Goal: Task Accomplishment & Management: Manage account settings

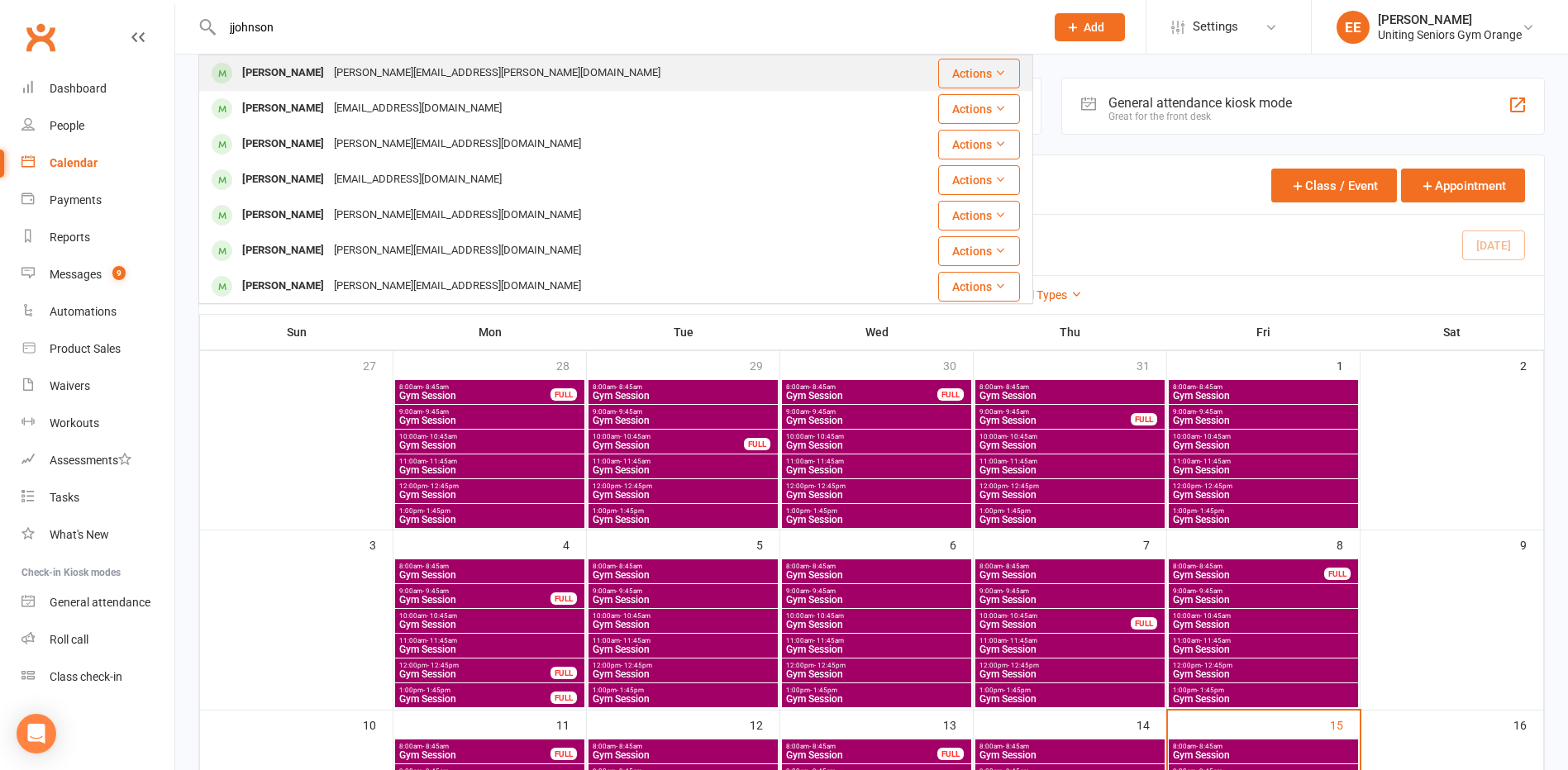
type input "jjohnson"
click at [346, 72] on div "[PERSON_NAME][EMAIL_ADDRESS][PERSON_NAME][DOMAIN_NAME]" at bounding box center [497, 73] width 336 height 24
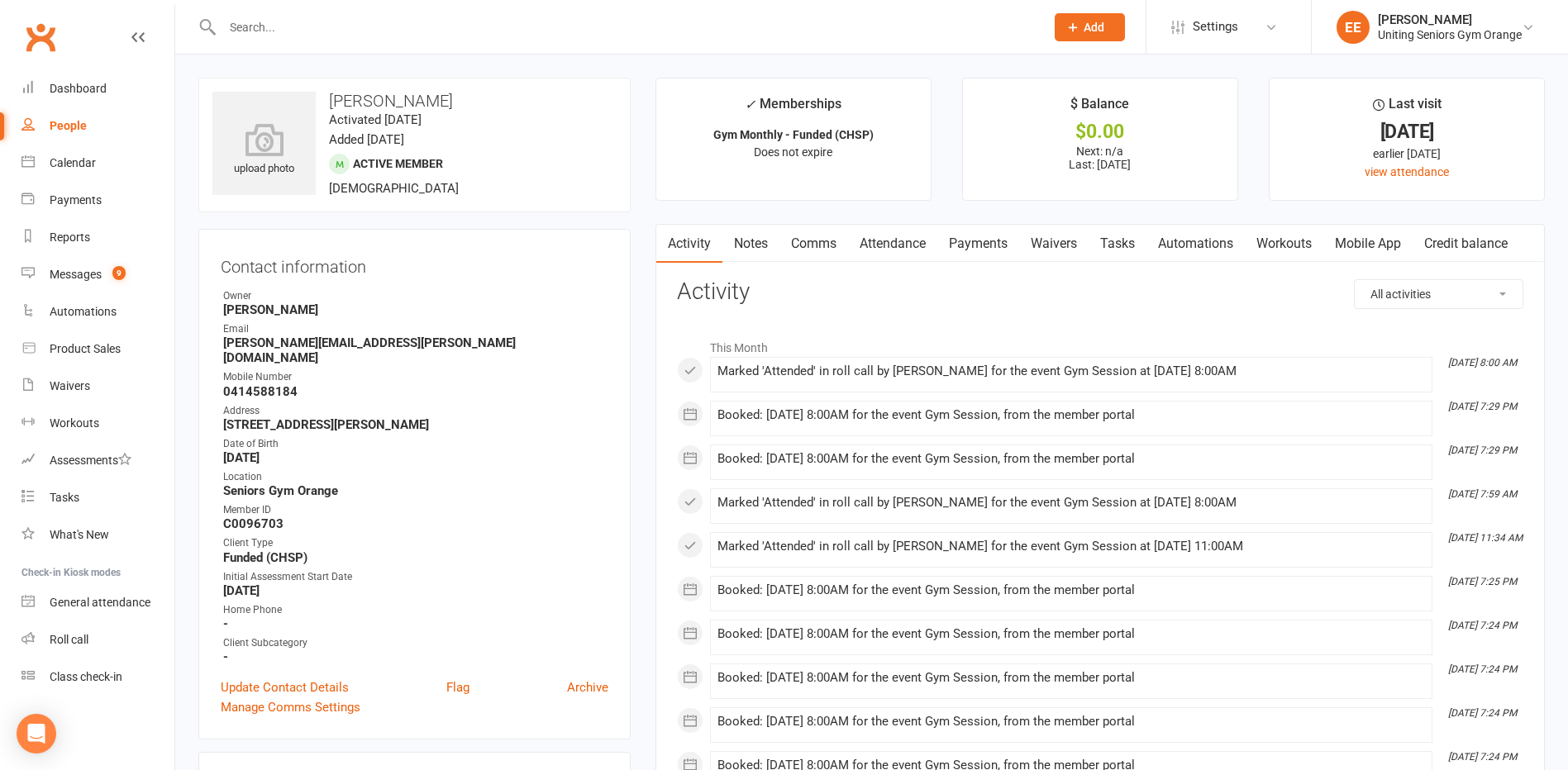
click at [1381, 236] on link "Mobile App" at bounding box center [1368, 244] width 89 height 38
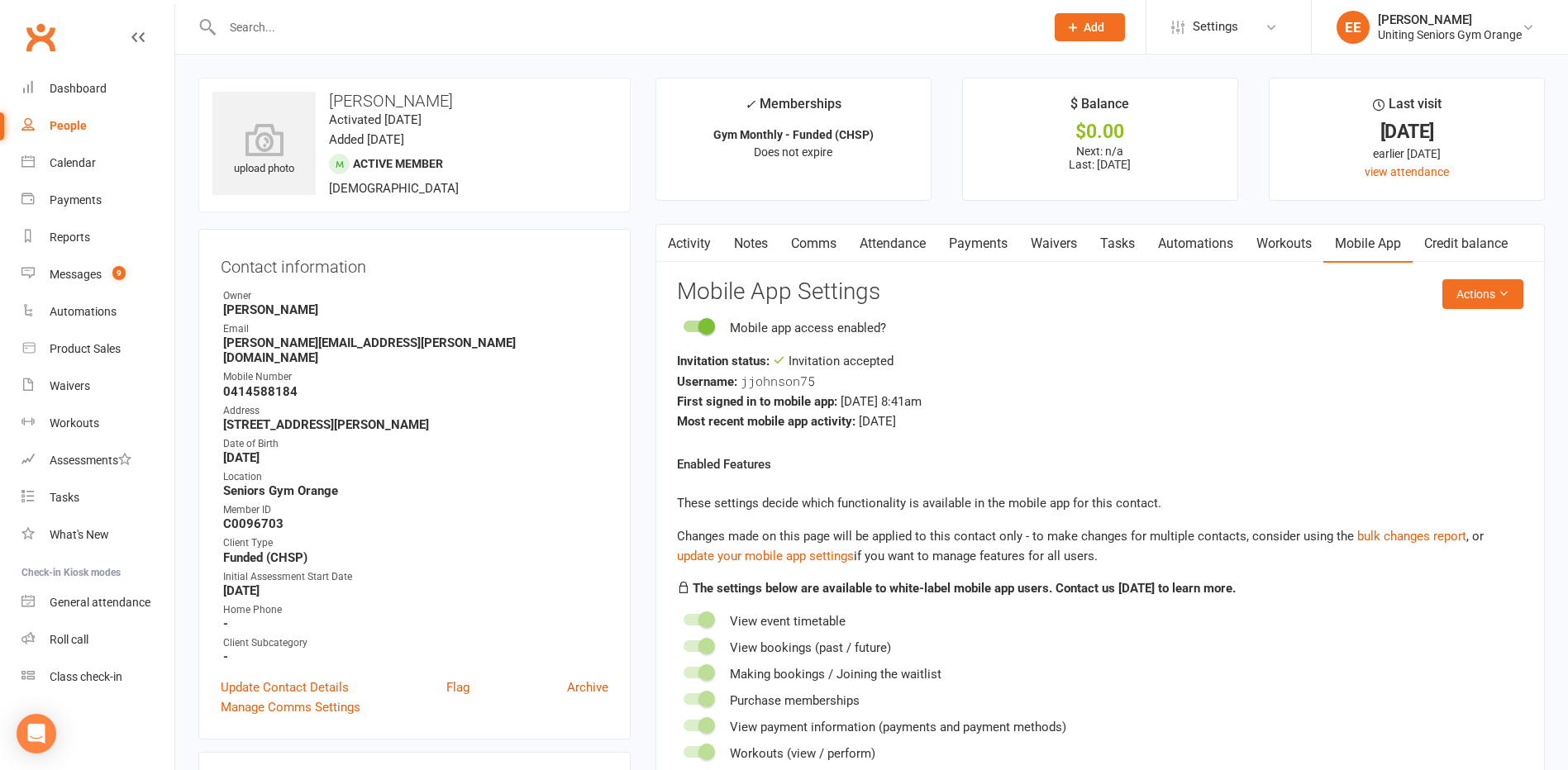
click at [382, 19] on input "text" at bounding box center [624, 27] width 816 height 23
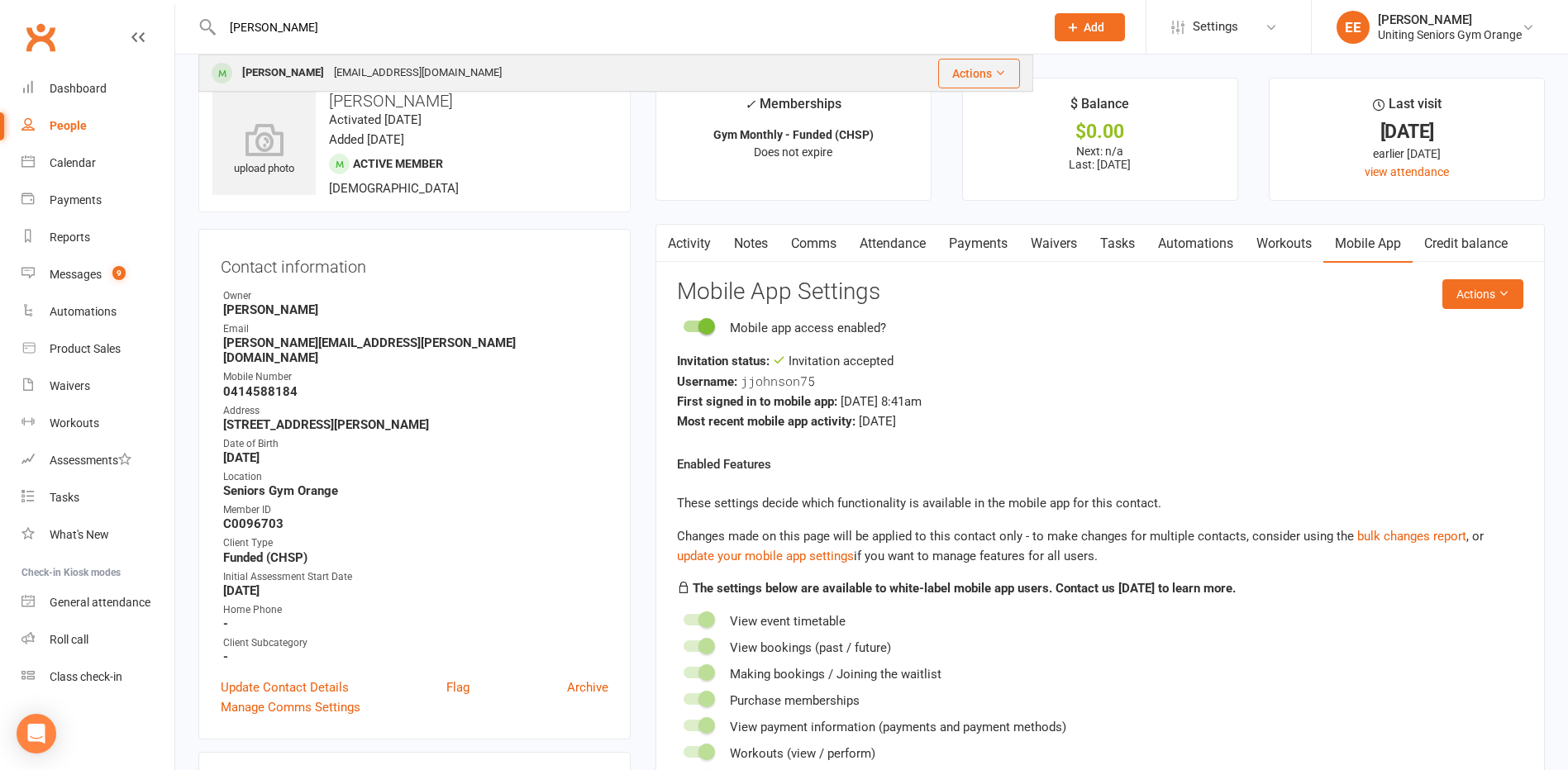
type input "[PERSON_NAME]"
click at [376, 78] on div "[EMAIL_ADDRESS][DOMAIN_NAME]" at bounding box center [417, 73] width 177 height 24
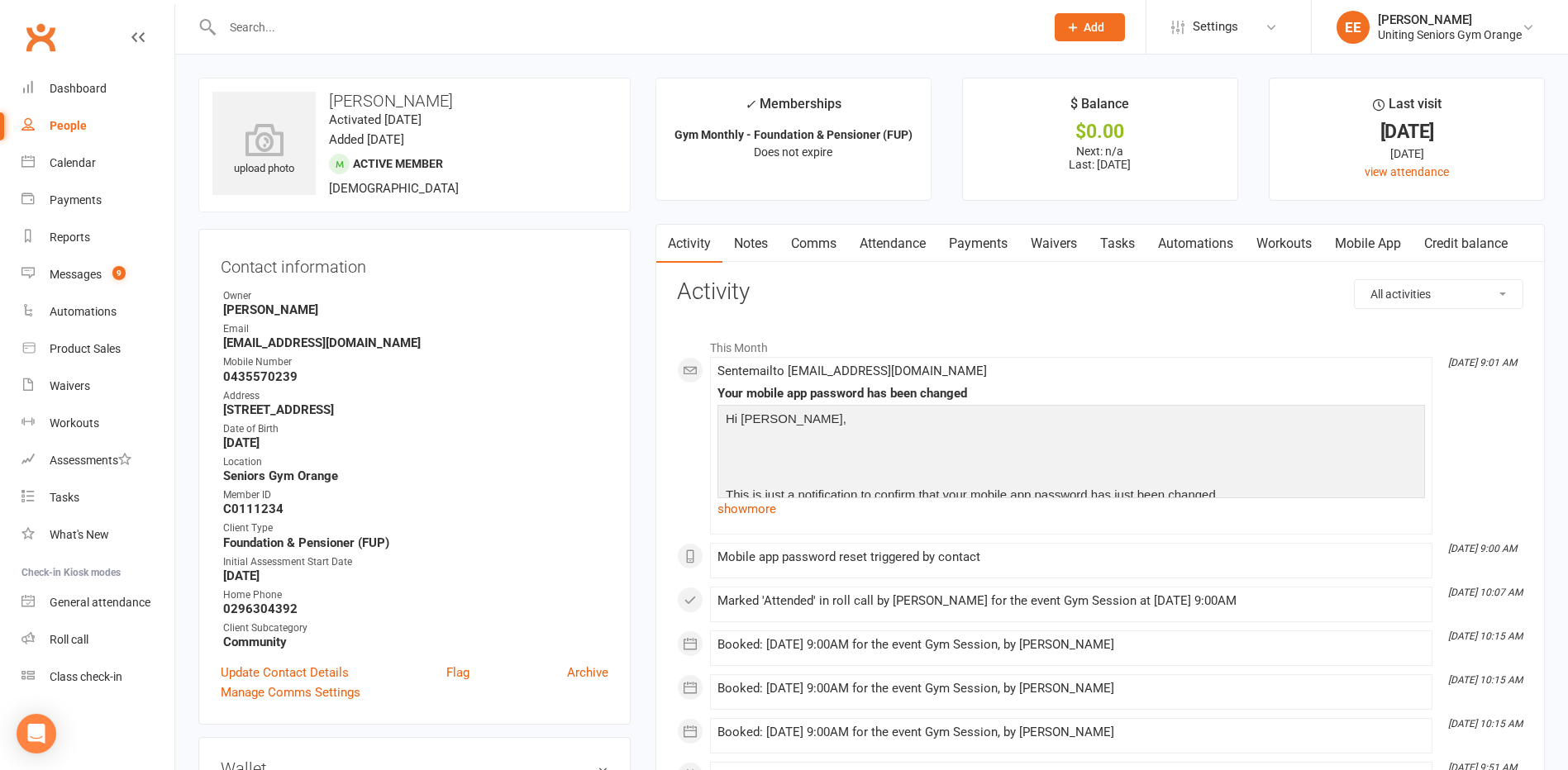
click at [1101, 23] on span "Add" at bounding box center [1093, 27] width 21 height 13
click at [1064, 148] on link "Non-attending contact" at bounding box center [1071, 152] width 147 height 38
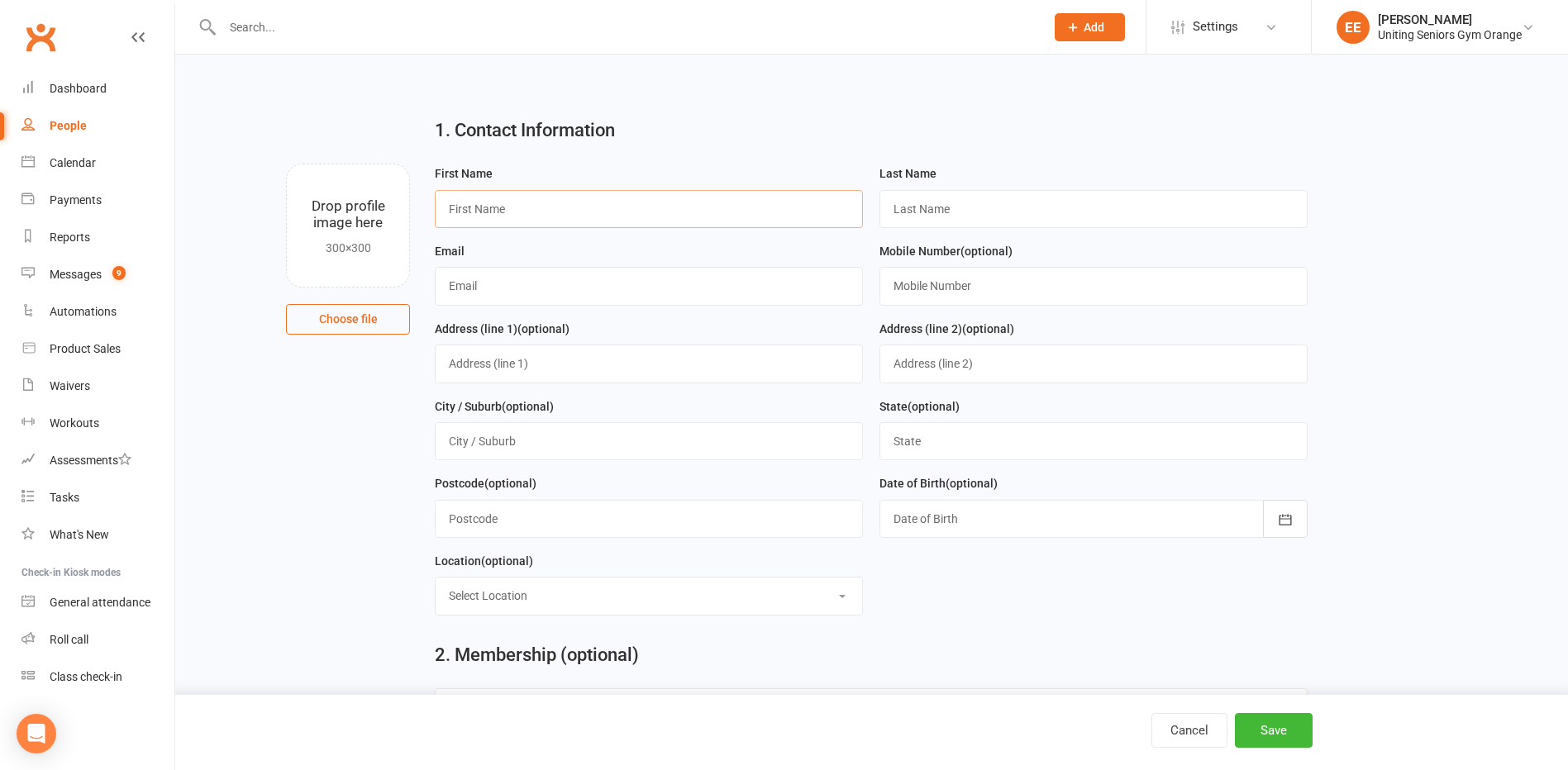
click at [639, 218] on input "text" at bounding box center [649, 209] width 428 height 38
type input "[PERSON_NAME]"
drag, startPoint x: 919, startPoint y: 211, endPoint x: 941, endPoint y: 210, distance: 22.0
click at [923, 210] on input "text" at bounding box center [1093, 209] width 428 height 38
type input "[PERSON_NAME]"
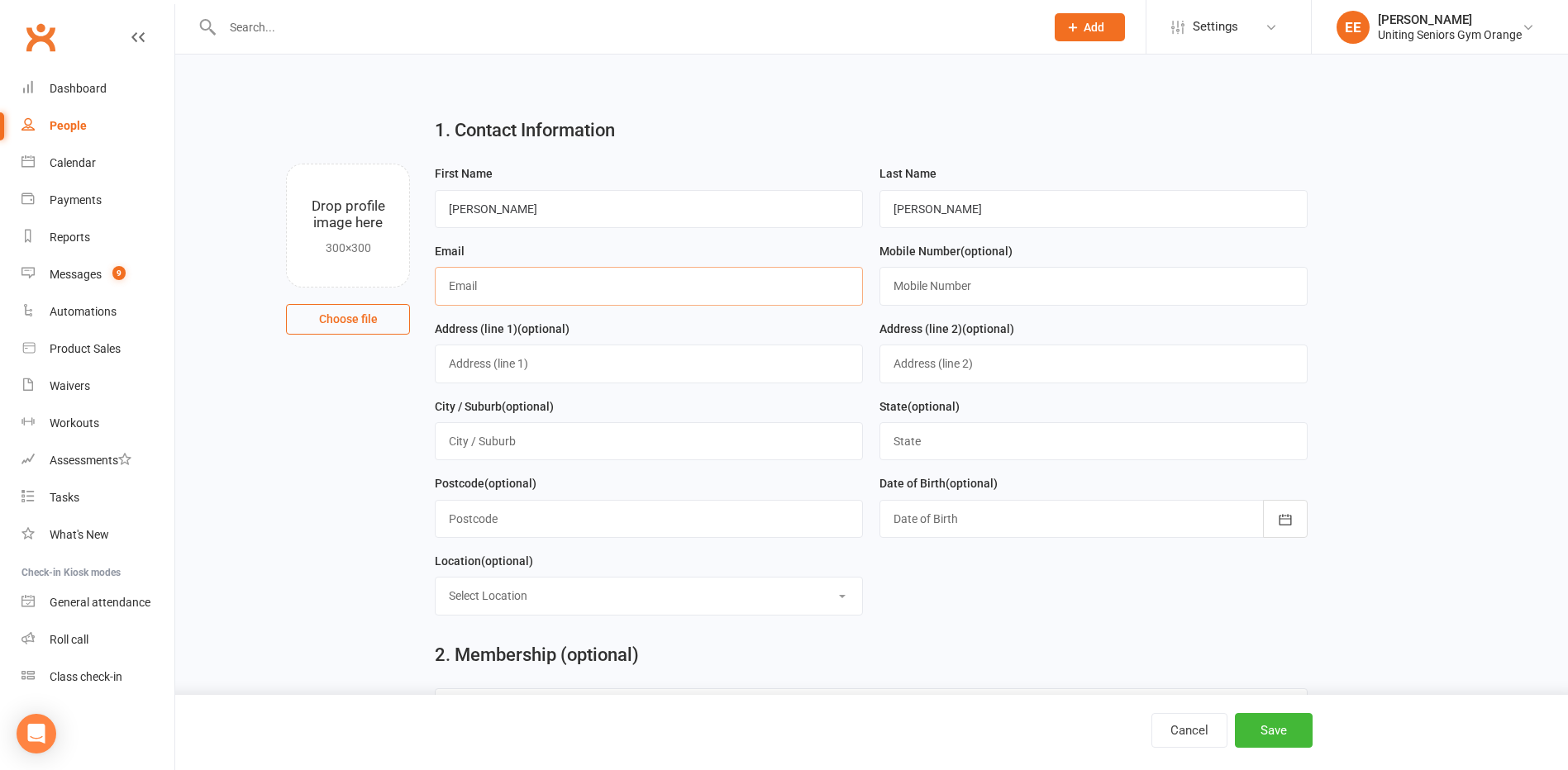
click at [532, 296] on input "text" at bounding box center [649, 285] width 428 height 38
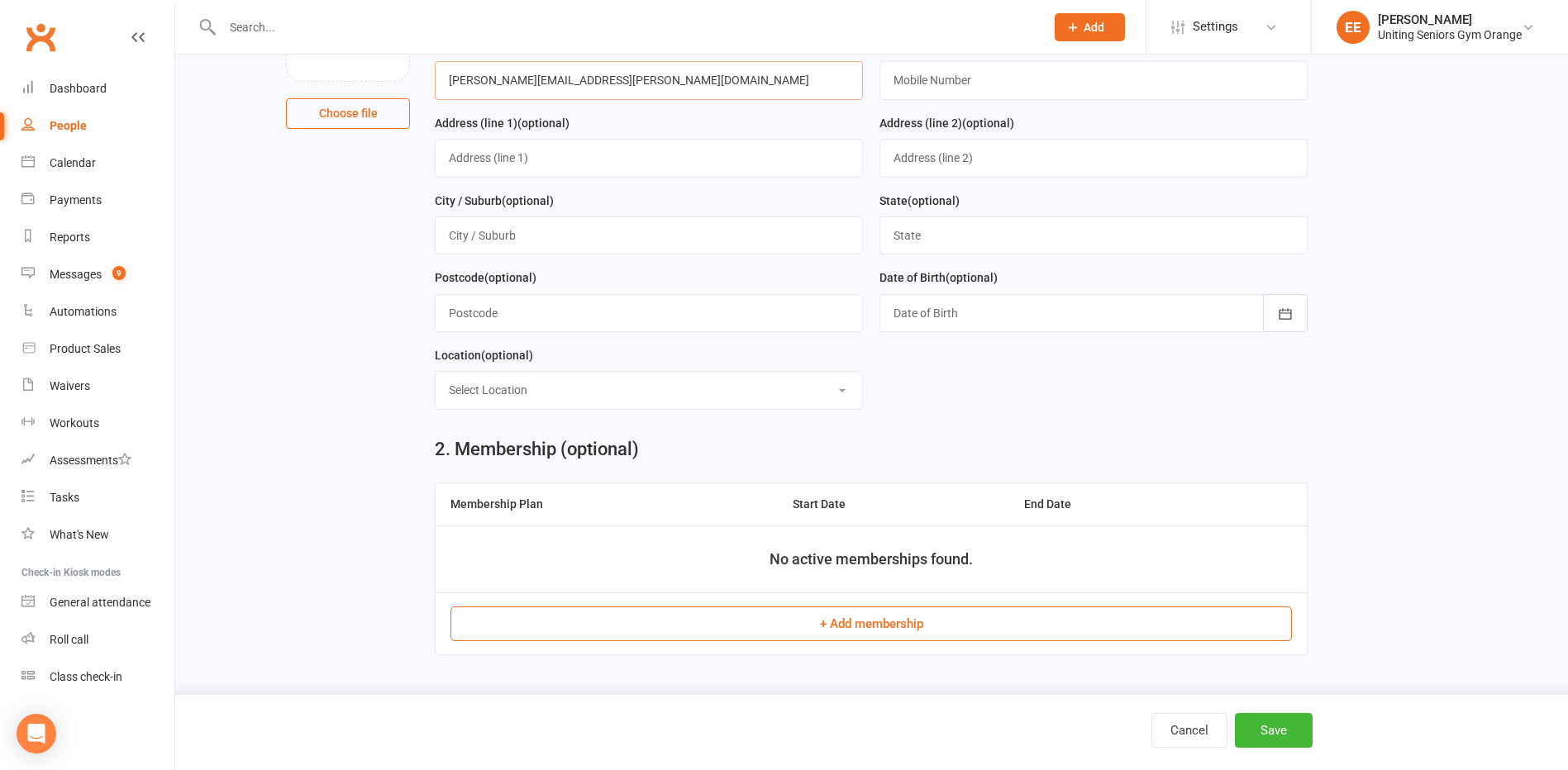
scroll to position [211, 0]
type input "[PERSON_NAME][EMAIL_ADDRESS][PERSON_NAME][DOMAIN_NAME]"
click at [1270, 730] on button "Save" at bounding box center [1274, 730] width 77 height 35
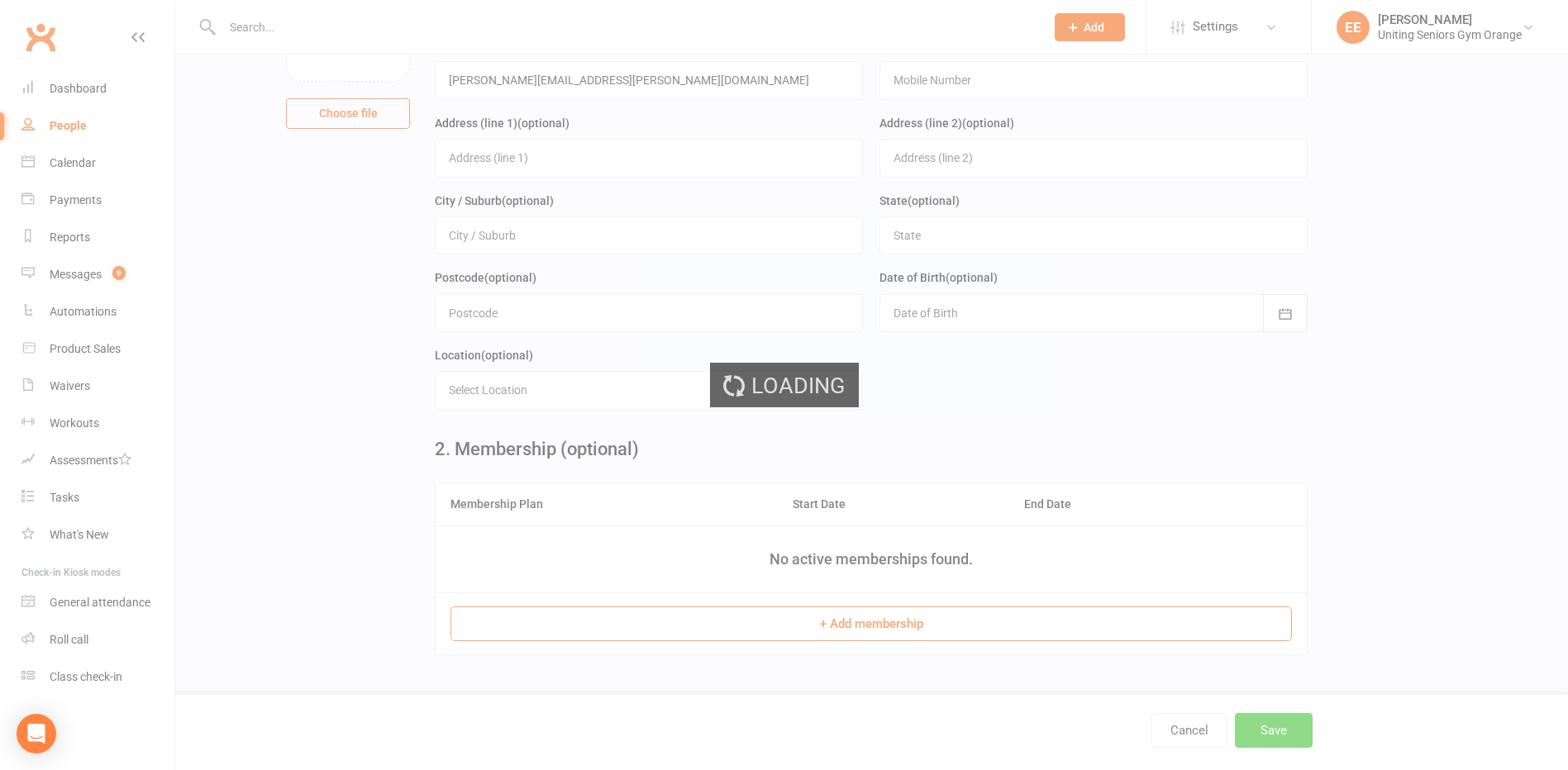
scroll to position [0, 0]
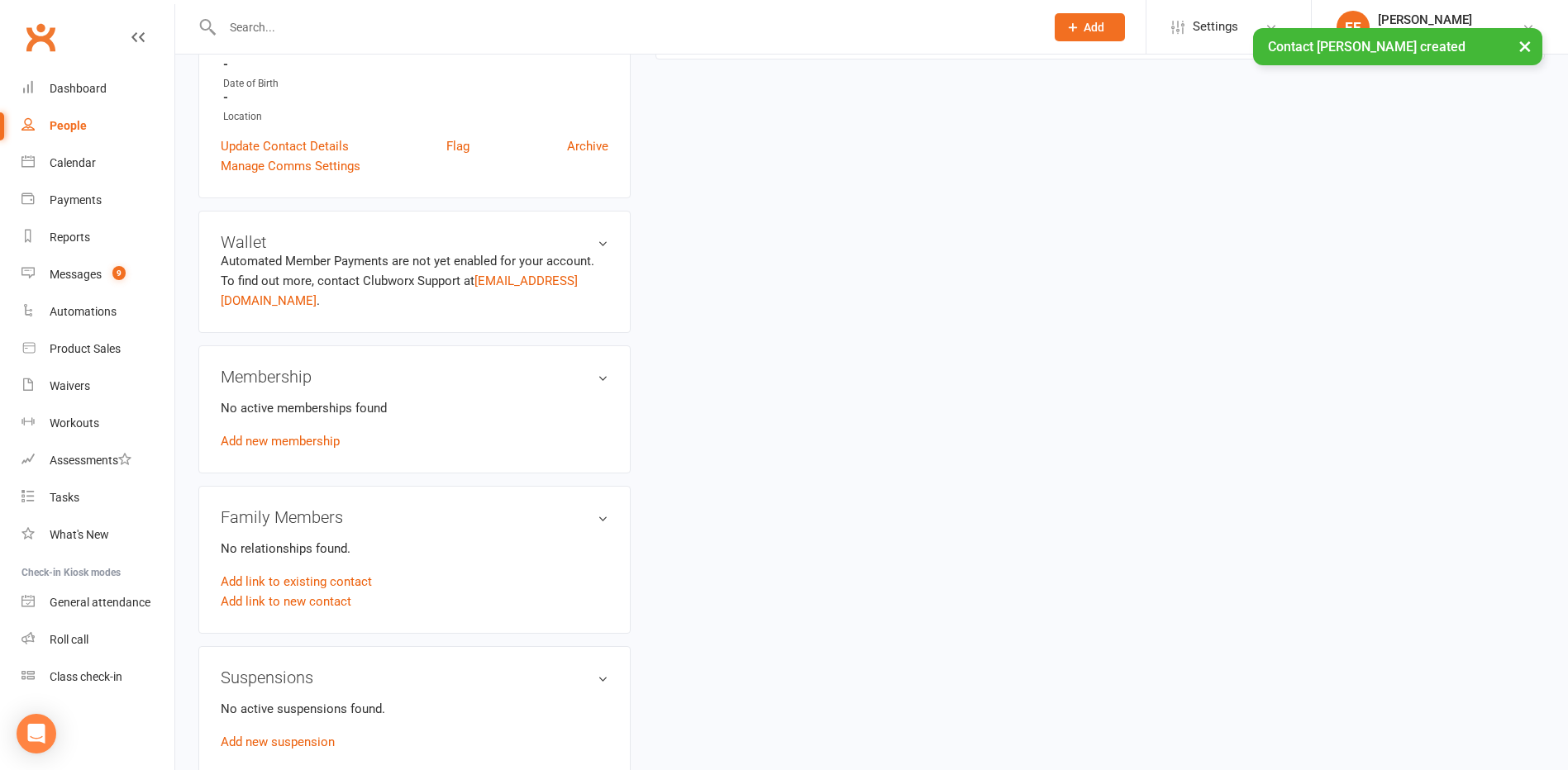
scroll to position [413, 0]
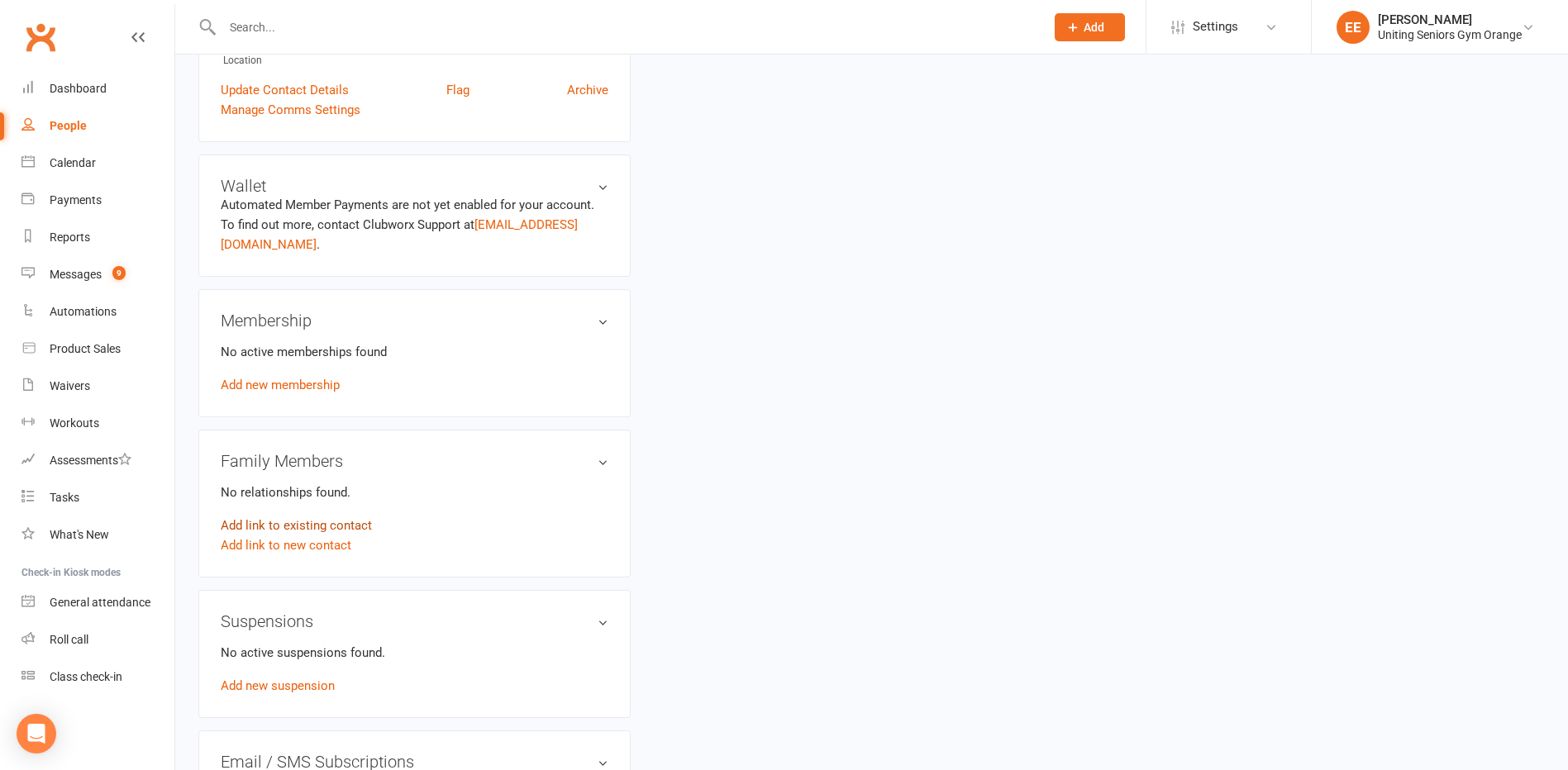
click at [313, 515] on link "Add link to existing contact" at bounding box center [296, 525] width 152 height 20
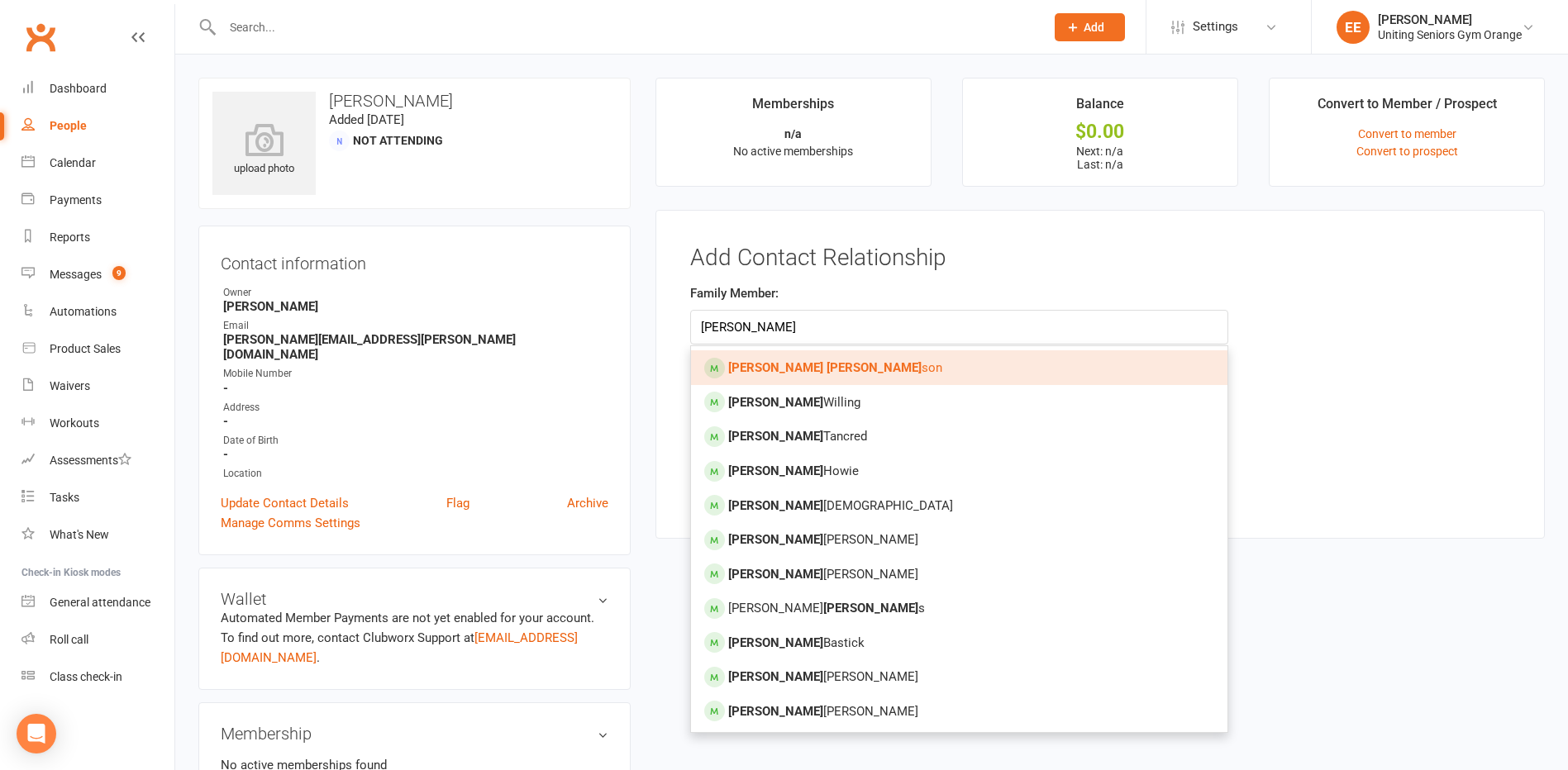
type input "[PERSON_NAME]"
click at [827, 374] on strong "[PERSON_NAME]" at bounding box center [874, 368] width 95 height 15
type input "[PERSON_NAME]"
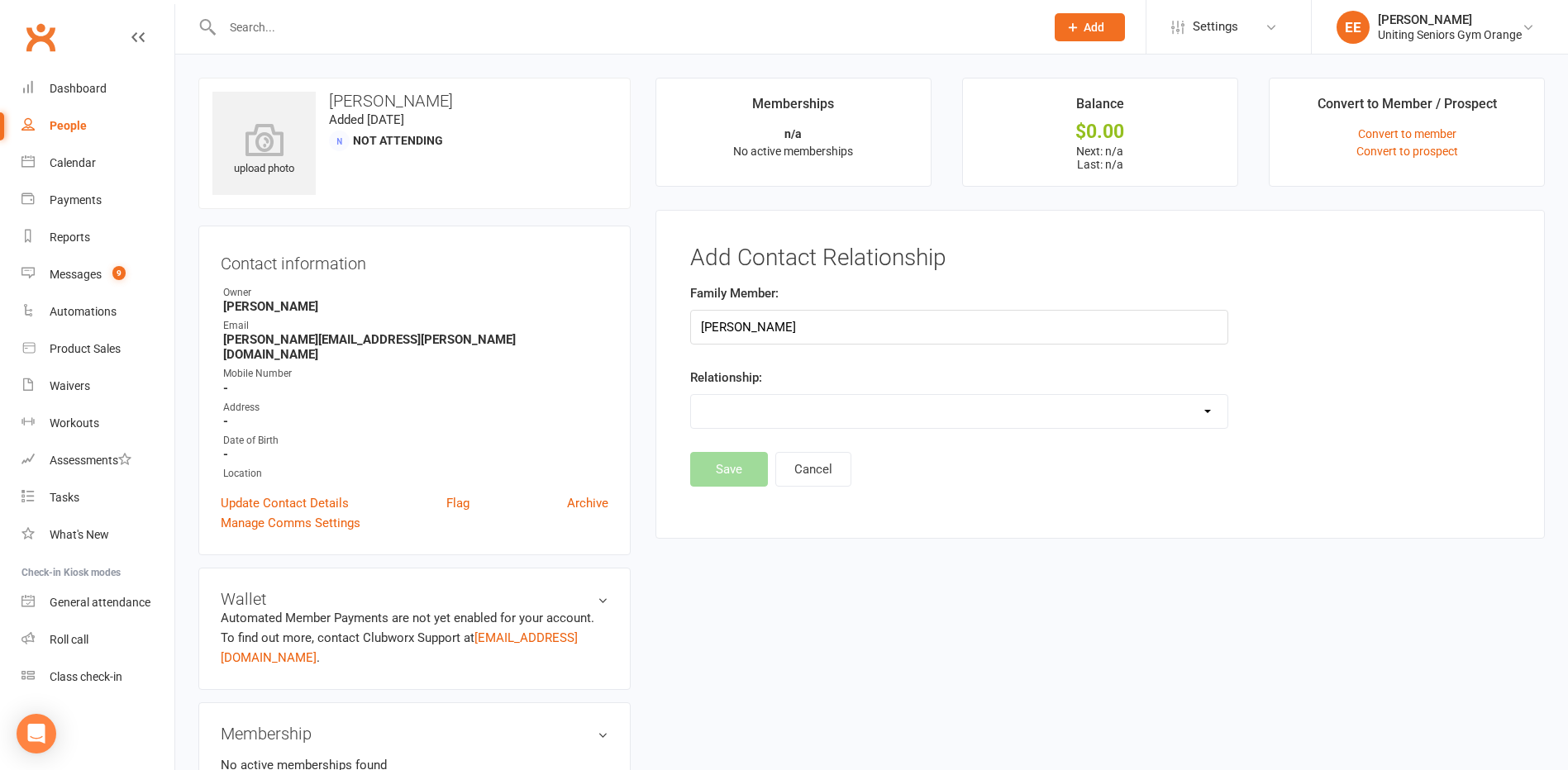
click at [786, 402] on select "Parent / Guardian Child Sibling (parent not in system) Spouse / Partner Cousin …" at bounding box center [958, 411] width 536 height 33
select select "3"
click at [691, 395] on select "Parent / Guardian Child Sibling (parent not in system) Spouse / Partner Cousin …" at bounding box center [958, 411] width 536 height 33
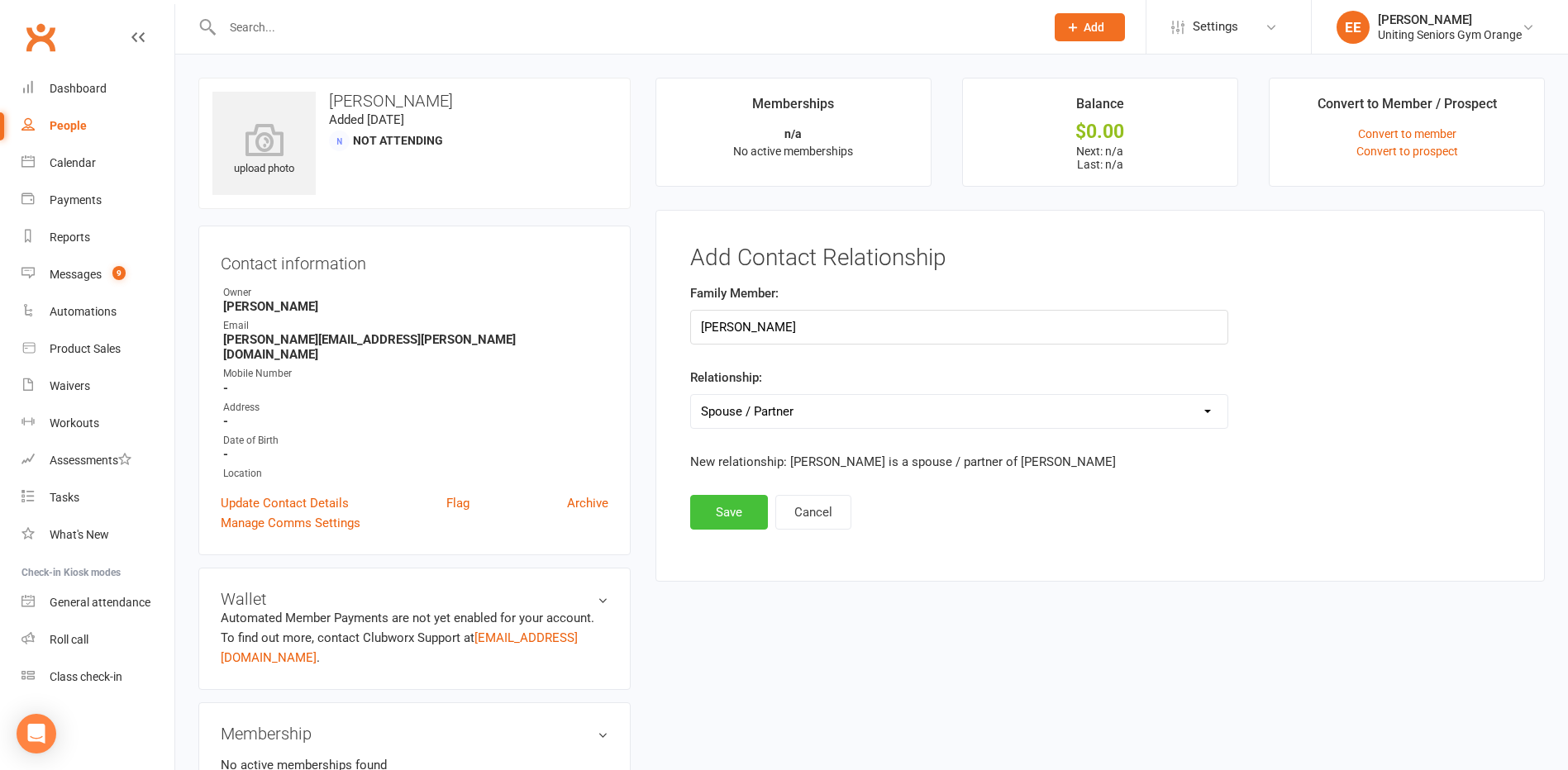
click at [727, 516] on button "Save" at bounding box center [728, 511] width 77 height 35
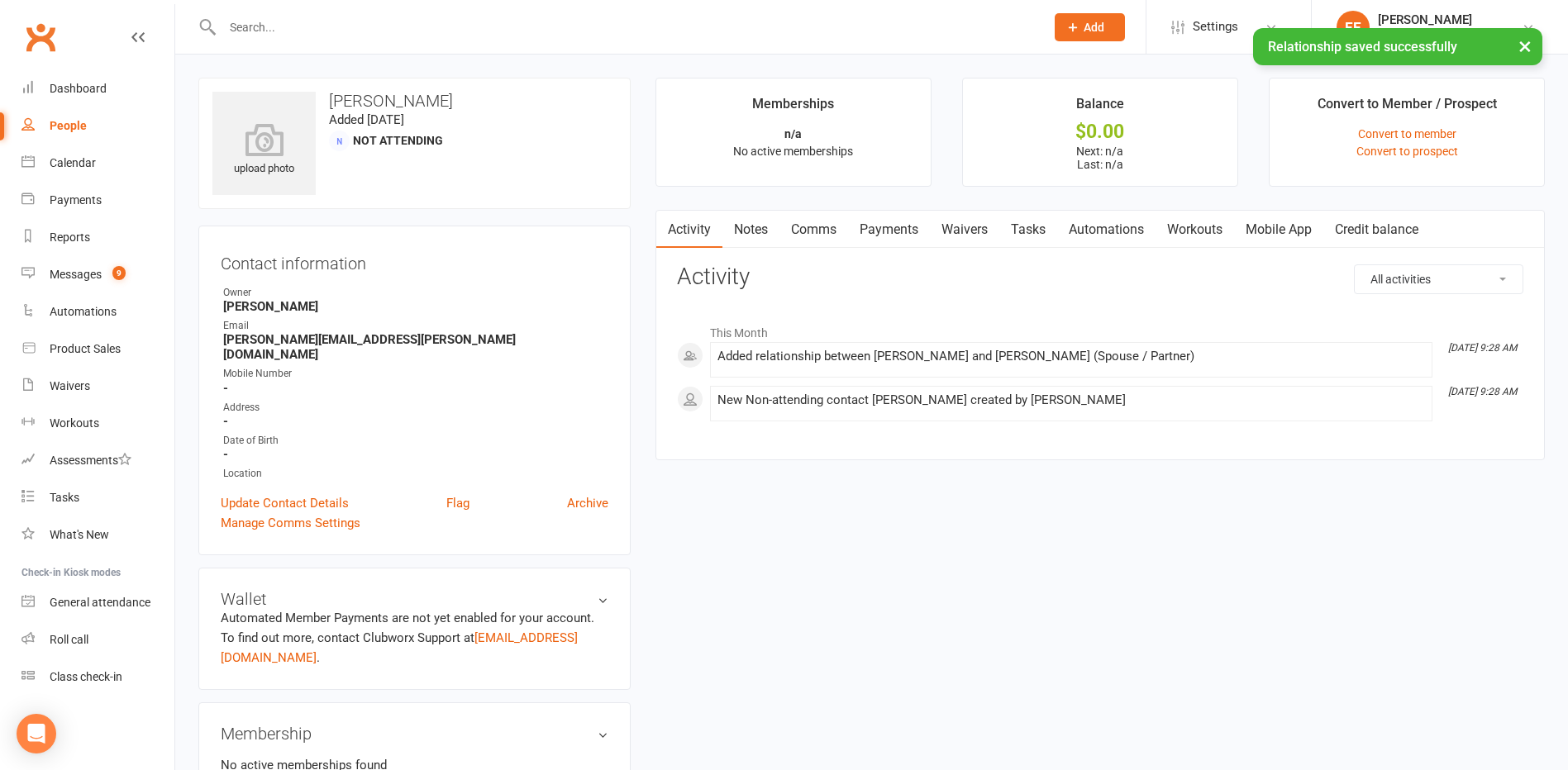
click at [1254, 232] on link "Mobile App" at bounding box center [1279, 230] width 89 height 38
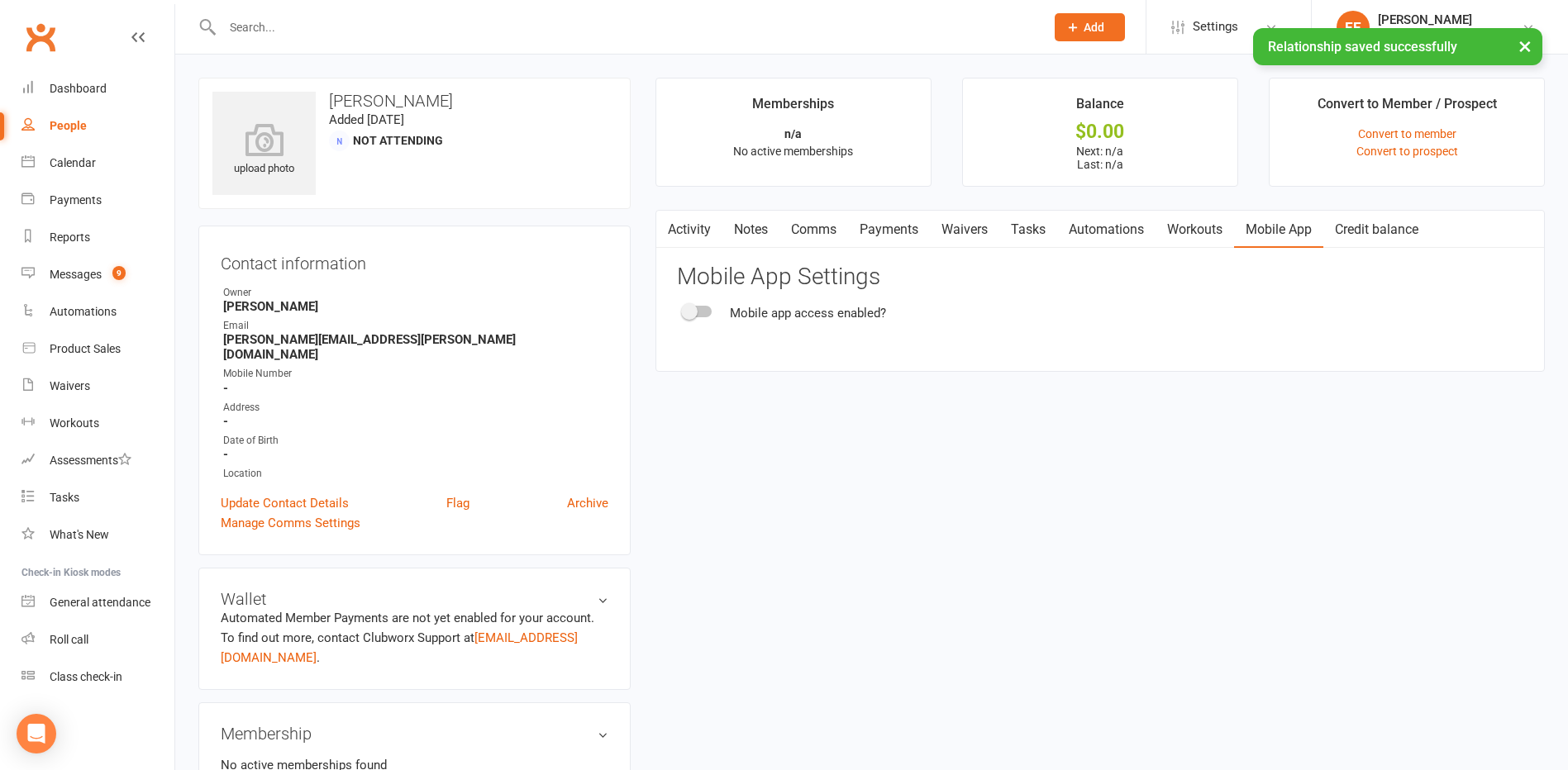
click at [692, 316] on span at bounding box center [689, 311] width 17 height 17
click at [684, 309] on input "checkbox" at bounding box center [684, 309] width 0 height 0
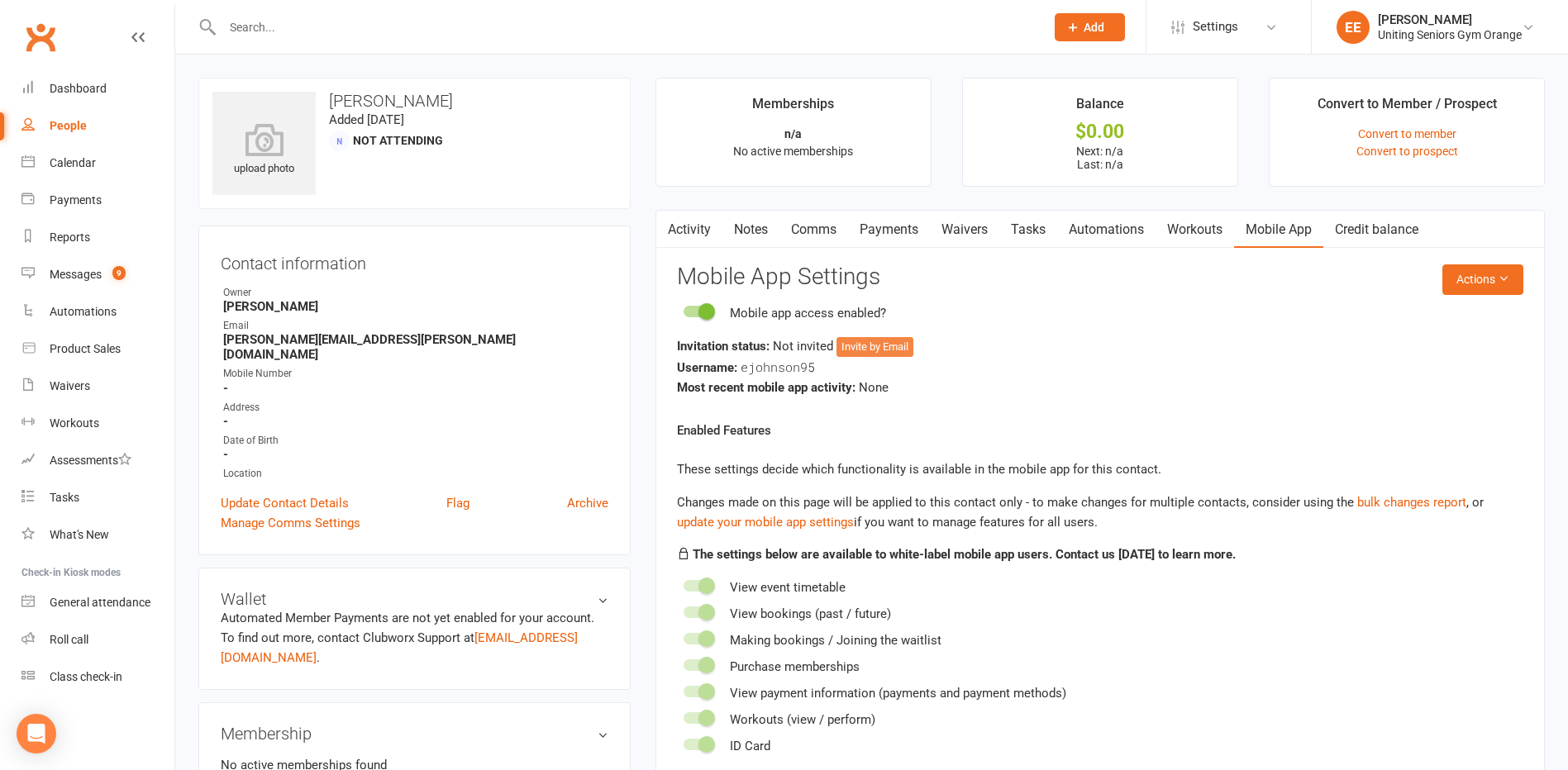
click at [891, 350] on button "Invite by Email" at bounding box center [875, 347] width 77 height 20
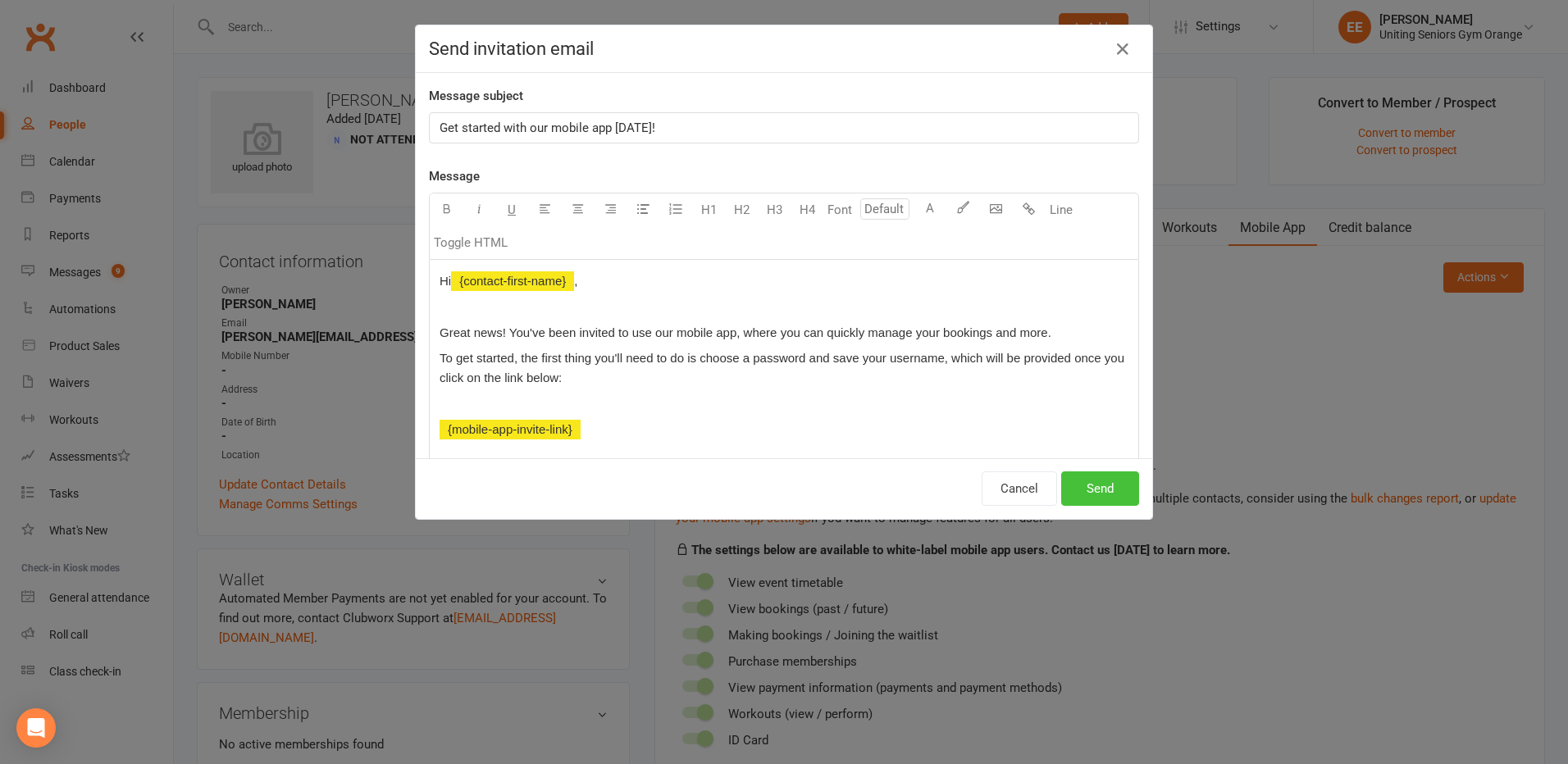
click at [1109, 482] on button "Send" at bounding box center [1100, 488] width 78 height 34
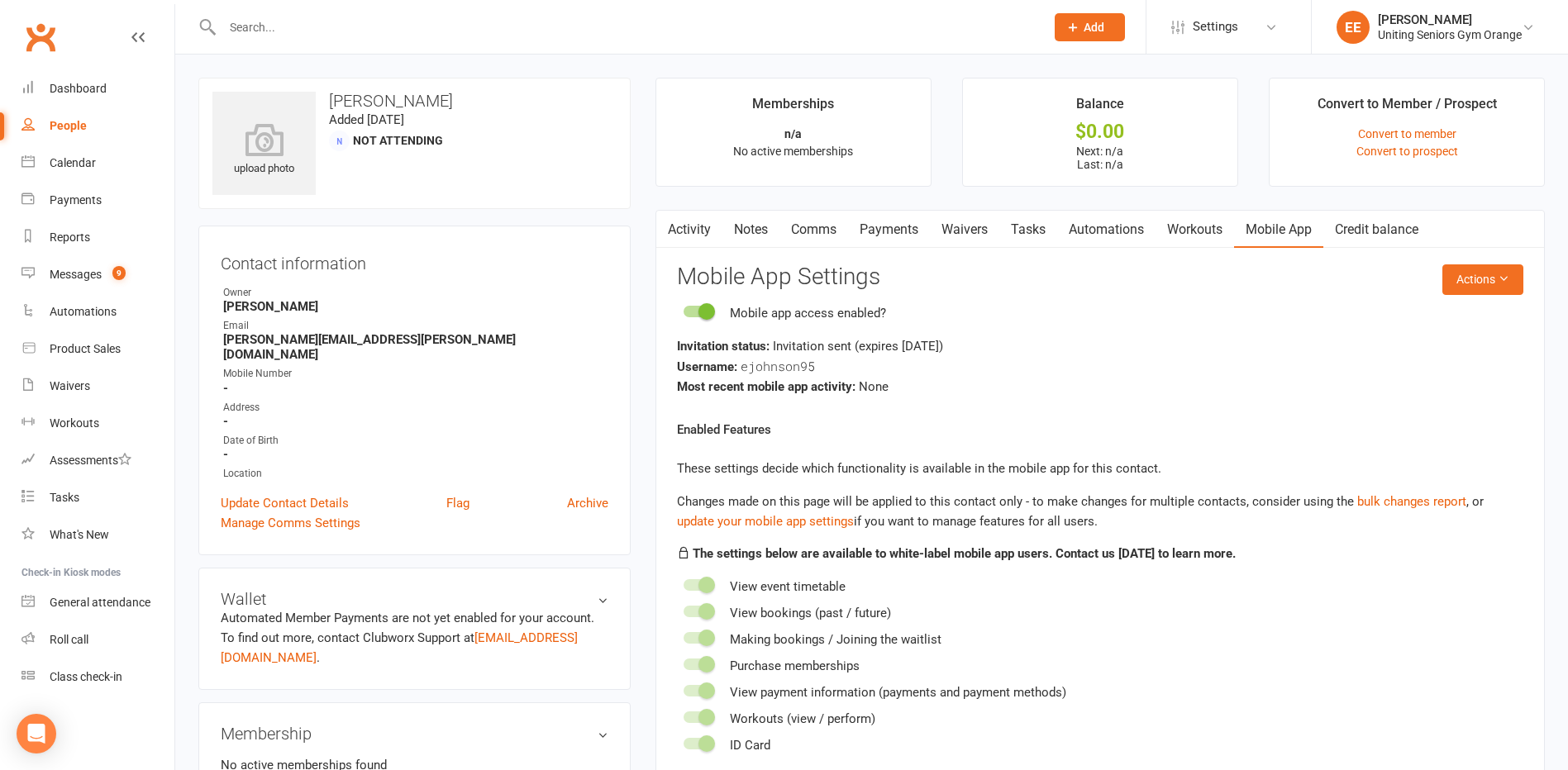
click at [701, 229] on link "Activity" at bounding box center [689, 230] width 66 height 38
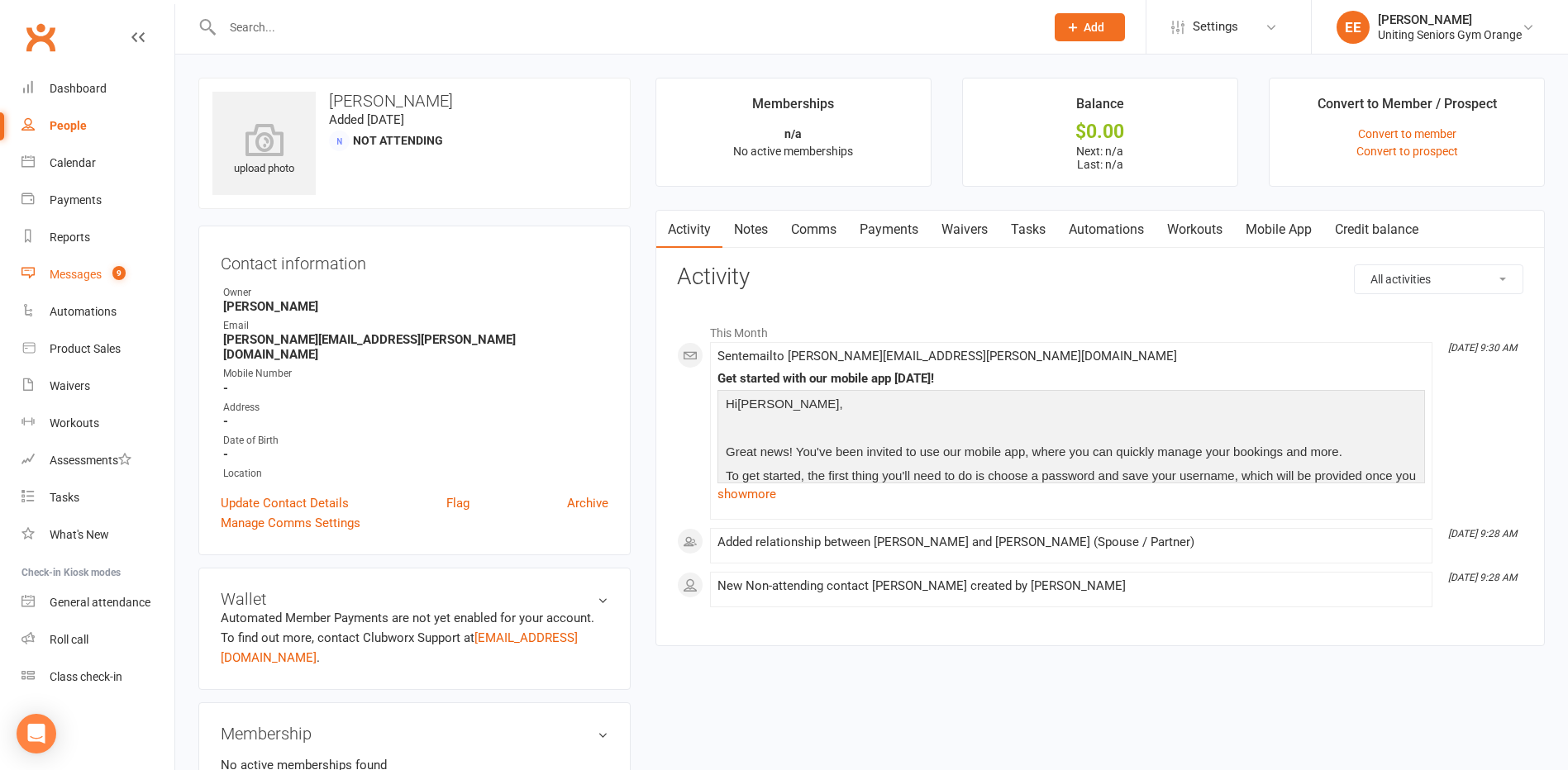
click at [67, 276] on div "Messages" at bounding box center [75, 274] width 53 height 13
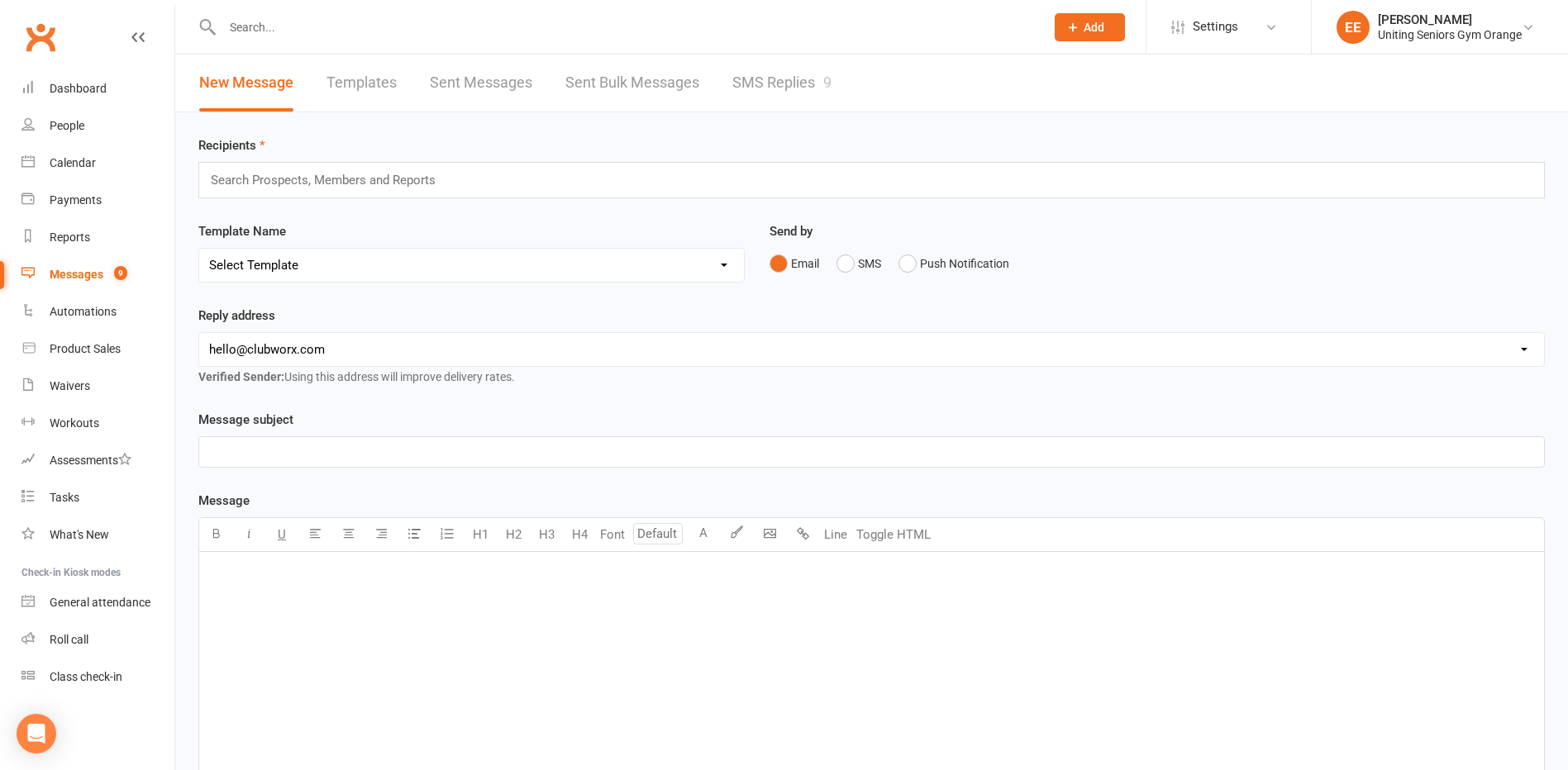
click at [802, 76] on link "SMS Replies 9" at bounding box center [782, 83] width 99 height 57
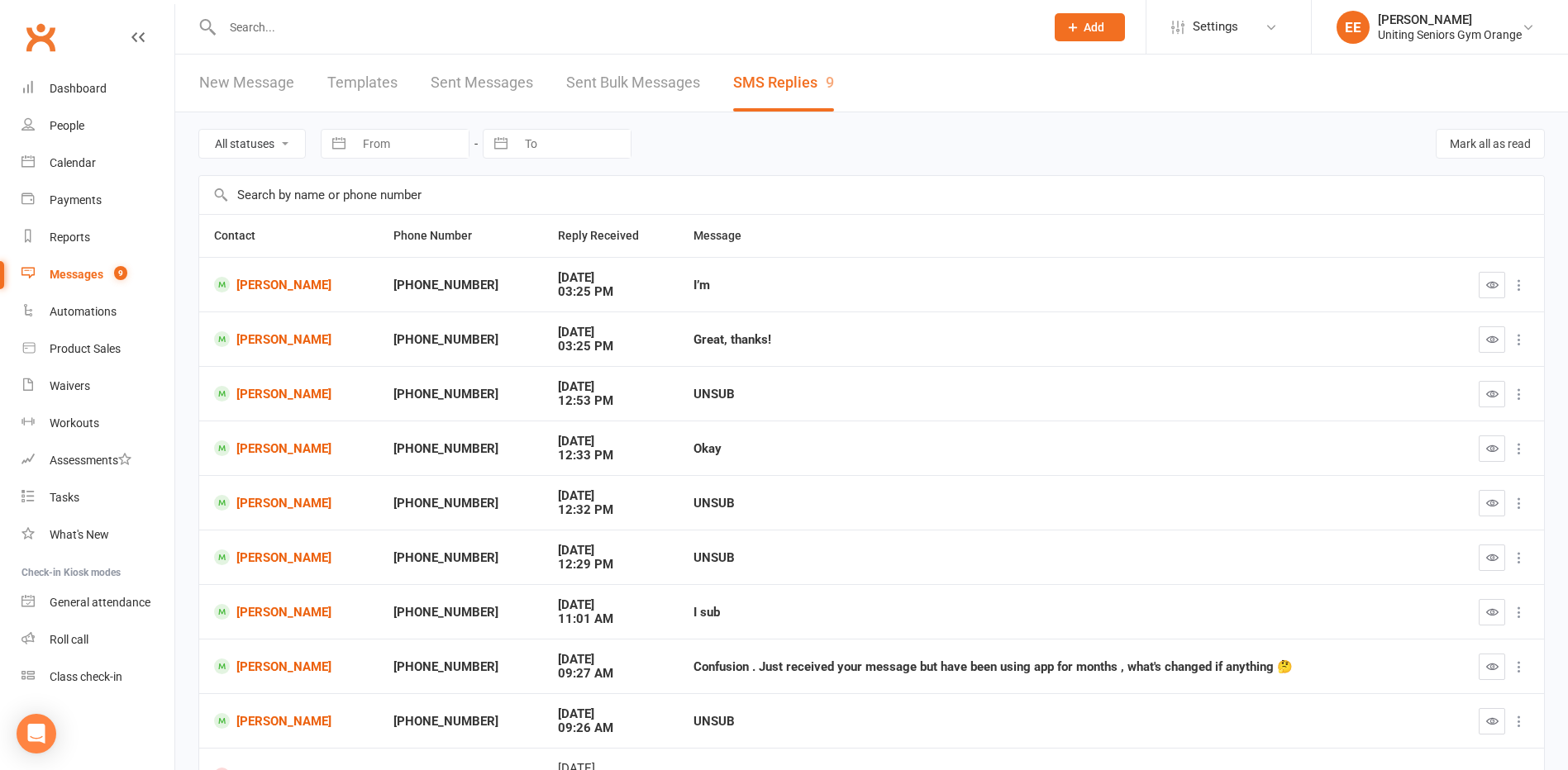
click at [226, 72] on link "New Message" at bounding box center [247, 83] width 95 height 57
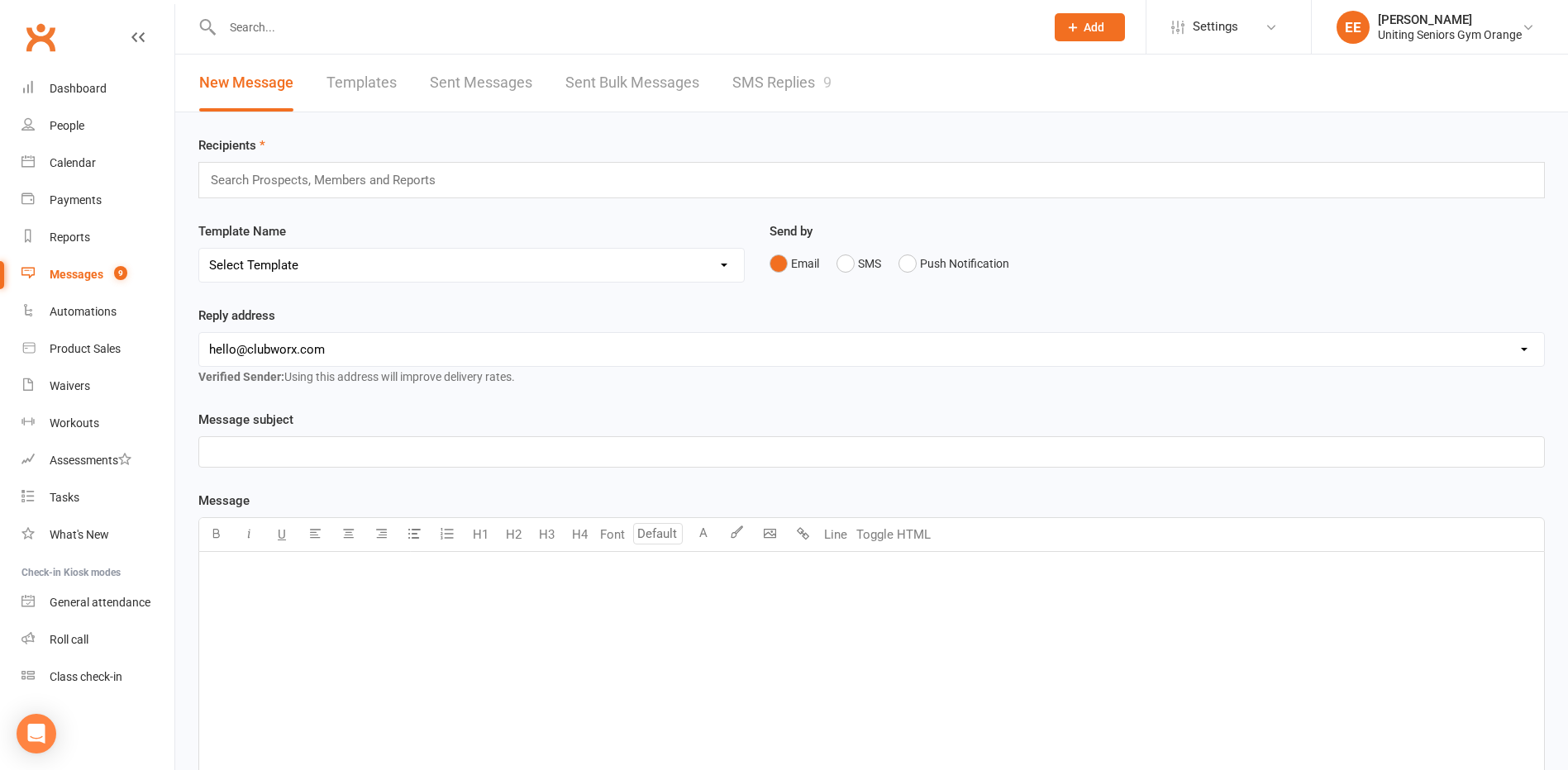
click at [283, 22] on input "text" at bounding box center [624, 27] width 816 height 23
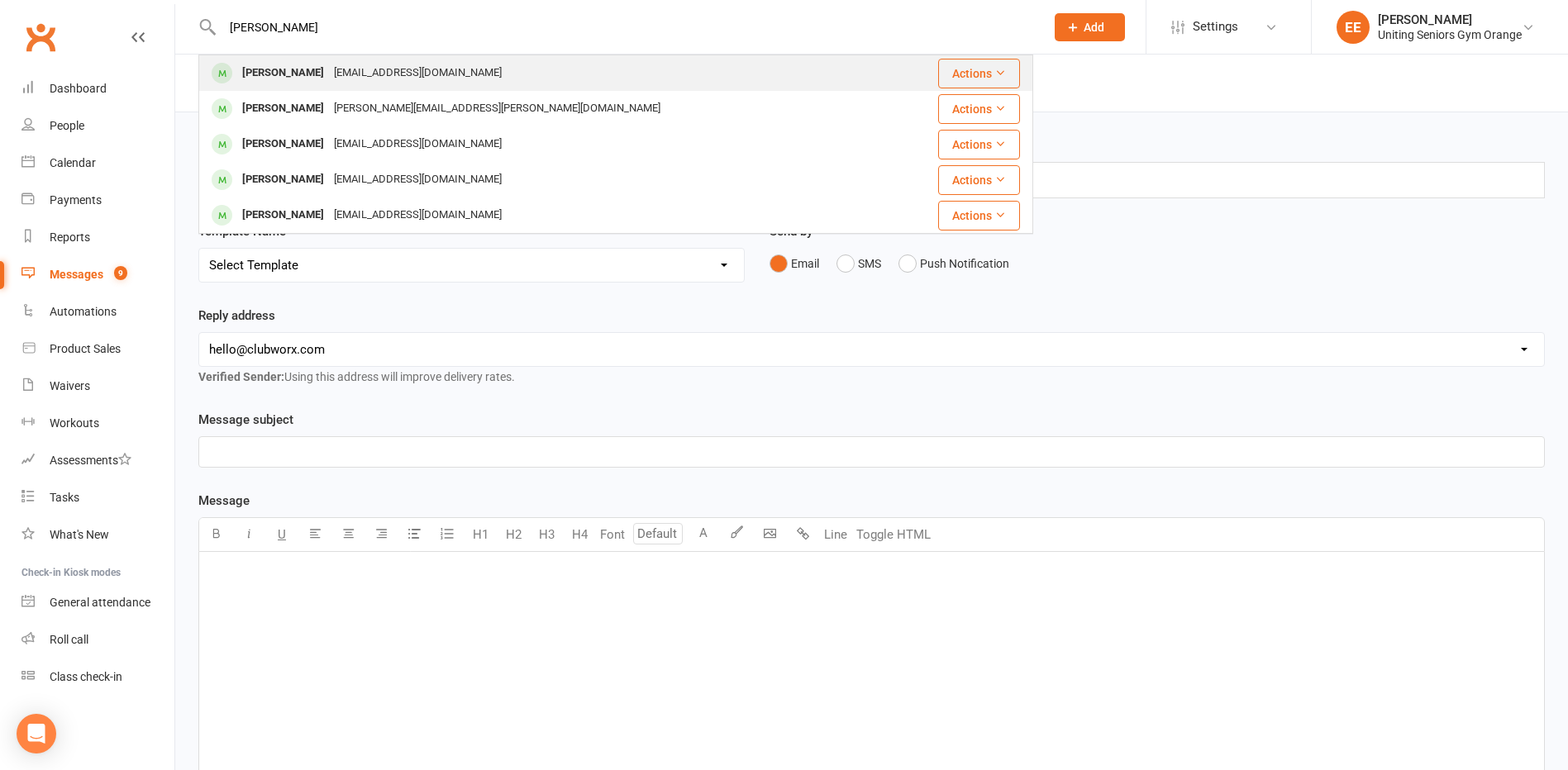
type input "kerry"
click at [329, 78] on div "kaicken@gmail.com" at bounding box center [417, 73] width 177 height 24
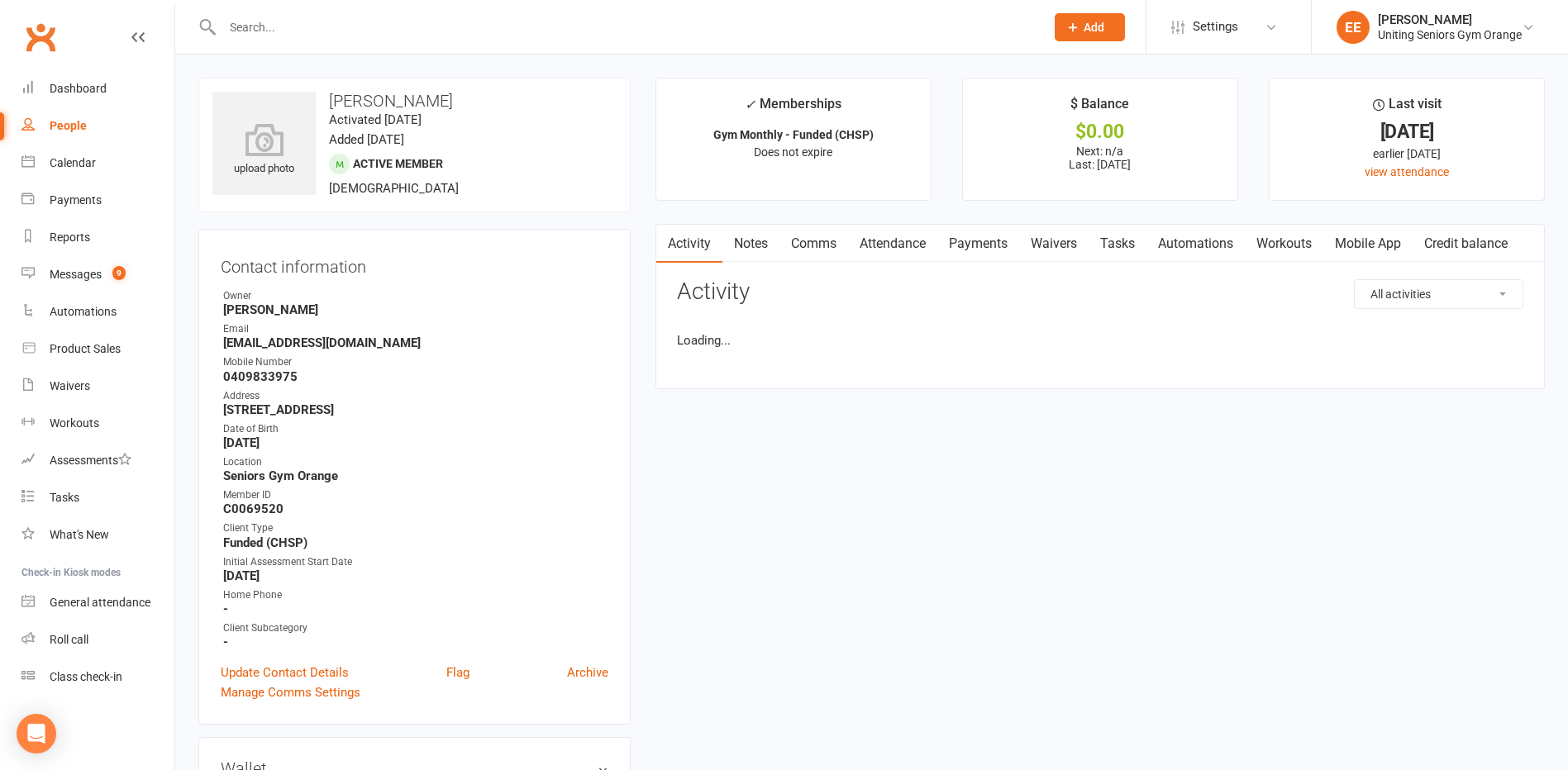
click at [1384, 249] on link "Mobile App" at bounding box center [1368, 244] width 89 height 38
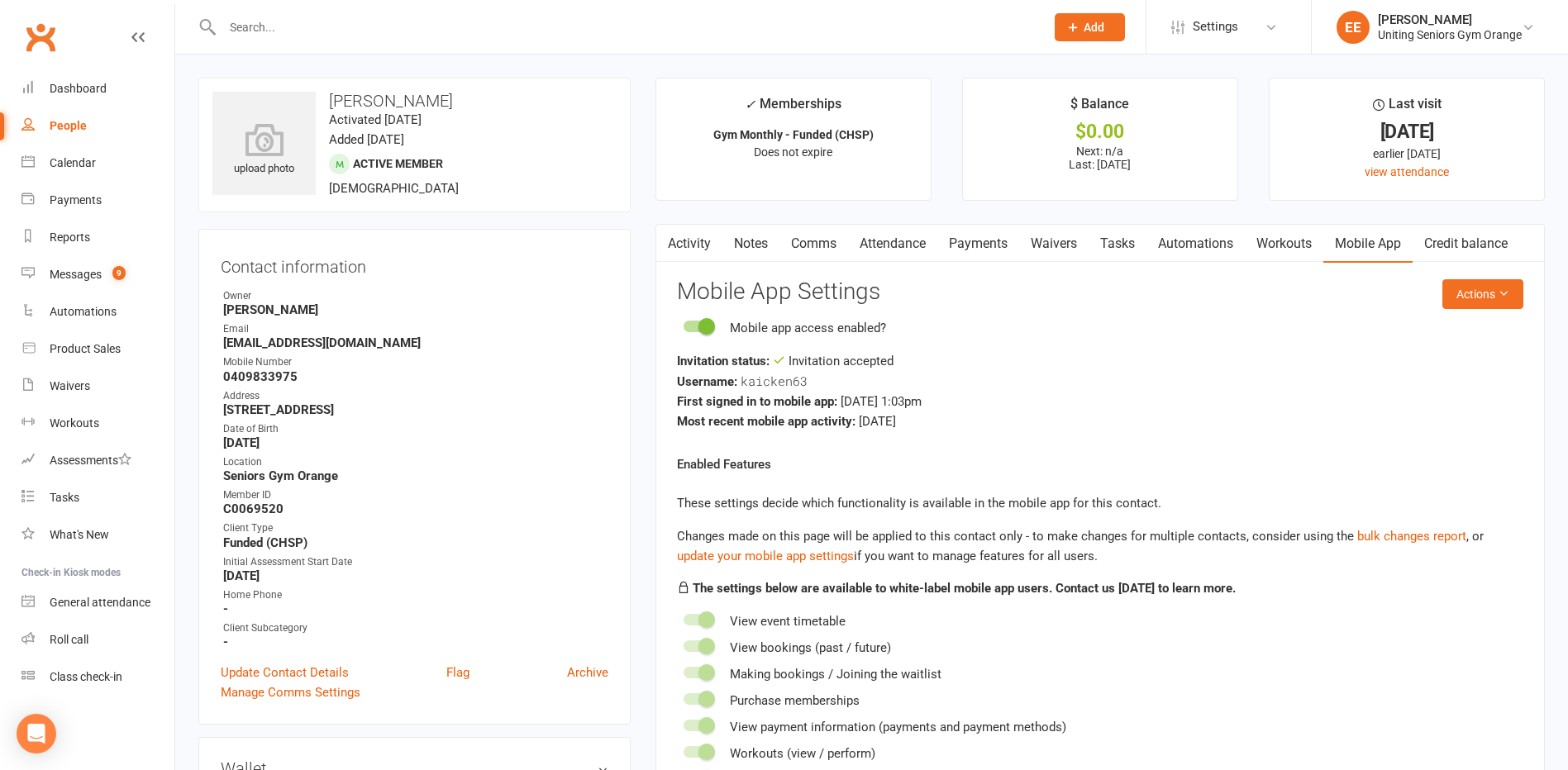
click at [60, 166] on div "Calendar" at bounding box center [72, 163] width 47 height 13
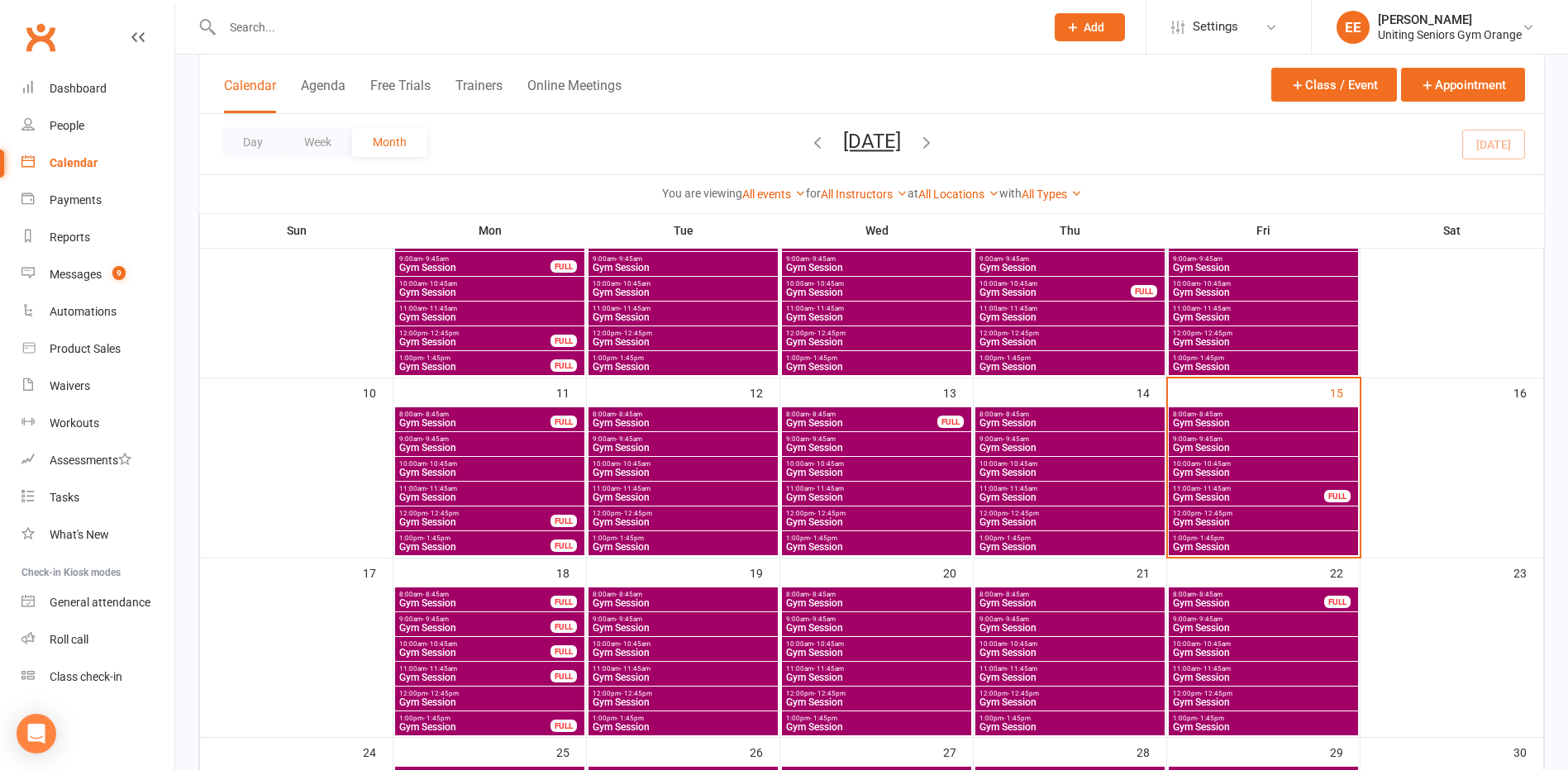
scroll to position [413, 0]
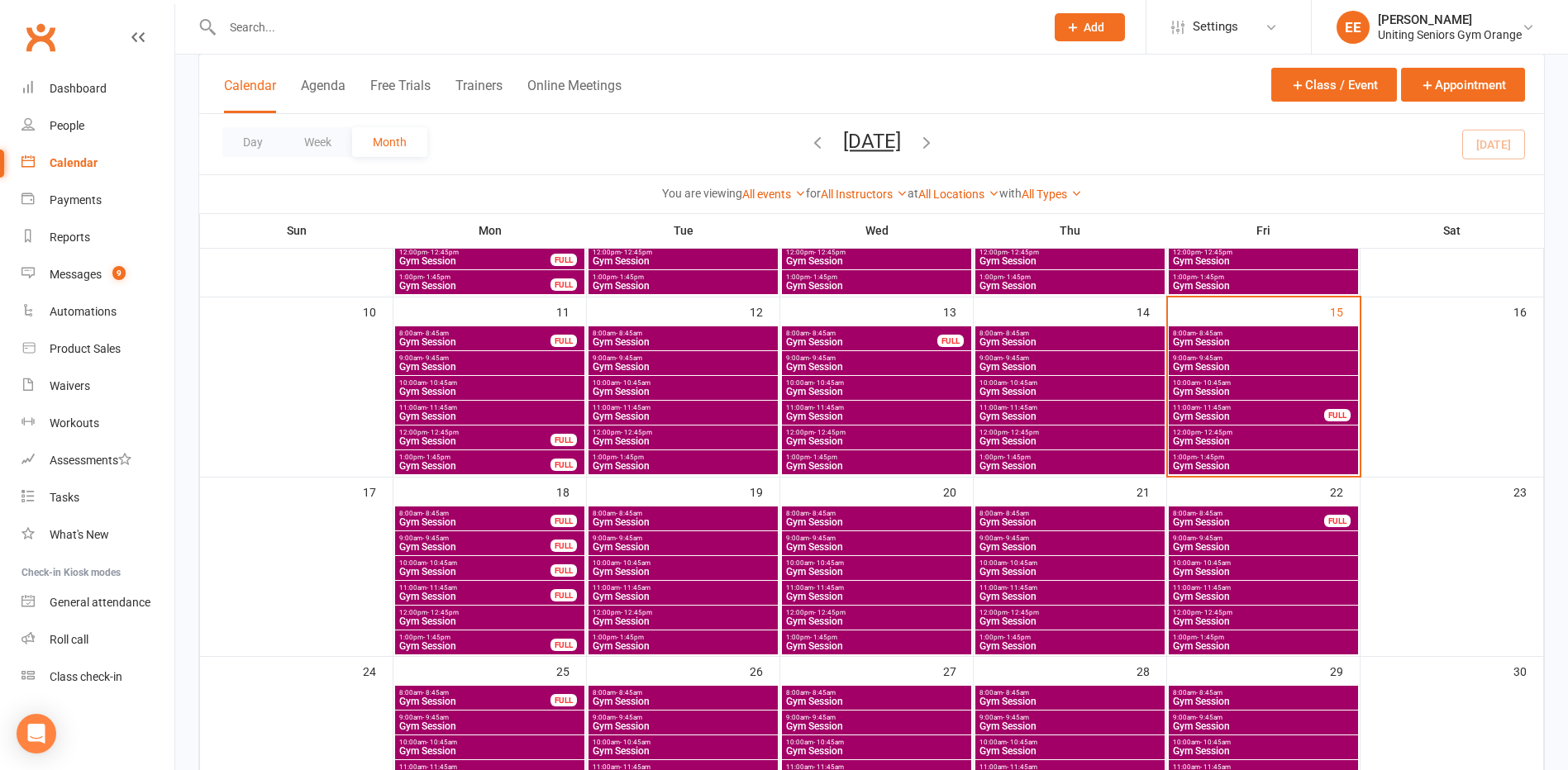
click at [429, 594] on span "Gym Session" at bounding box center [475, 597] width 153 height 10
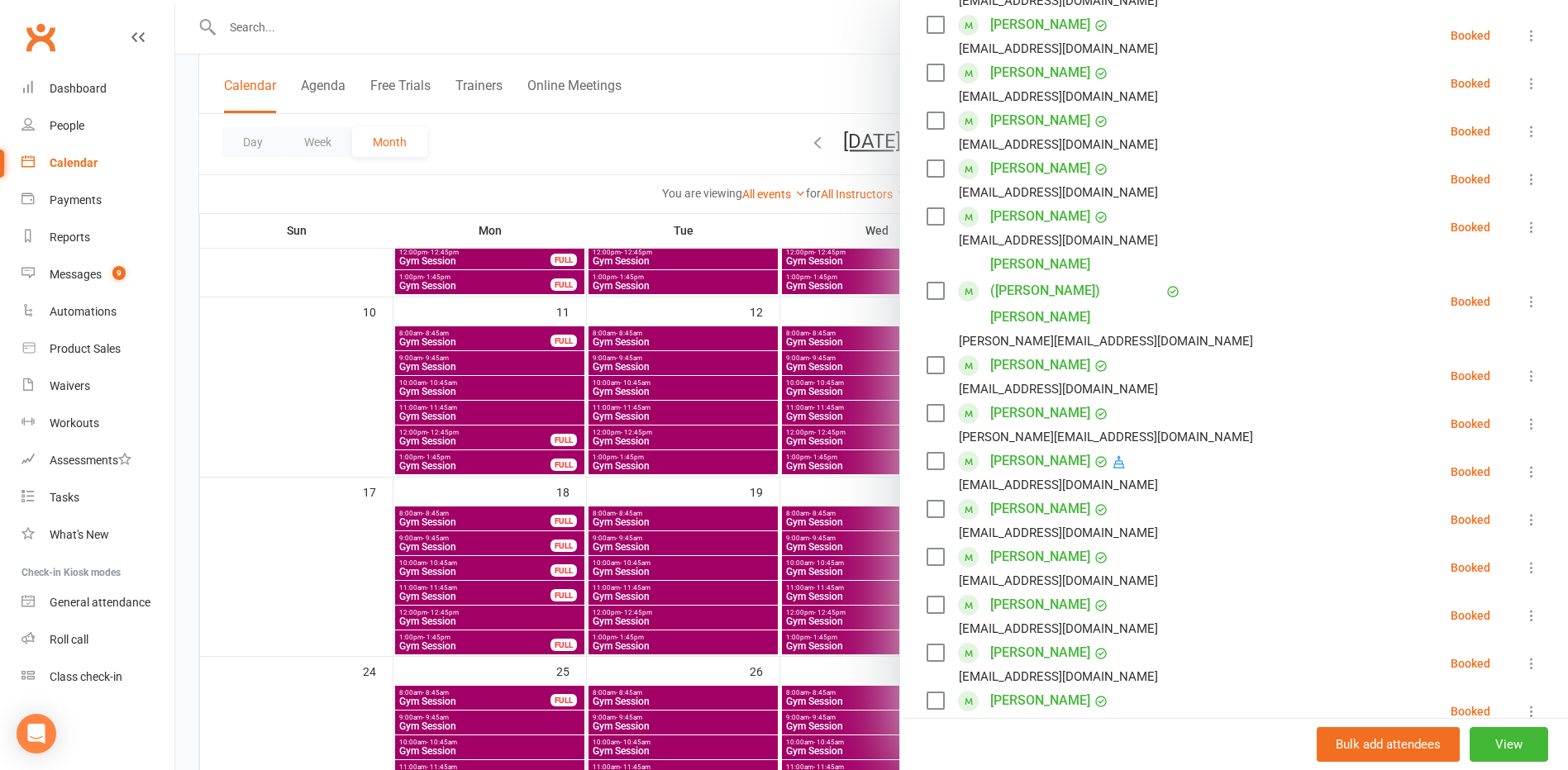
scroll to position [331, 0]
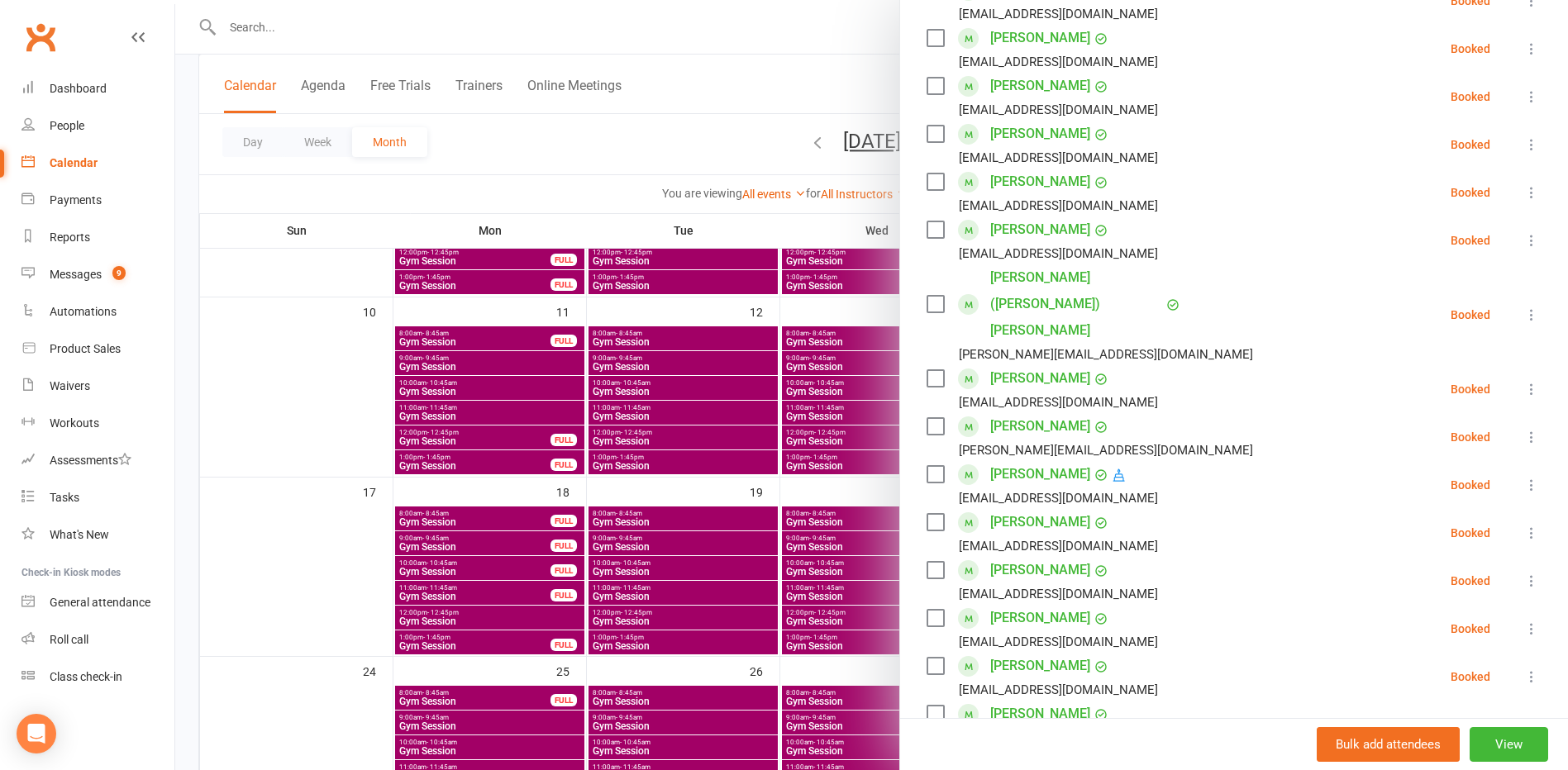
click at [479, 559] on div at bounding box center [871, 385] width 1393 height 770
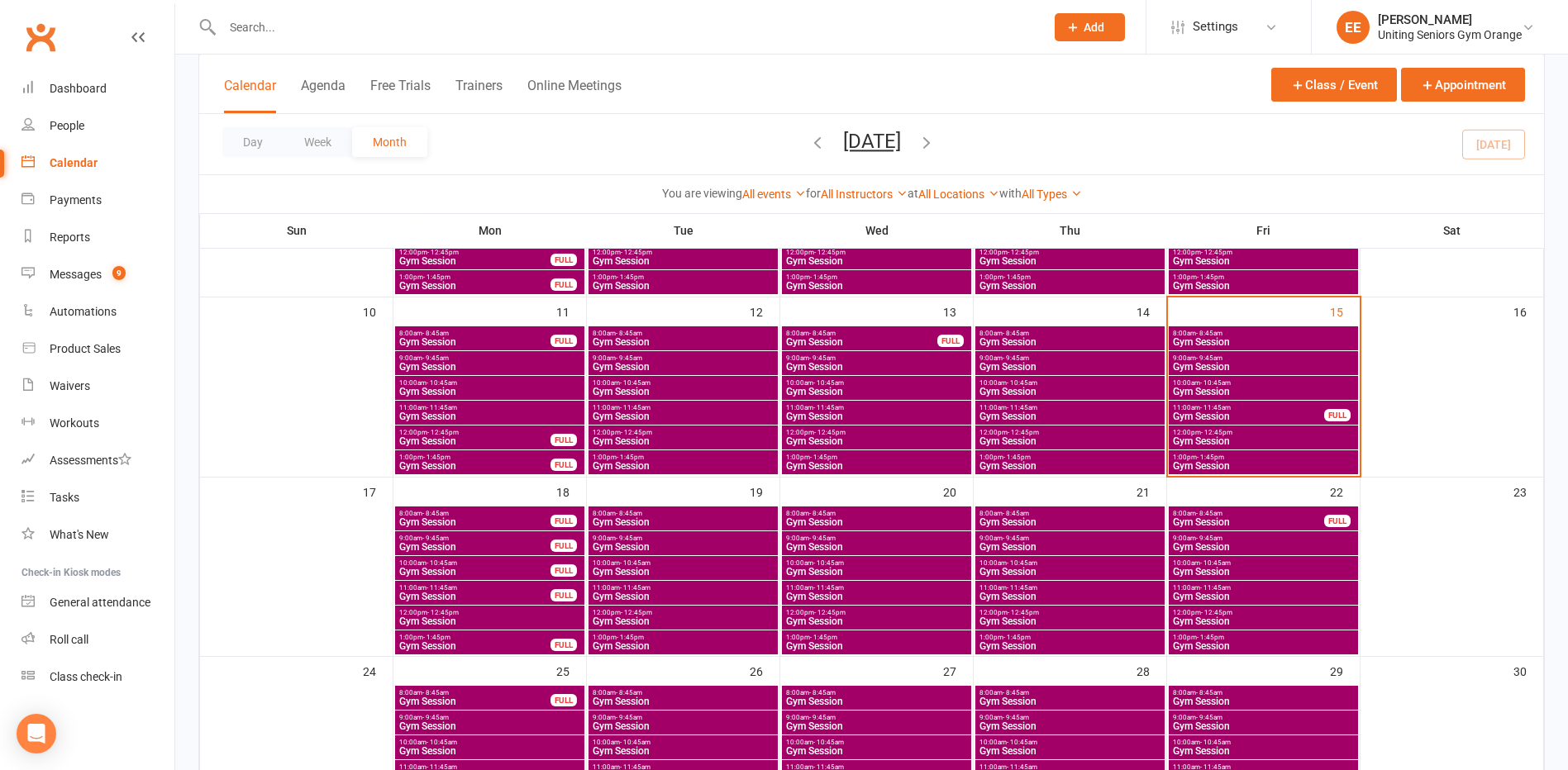
click at [479, 559] on span "10:00am - 10:45am" at bounding box center [475, 563] width 153 height 8
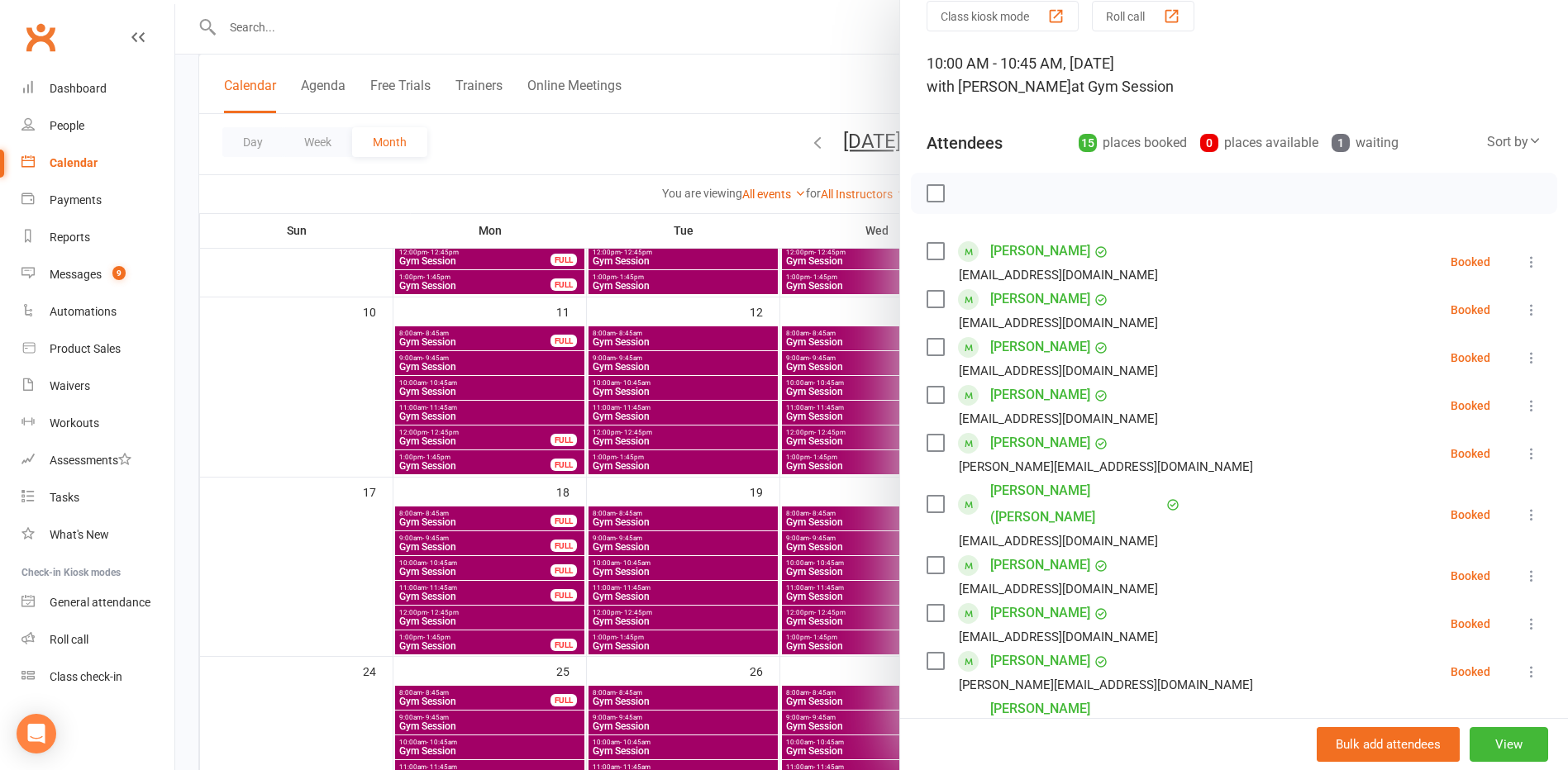
scroll to position [0, 0]
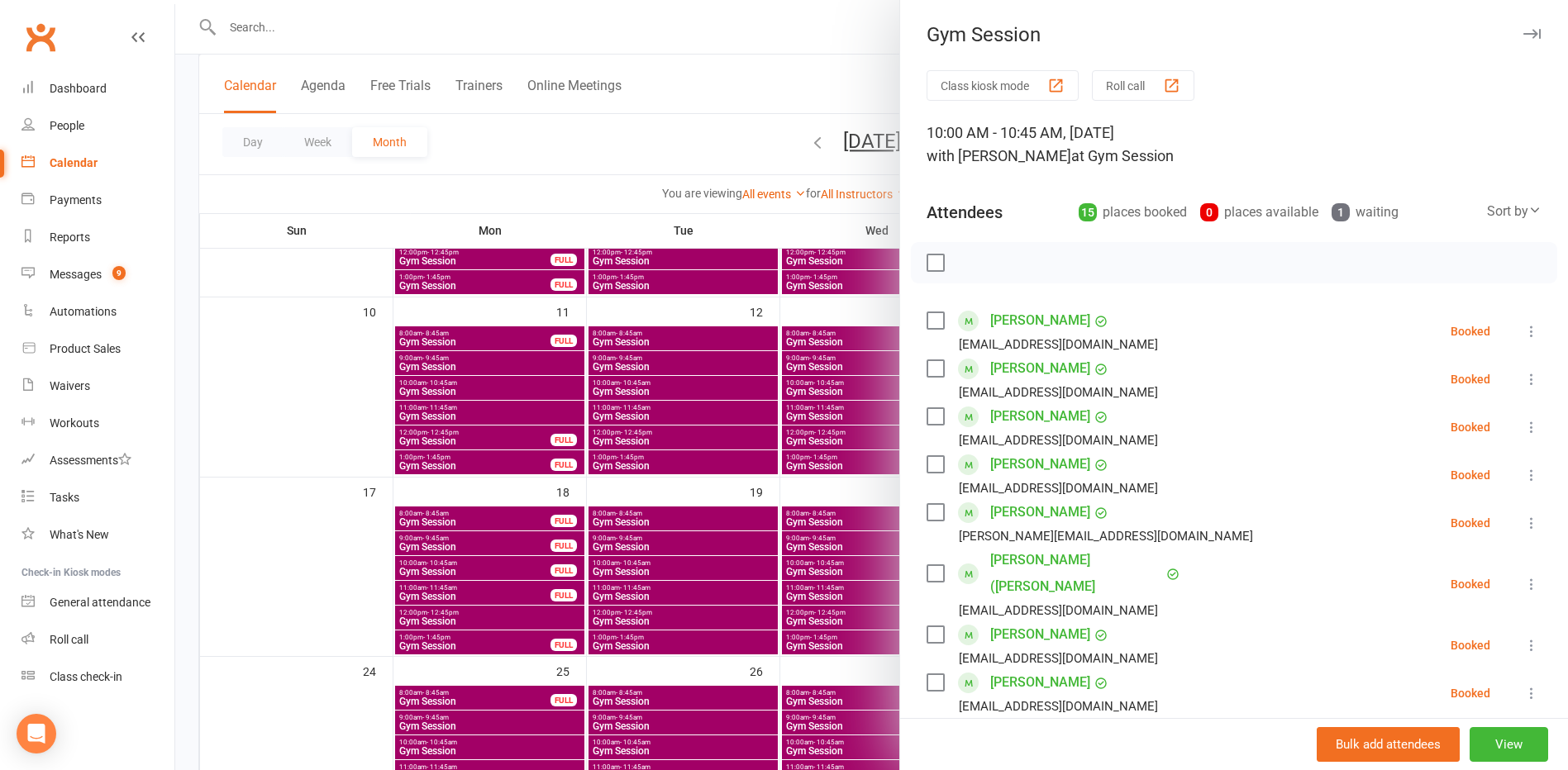
click at [438, 594] on div at bounding box center [871, 385] width 1393 height 770
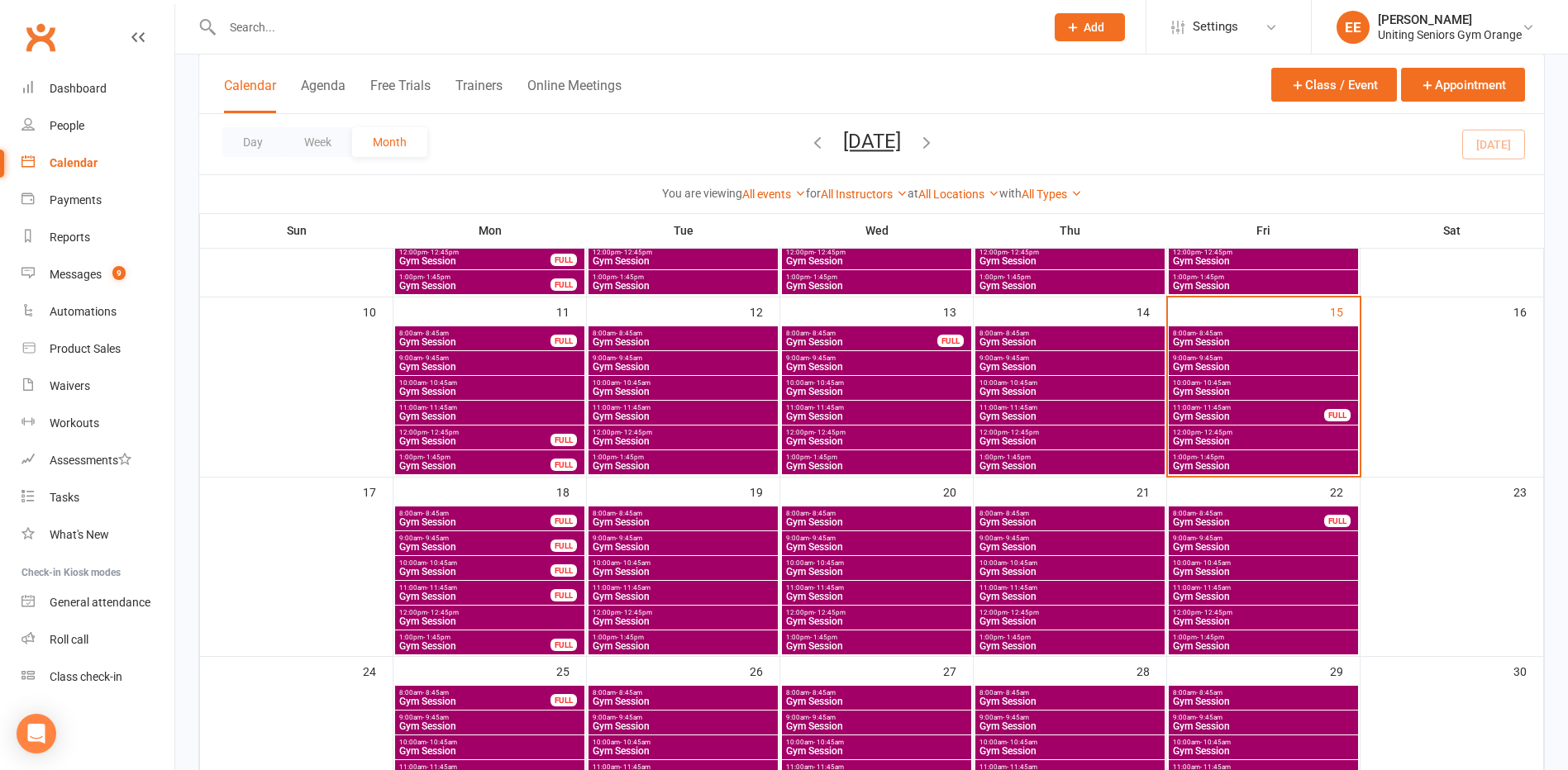
click at [438, 594] on span "Gym Session" at bounding box center [475, 597] width 153 height 10
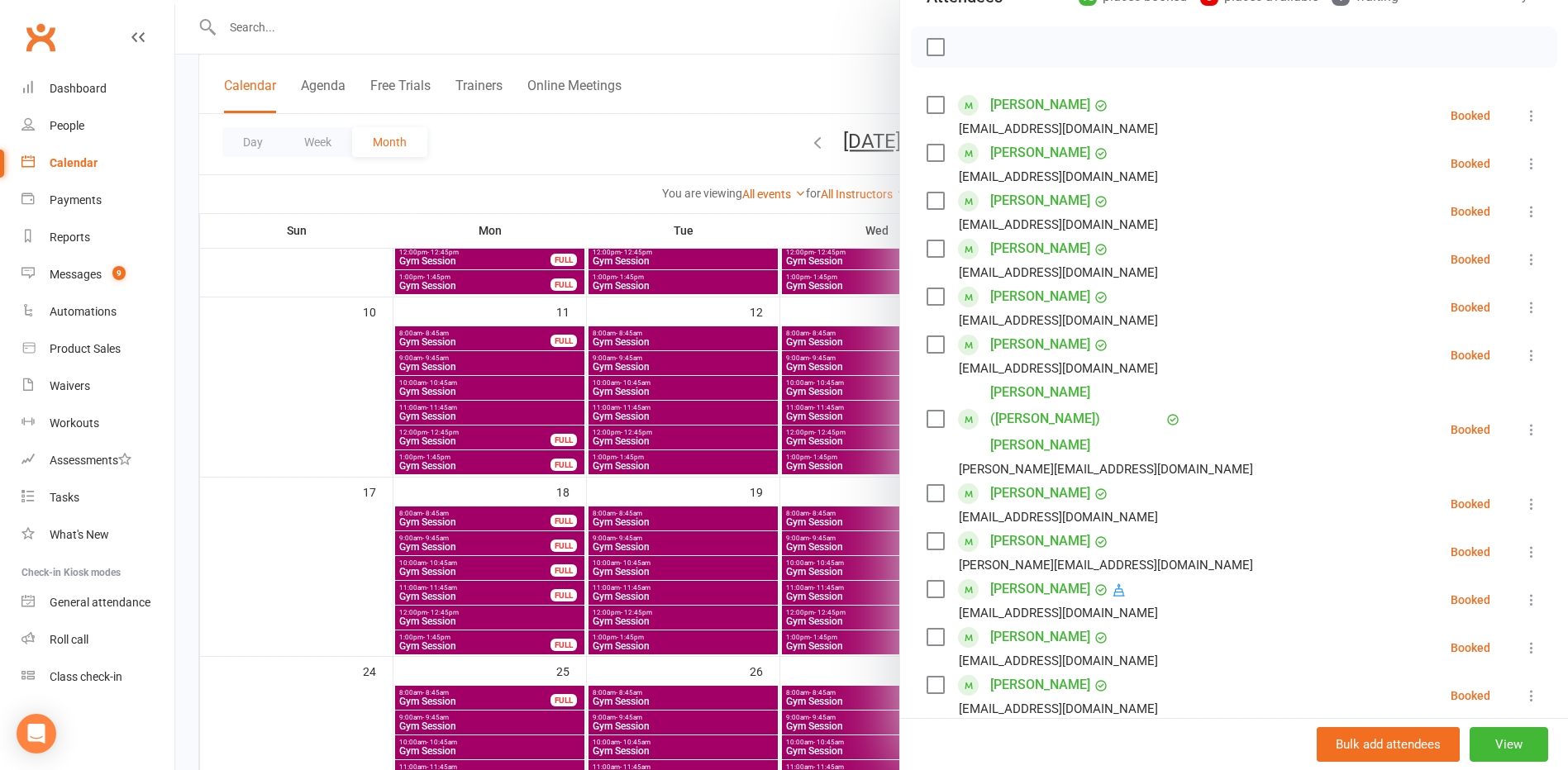
scroll to position [248, 0]
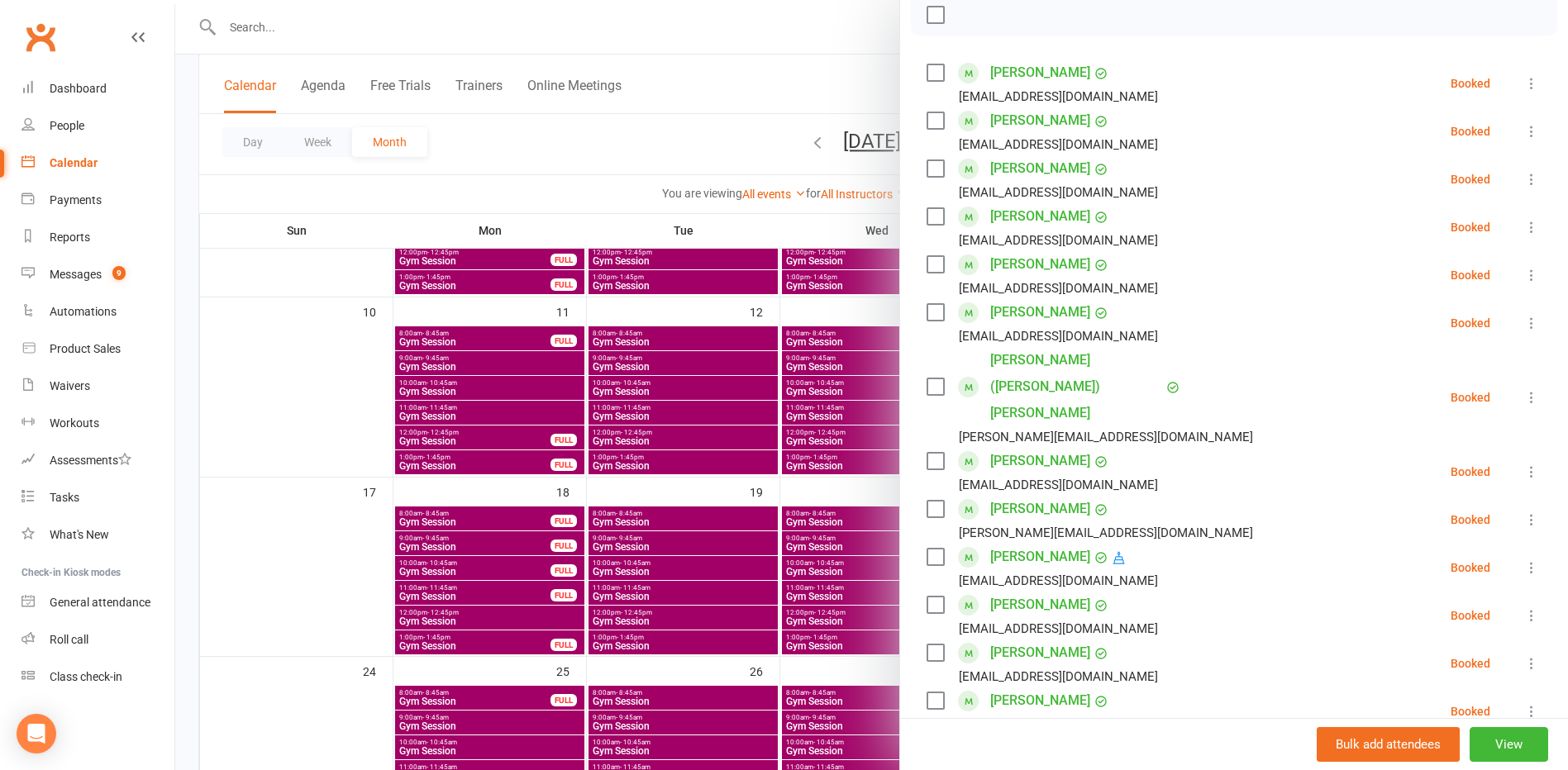
click at [308, 614] on div at bounding box center [871, 385] width 1393 height 770
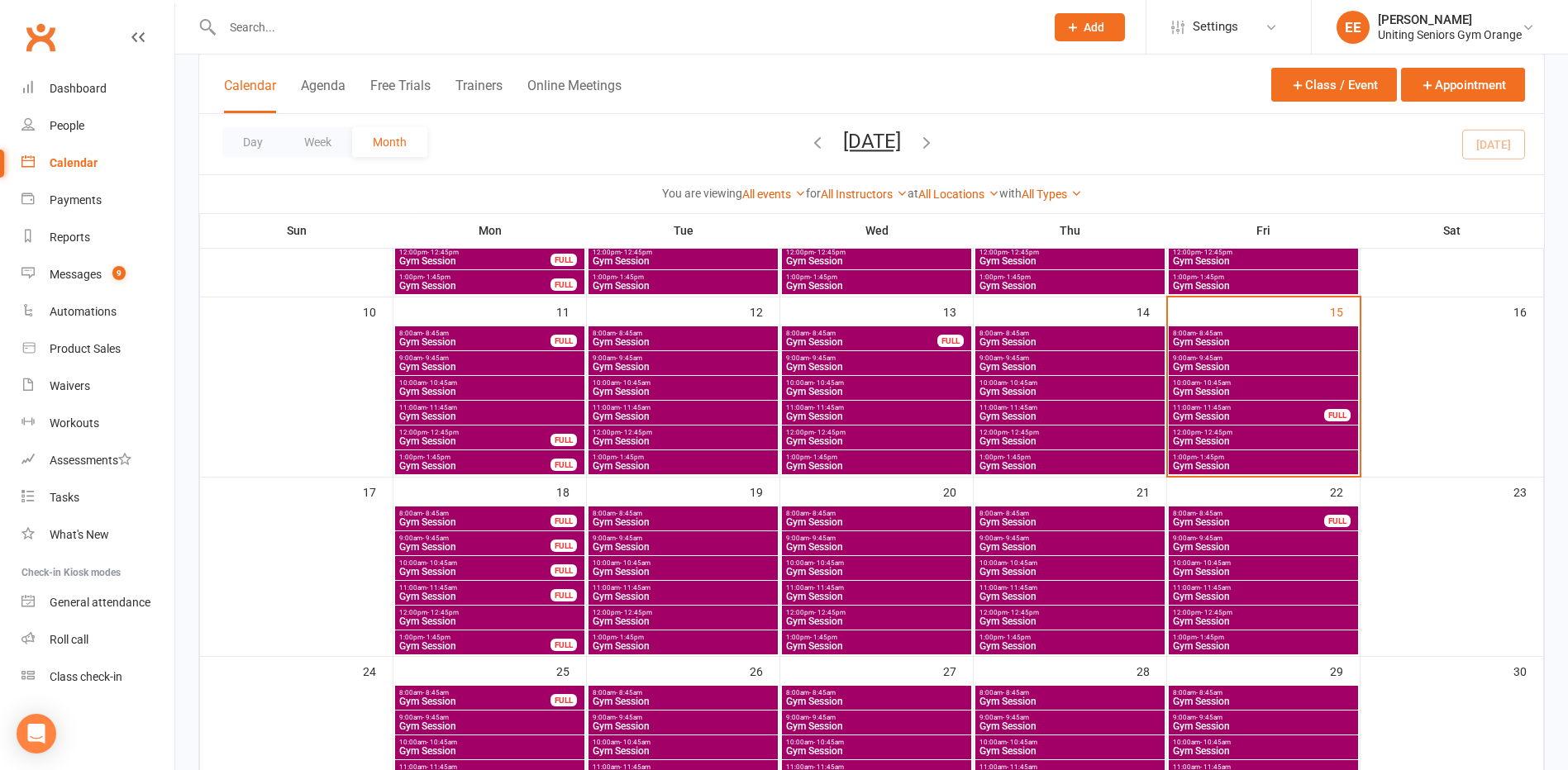
click at [502, 567] on span "Gym Session" at bounding box center [475, 572] width 153 height 10
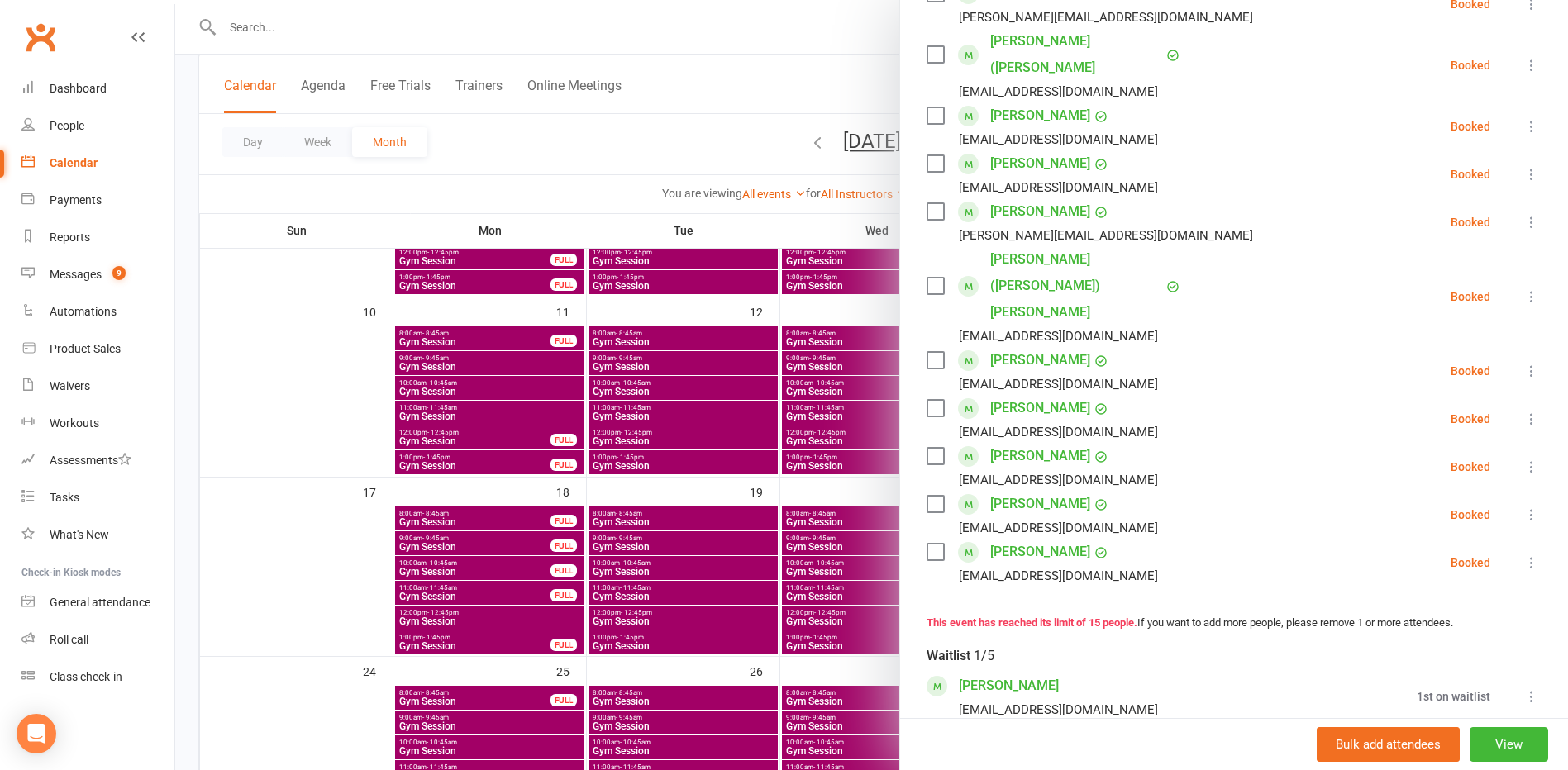
scroll to position [579, 0]
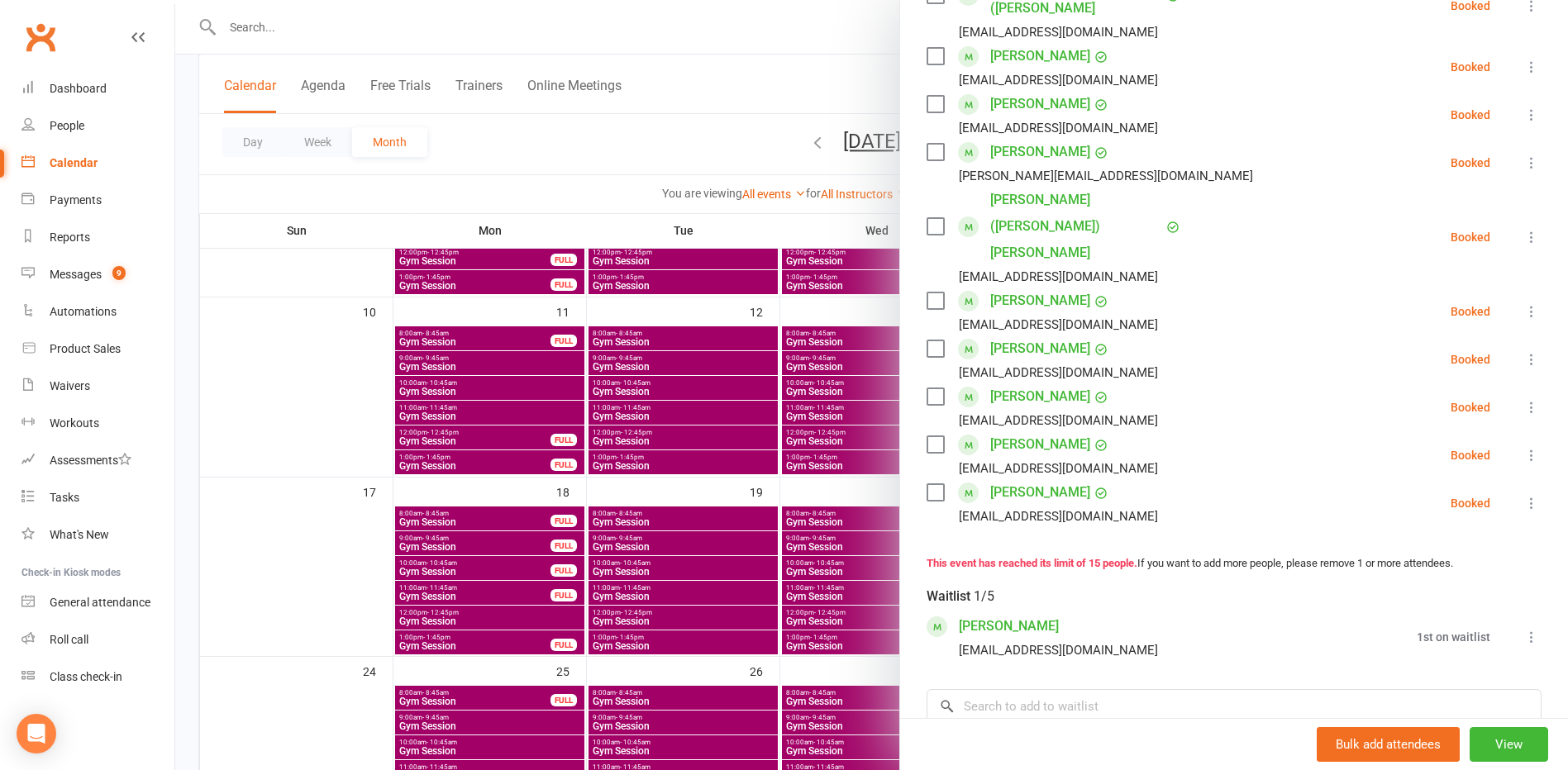
click at [1523, 629] on icon at bounding box center [1531, 637] width 17 height 17
click at [1442, 686] on link "Remove" at bounding box center [1451, 702] width 177 height 33
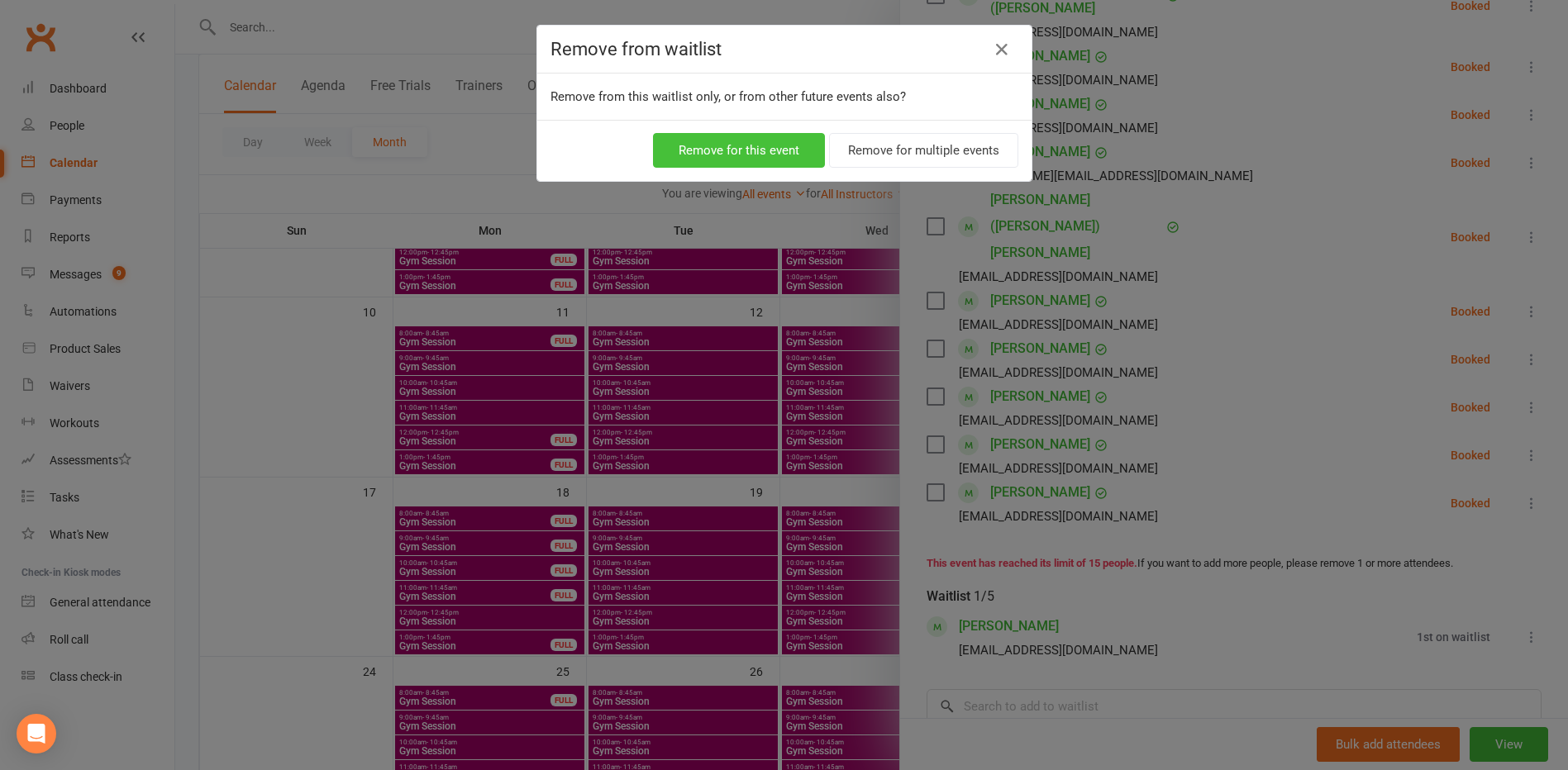
click at [780, 139] on button "Remove for this event" at bounding box center [738, 150] width 171 height 35
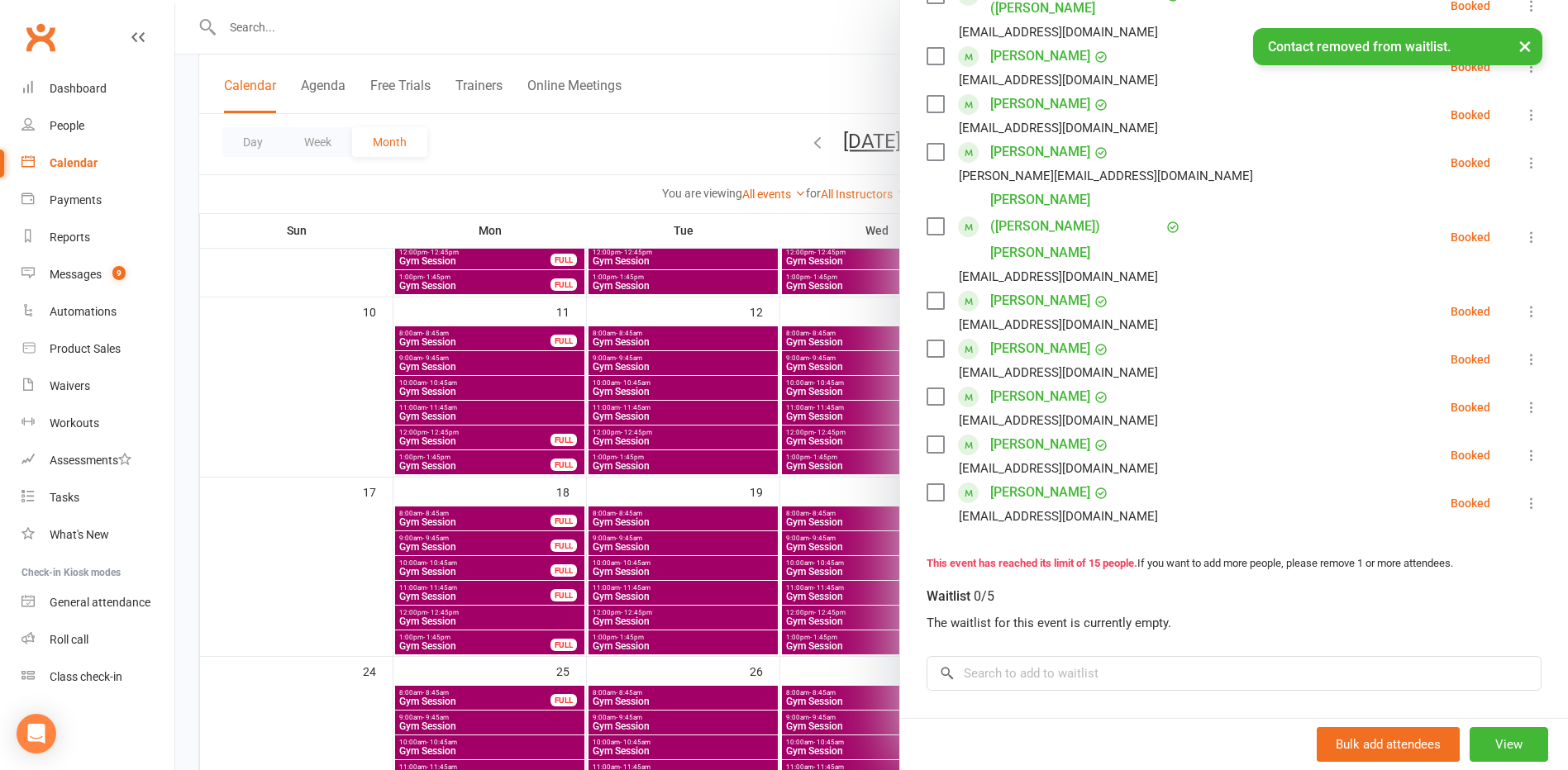
click at [290, 588] on div at bounding box center [871, 385] width 1393 height 770
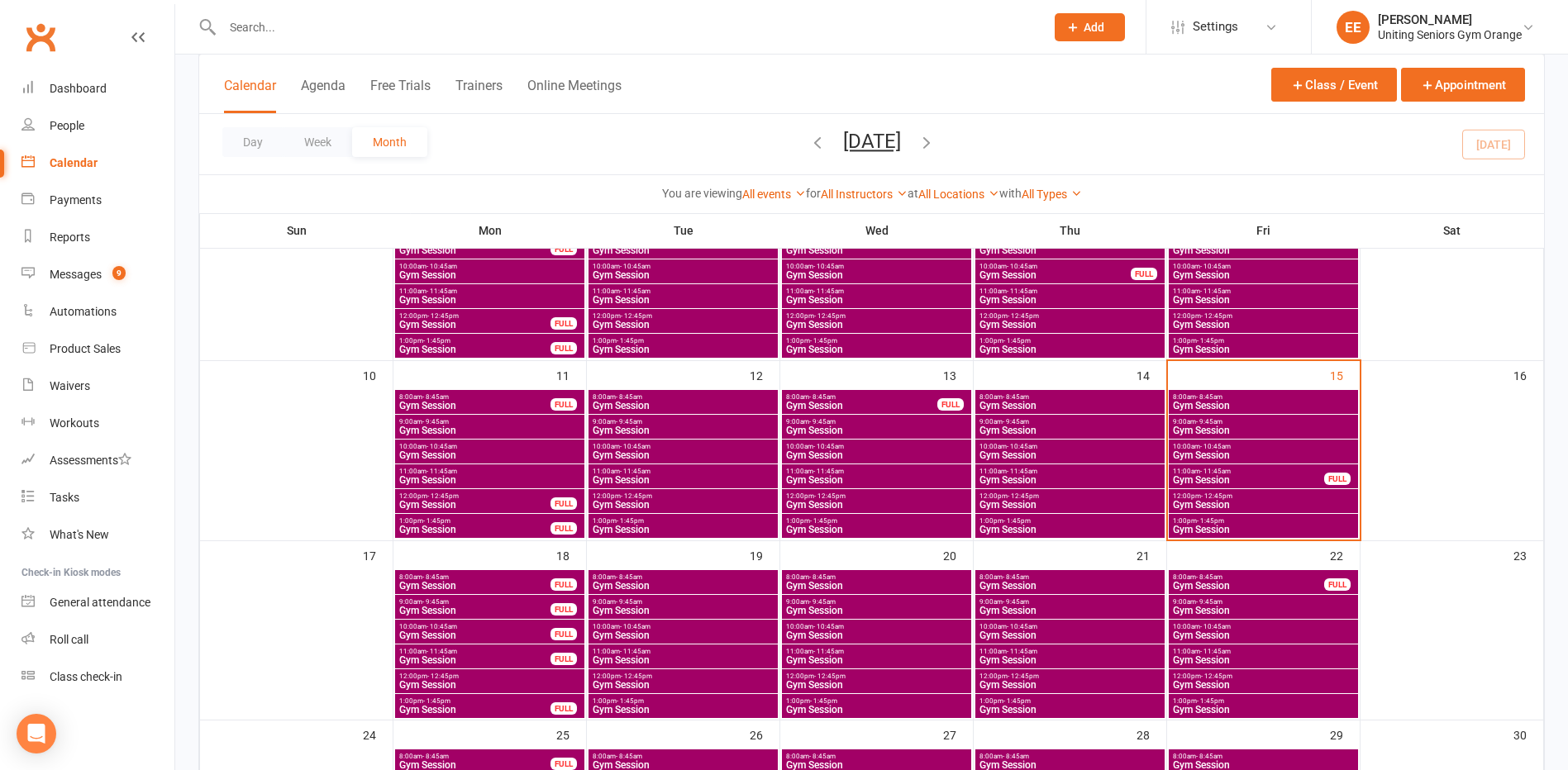
scroll to position [376, 0]
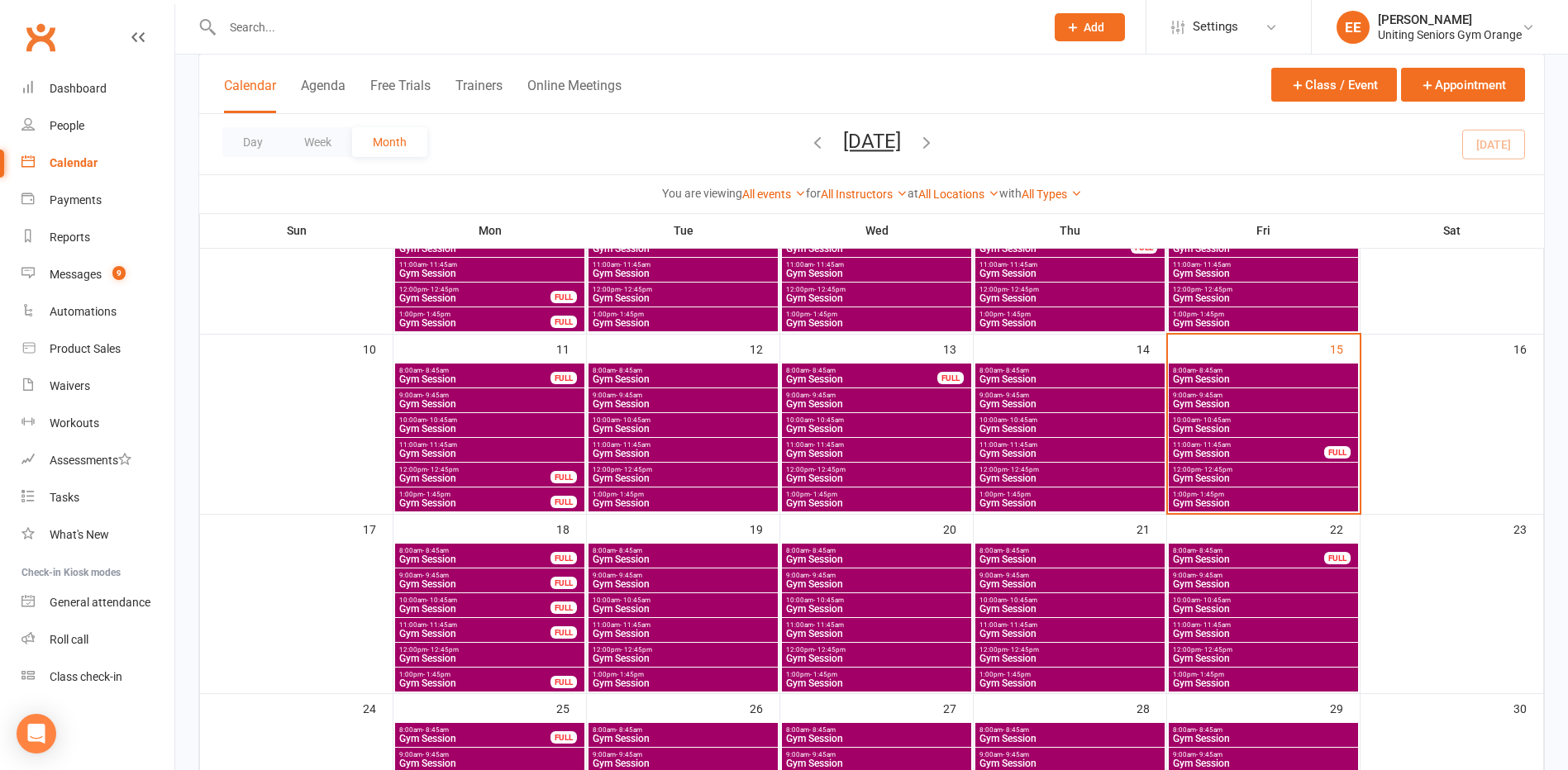
click at [509, 632] on span "Gym Session" at bounding box center [475, 634] width 153 height 10
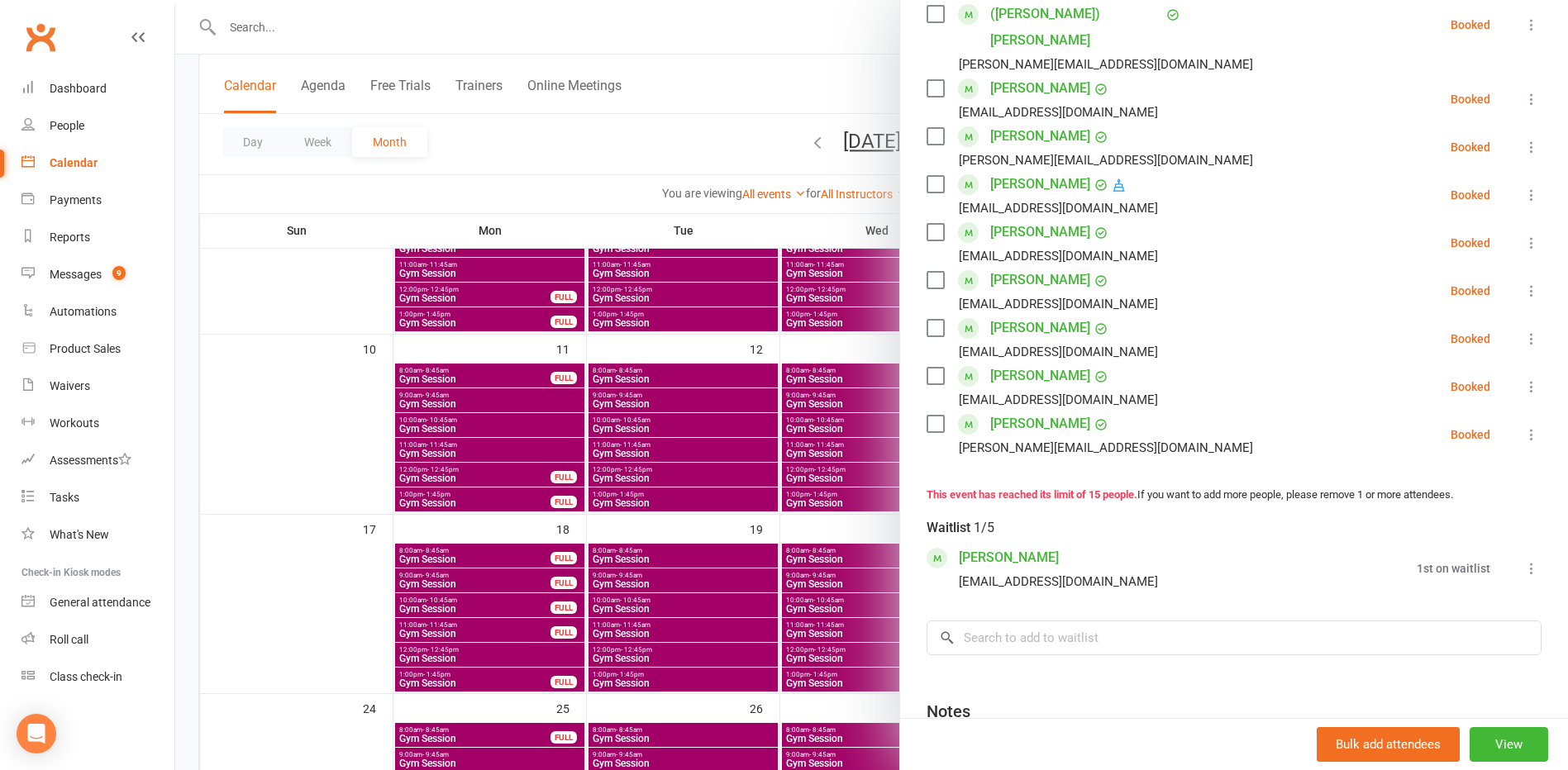
scroll to position [661, 0]
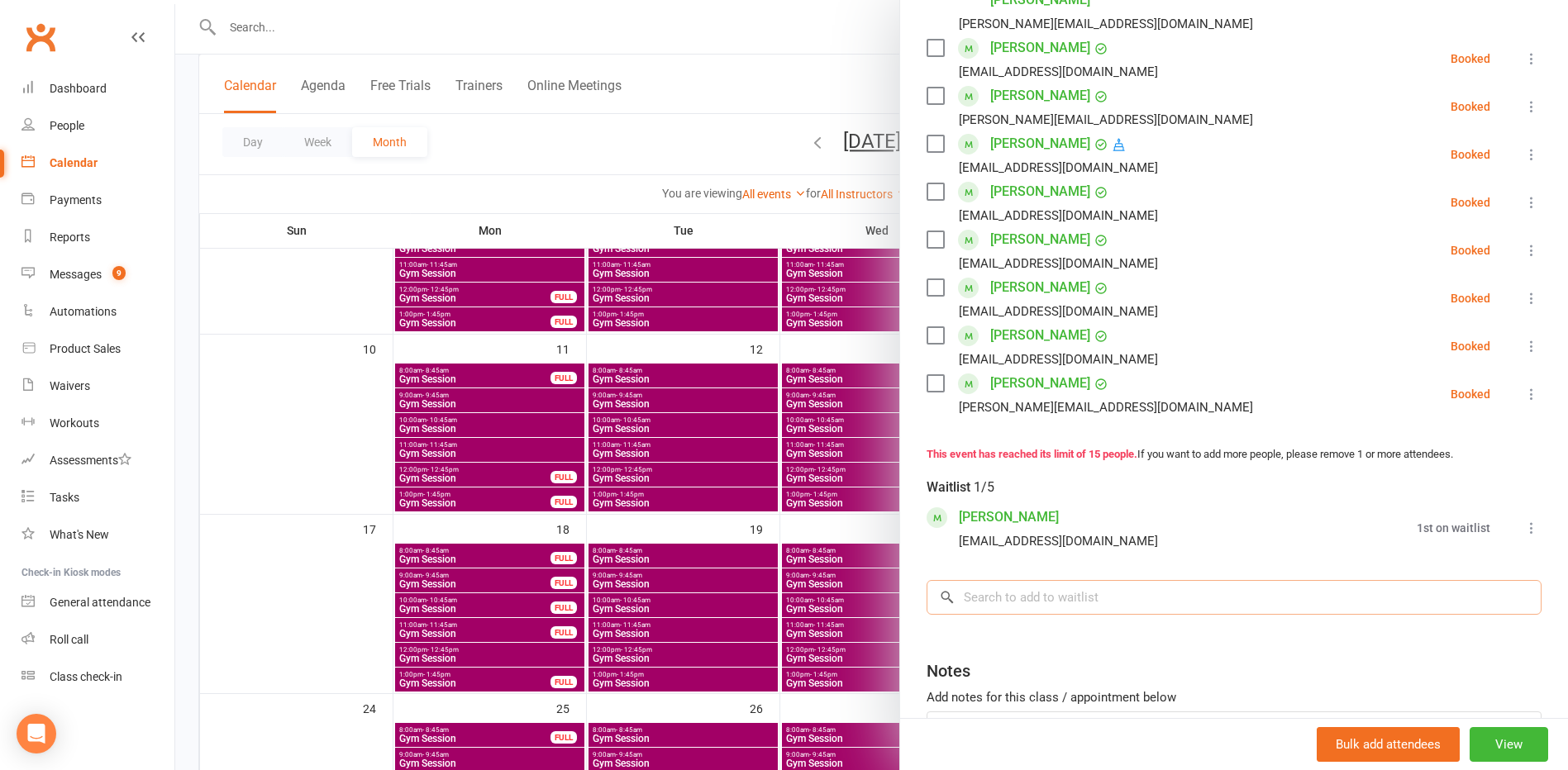
click at [1091, 580] on input "search" at bounding box center [1234, 597] width 615 height 35
type input "annie"
click at [1502, 580] on input "annie" at bounding box center [1234, 597] width 615 height 35
click at [1474, 515] on div "Waitlist 1/5 Rosemary Blair blaircastle2@optusnet.com.au 1st on waitlist Book n…" at bounding box center [1234, 539] width 615 height 152
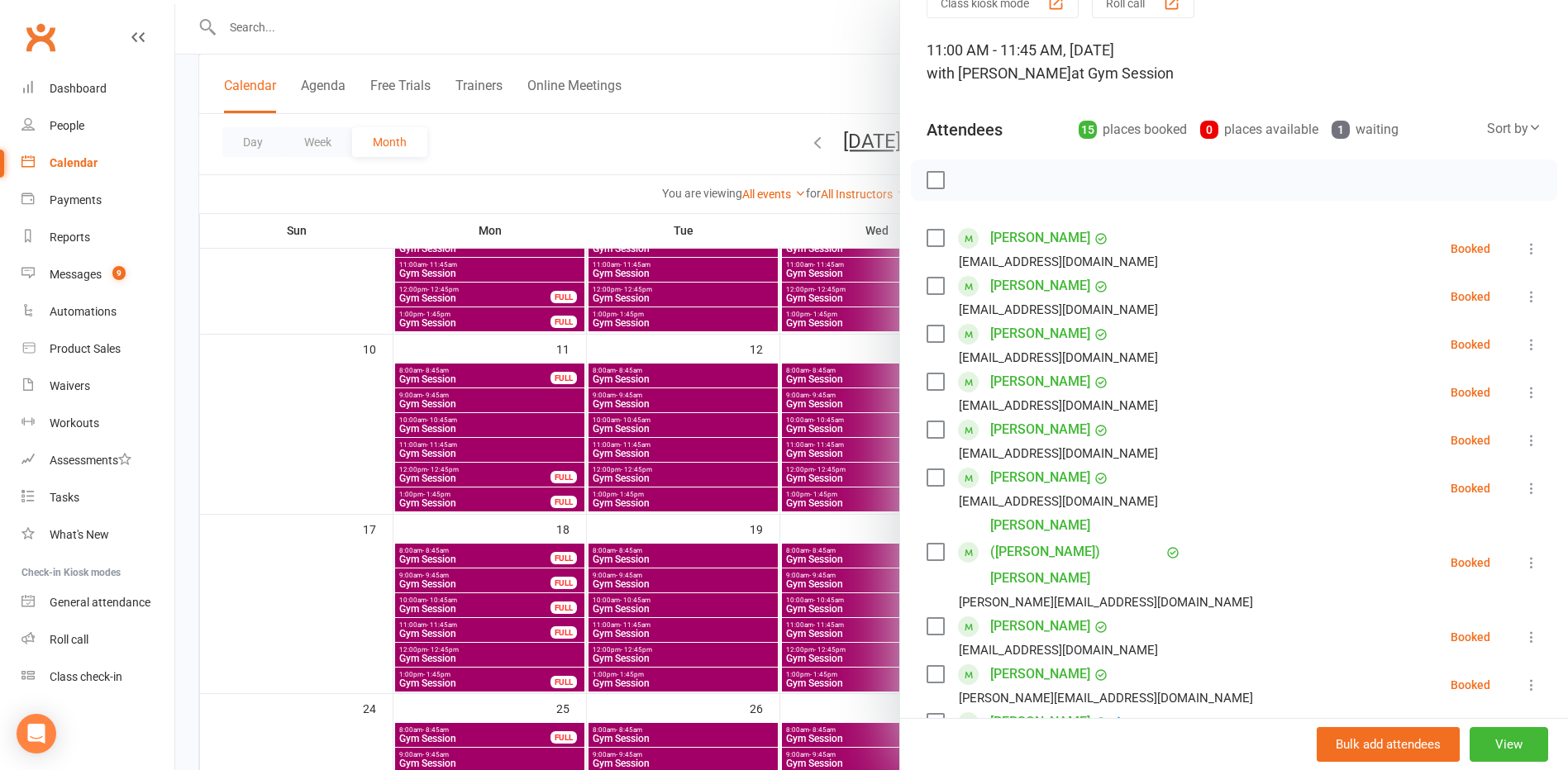
scroll to position [165, 0]
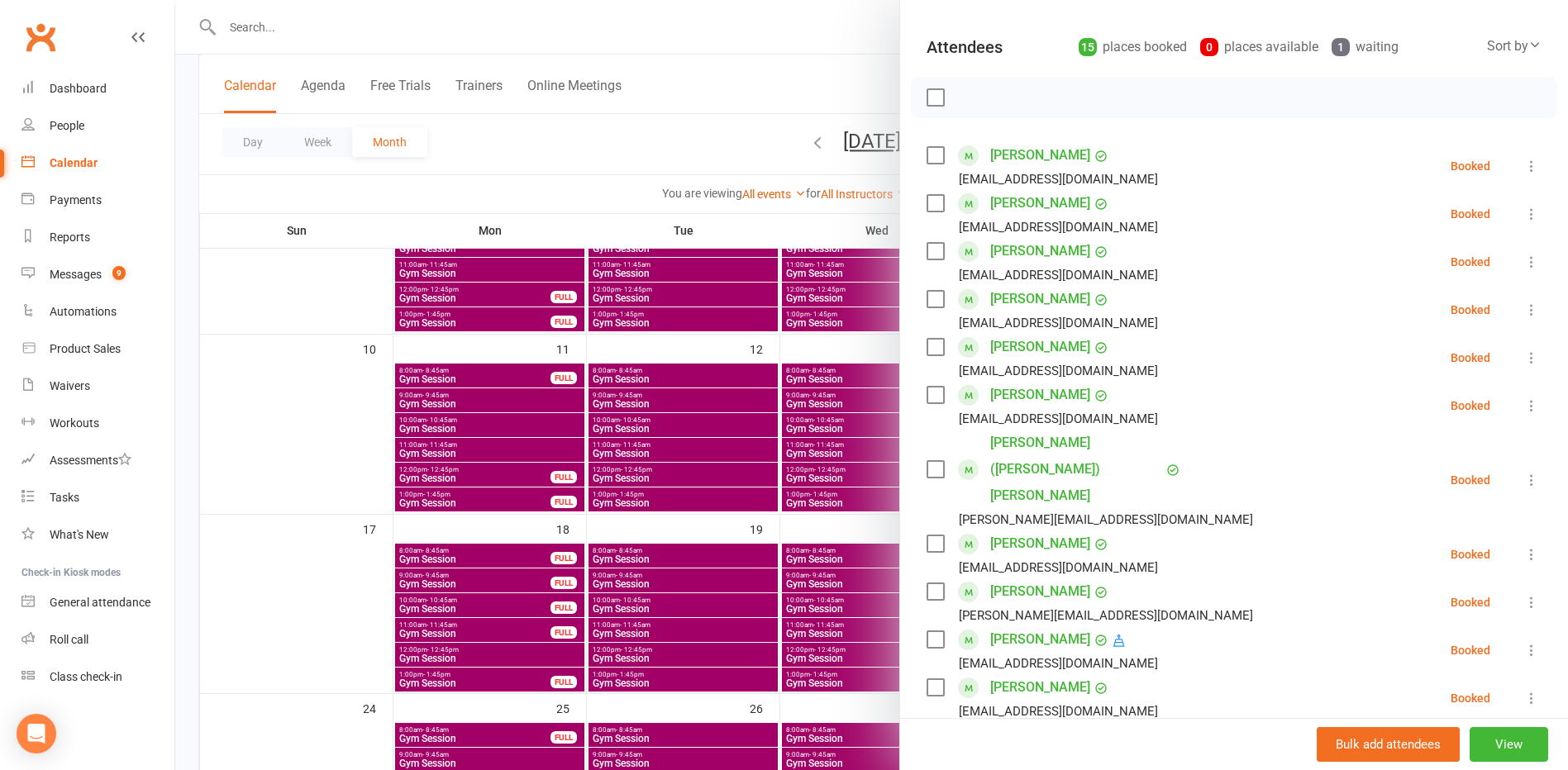
click at [259, 588] on div at bounding box center [871, 385] width 1393 height 770
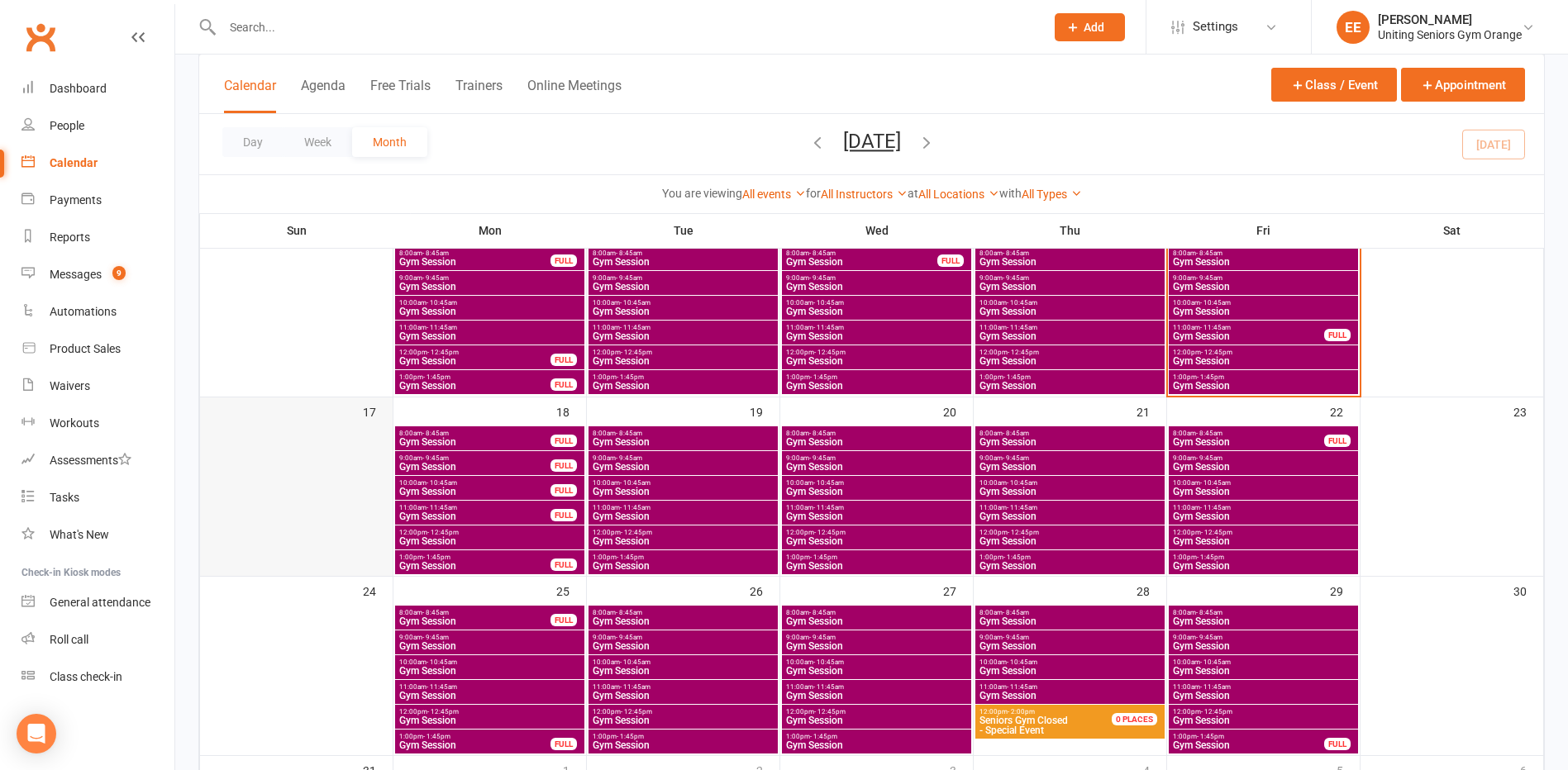
scroll to position [459, 0]
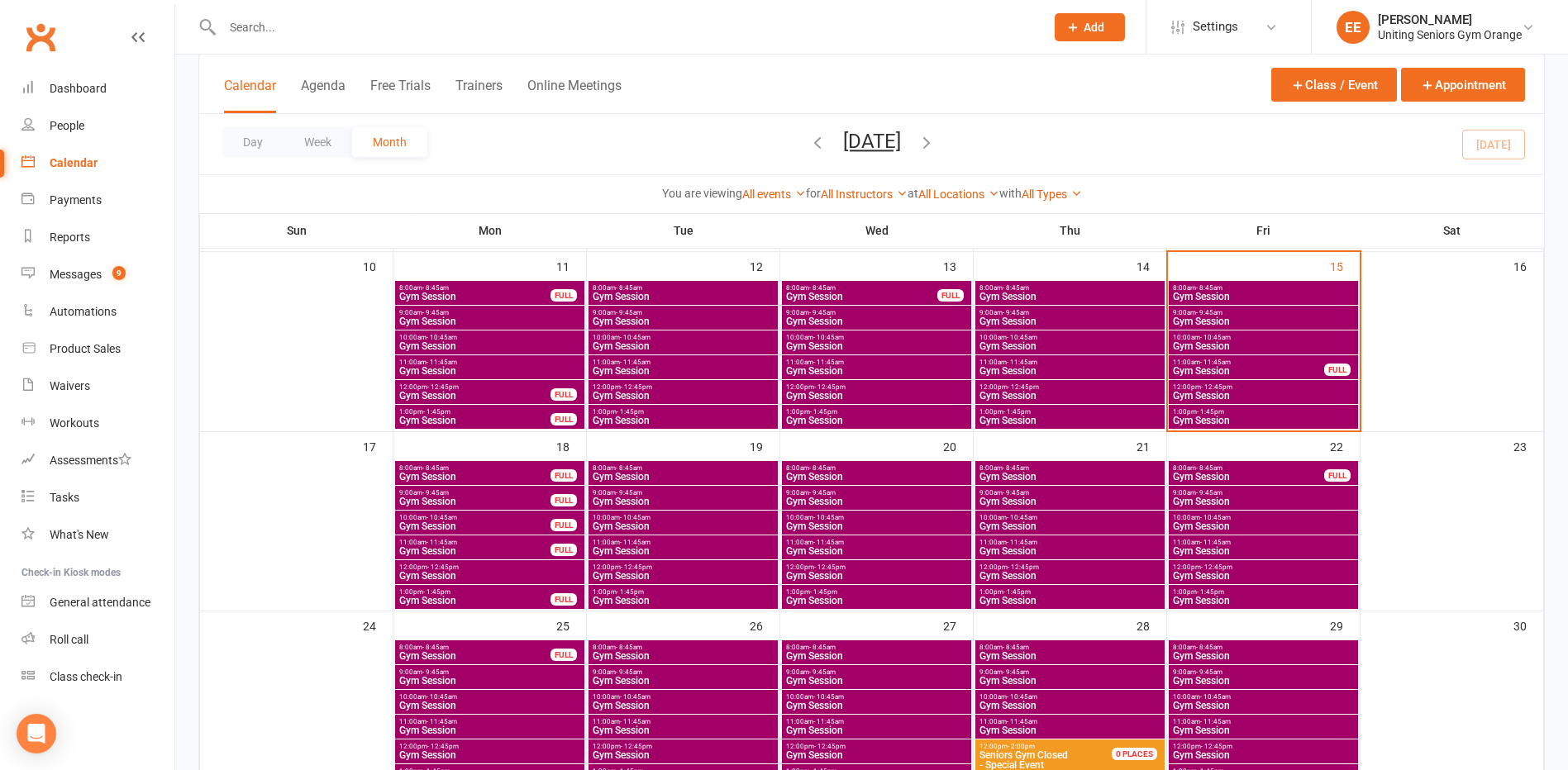
click at [497, 550] on span "Gym Session" at bounding box center [475, 551] width 153 height 10
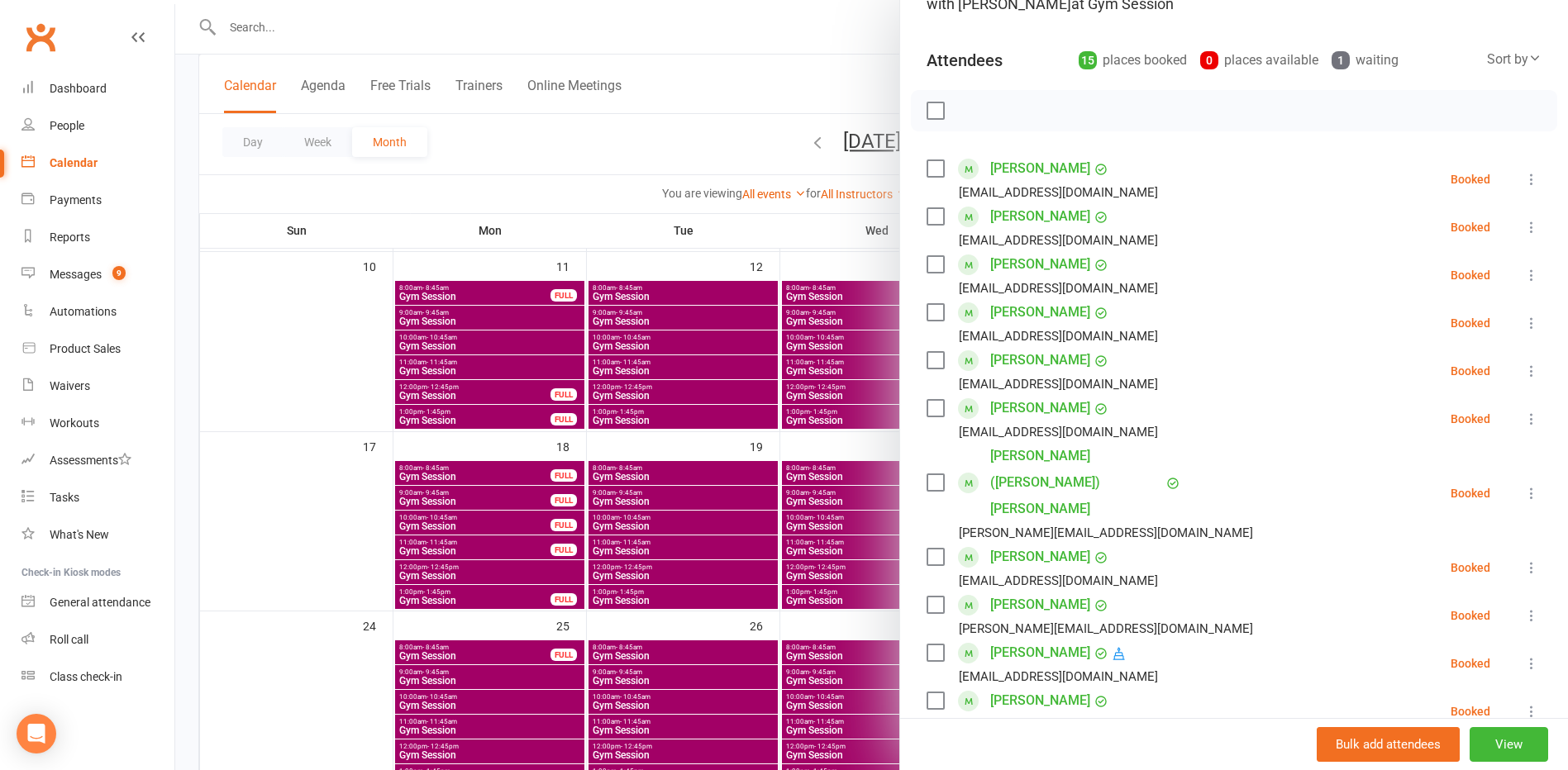
scroll to position [165, 0]
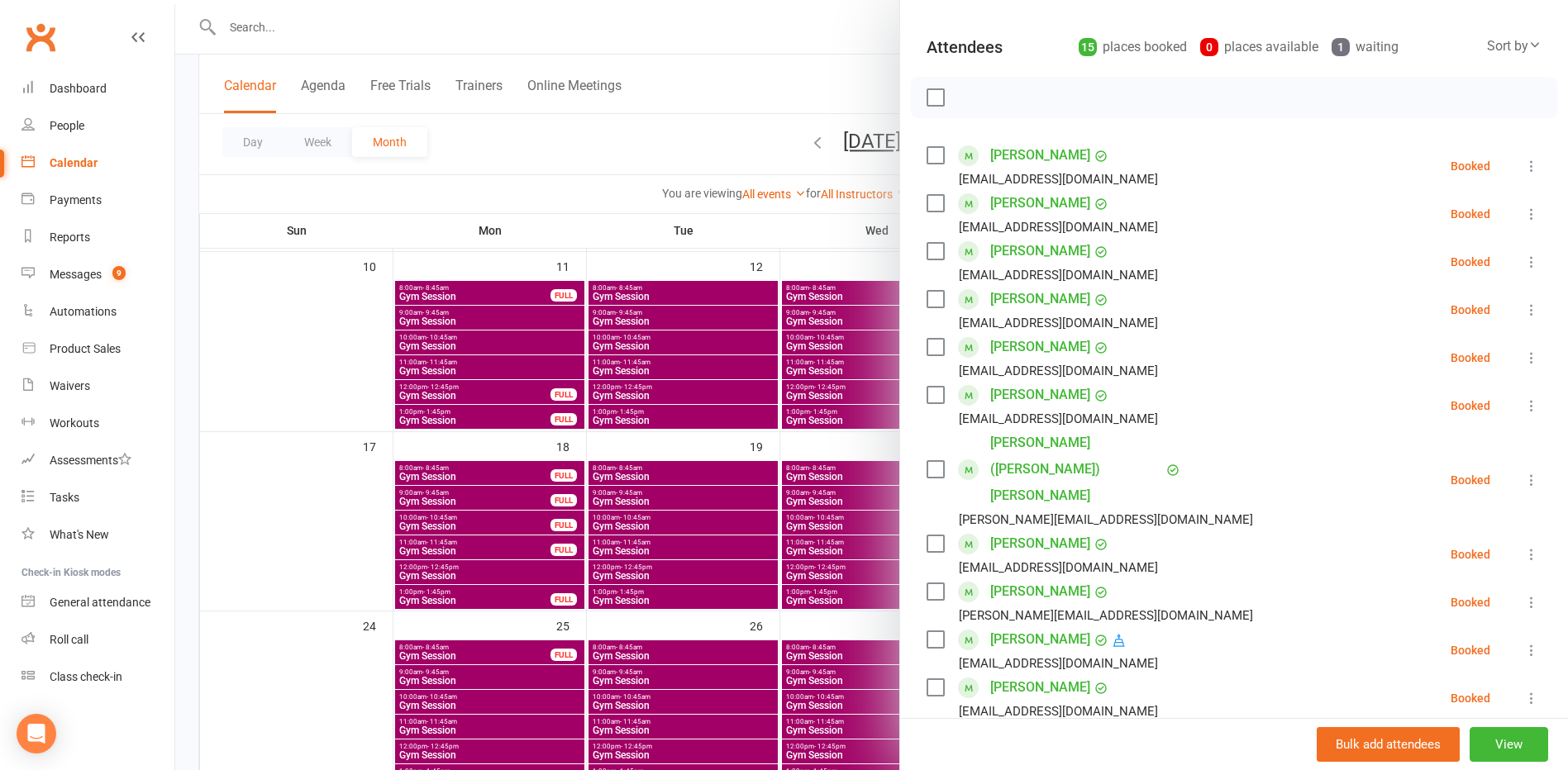
click at [1523, 690] on icon at bounding box center [1531, 698] width 17 height 17
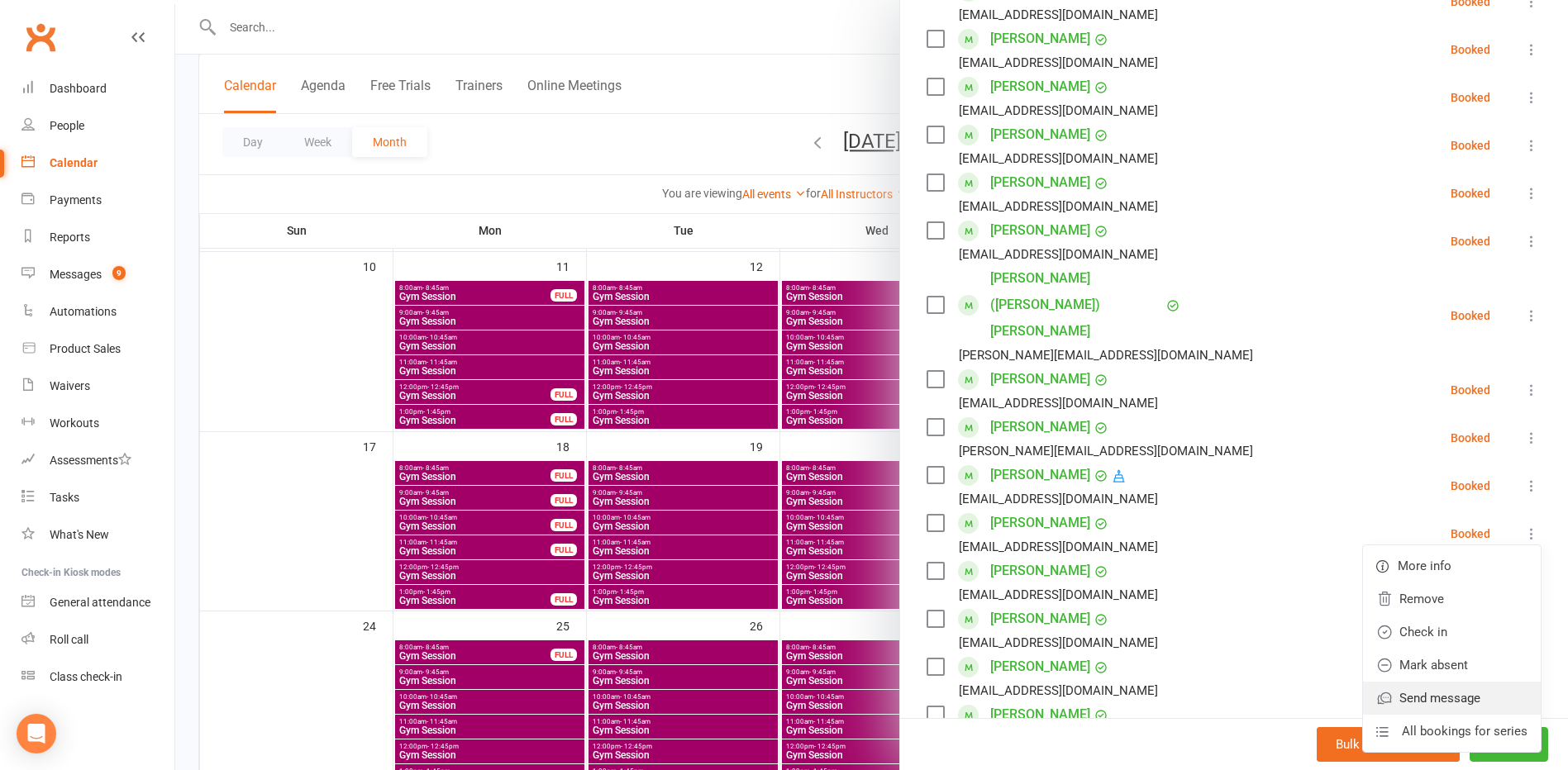
scroll to position [331, 0]
click at [1409, 582] on link "Remove" at bounding box center [1451, 598] width 177 height 33
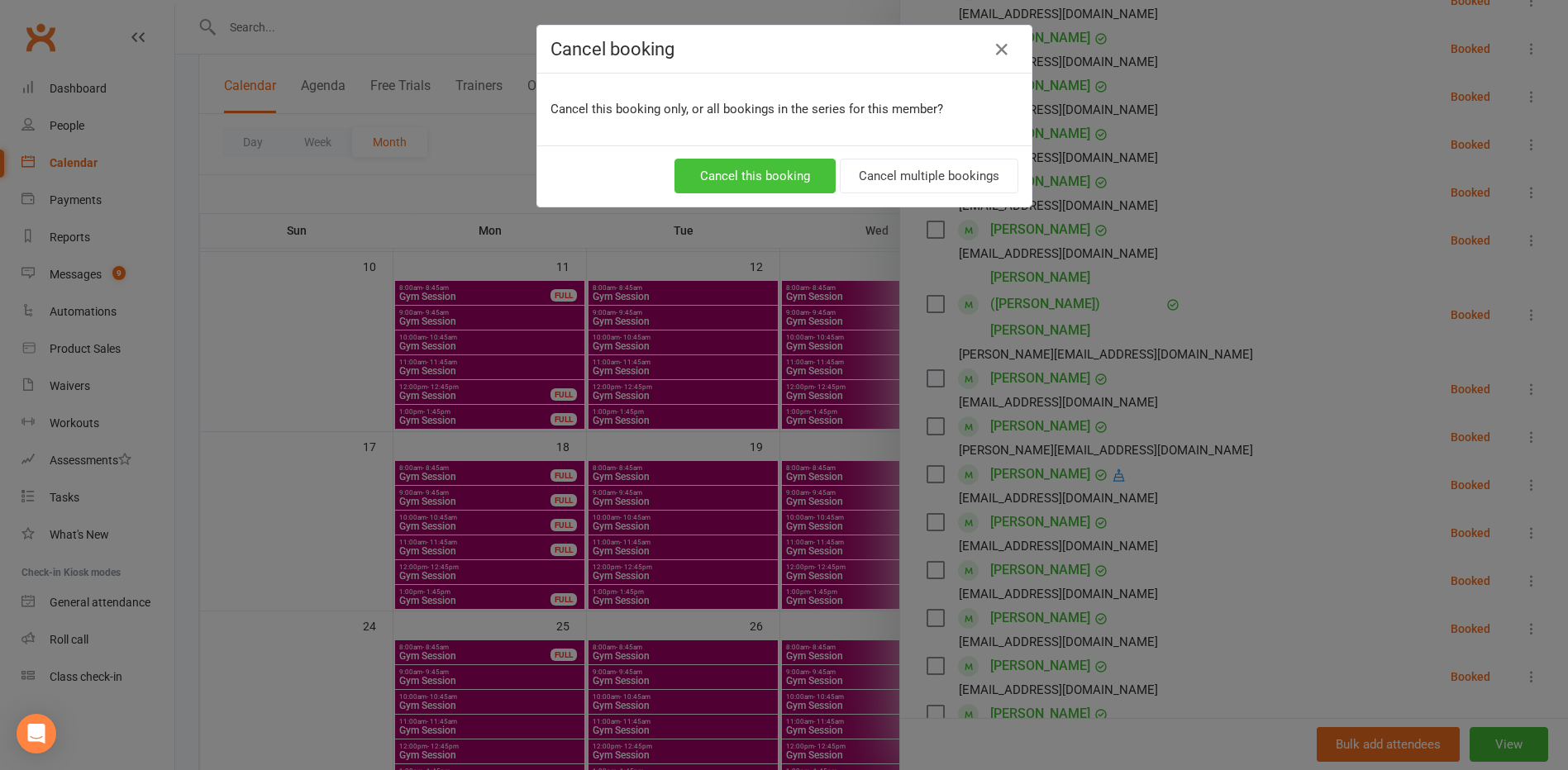
click at [740, 177] on button "Cancel this booking" at bounding box center [754, 175] width 162 height 35
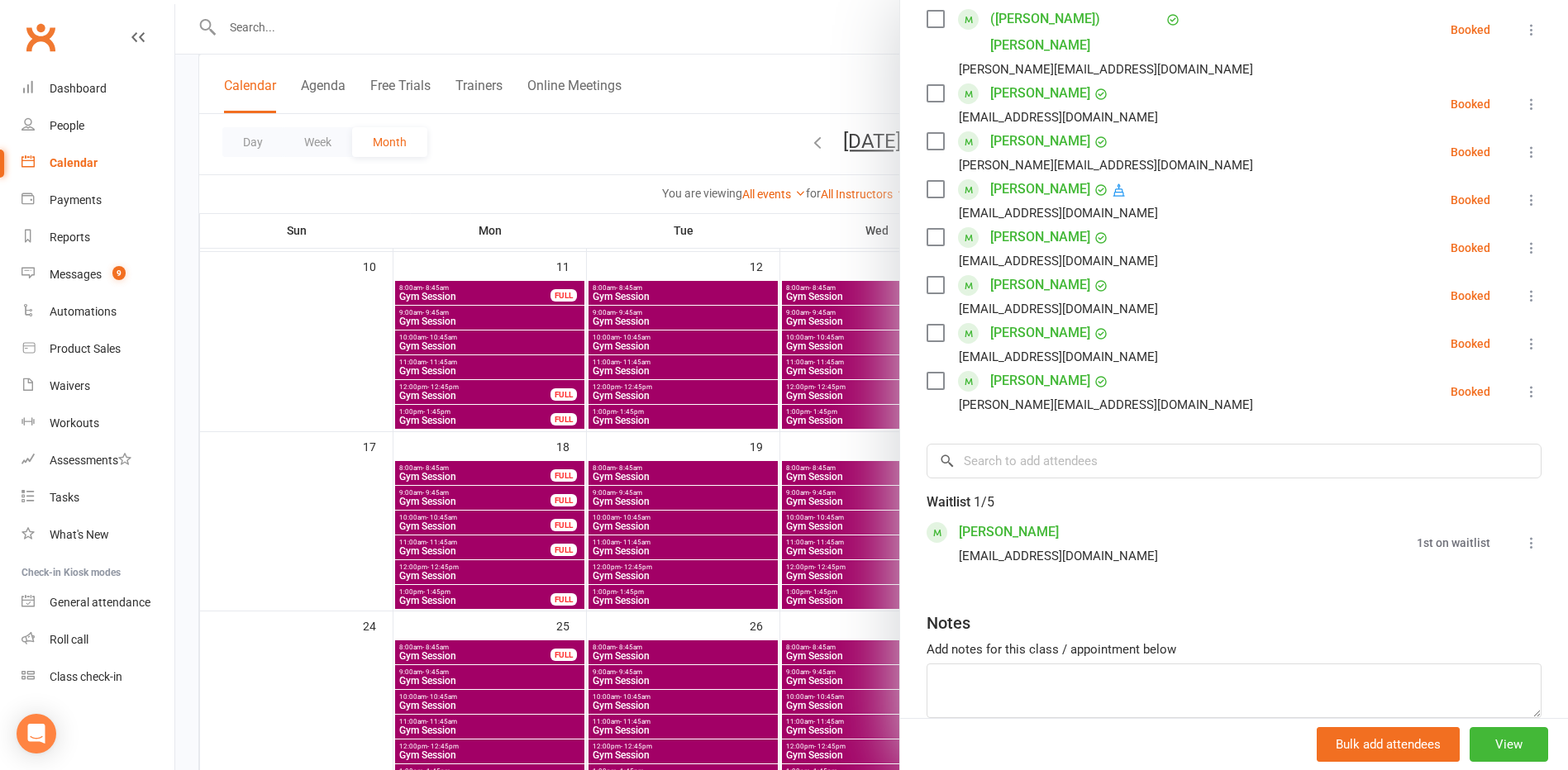
scroll to position [645, 0]
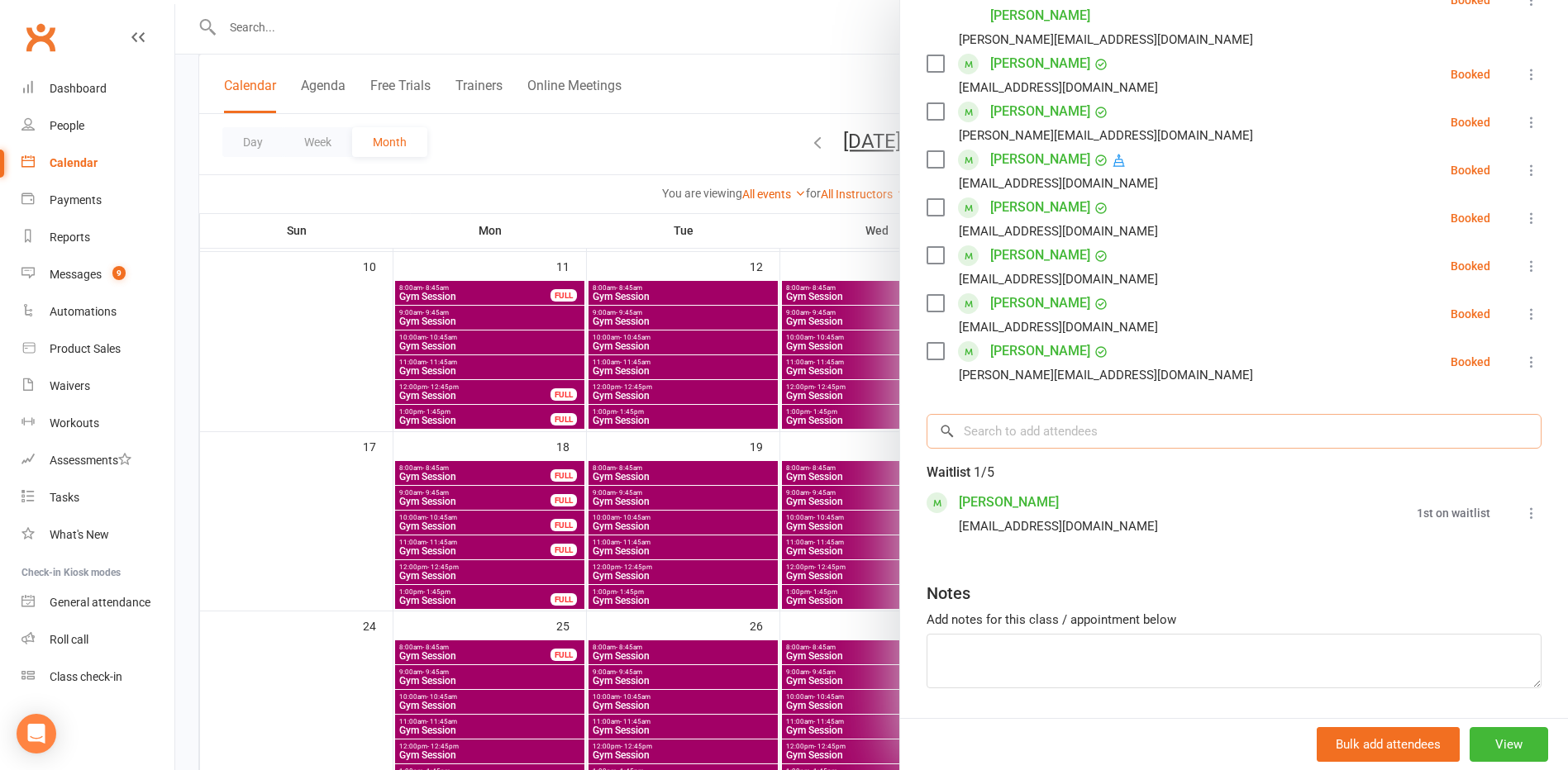
click at [1012, 414] on input "search" at bounding box center [1234, 431] width 615 height 35
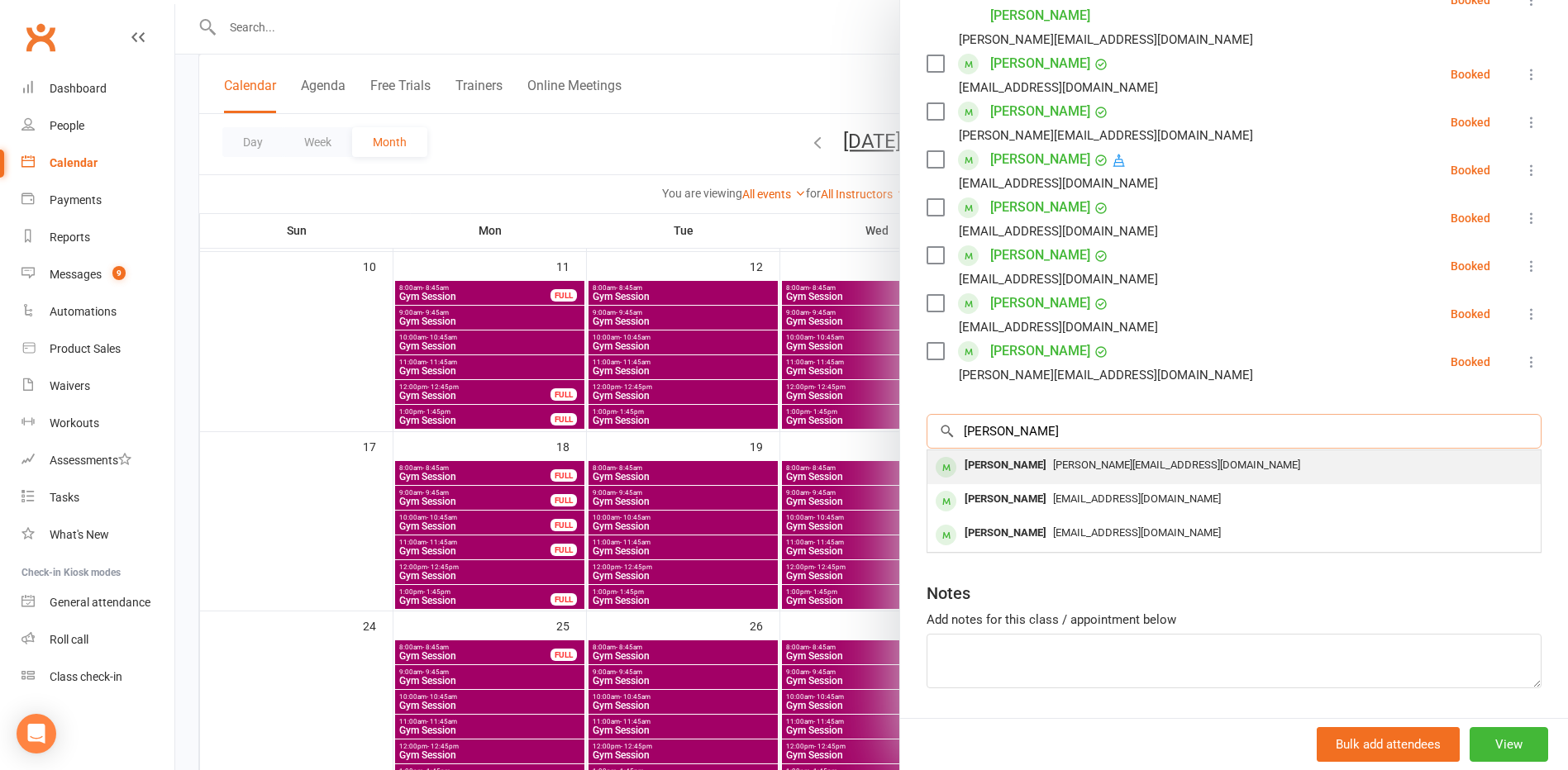
type input "annie boult"
click at [1017, 454] on div "Annie Boulton" at bounding box center [1005, 466] width 95 height 24
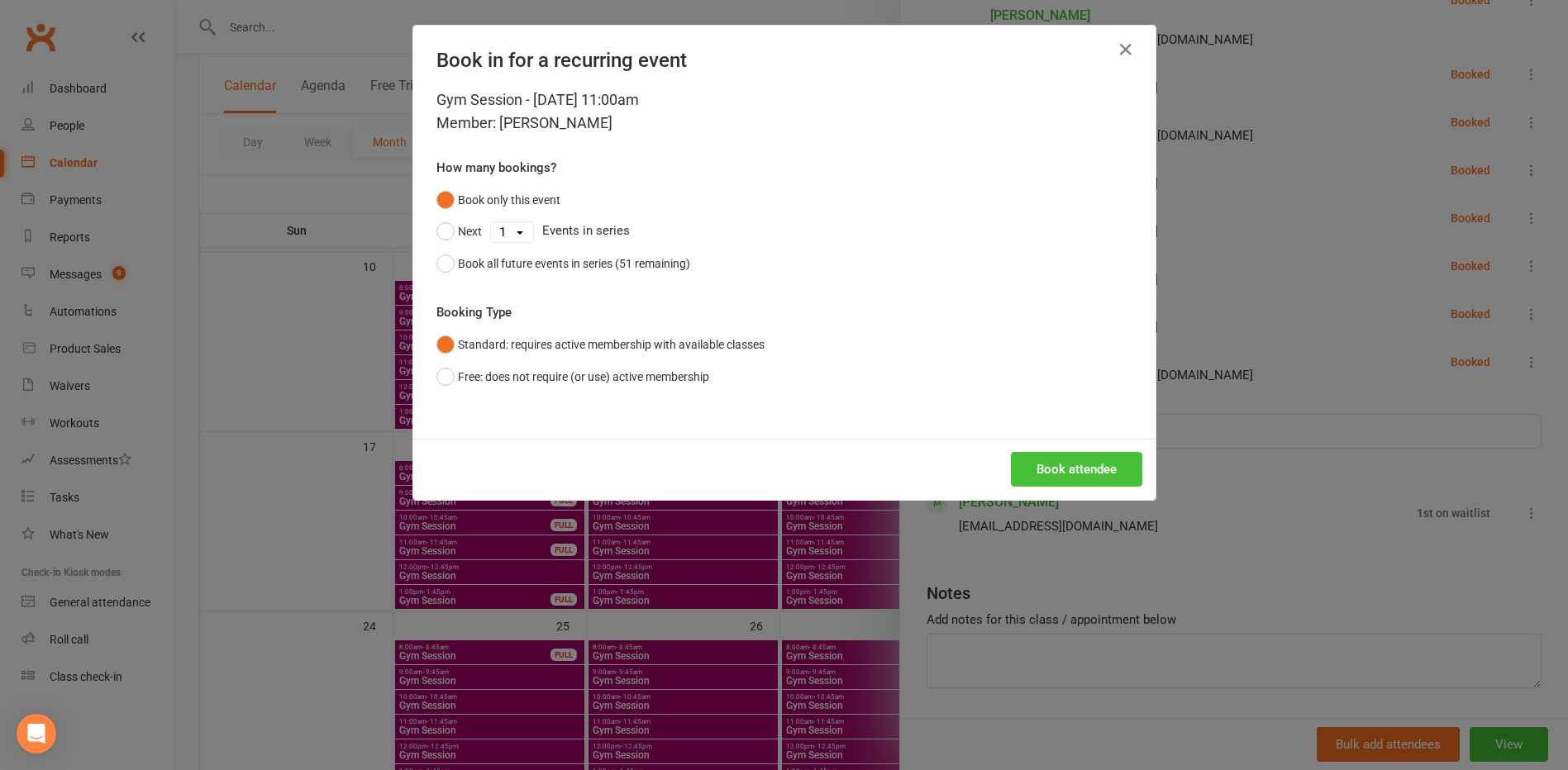
click at [1062, 473] on button "Book attendee" at bounding box center [1076, 469] width 132 height 35
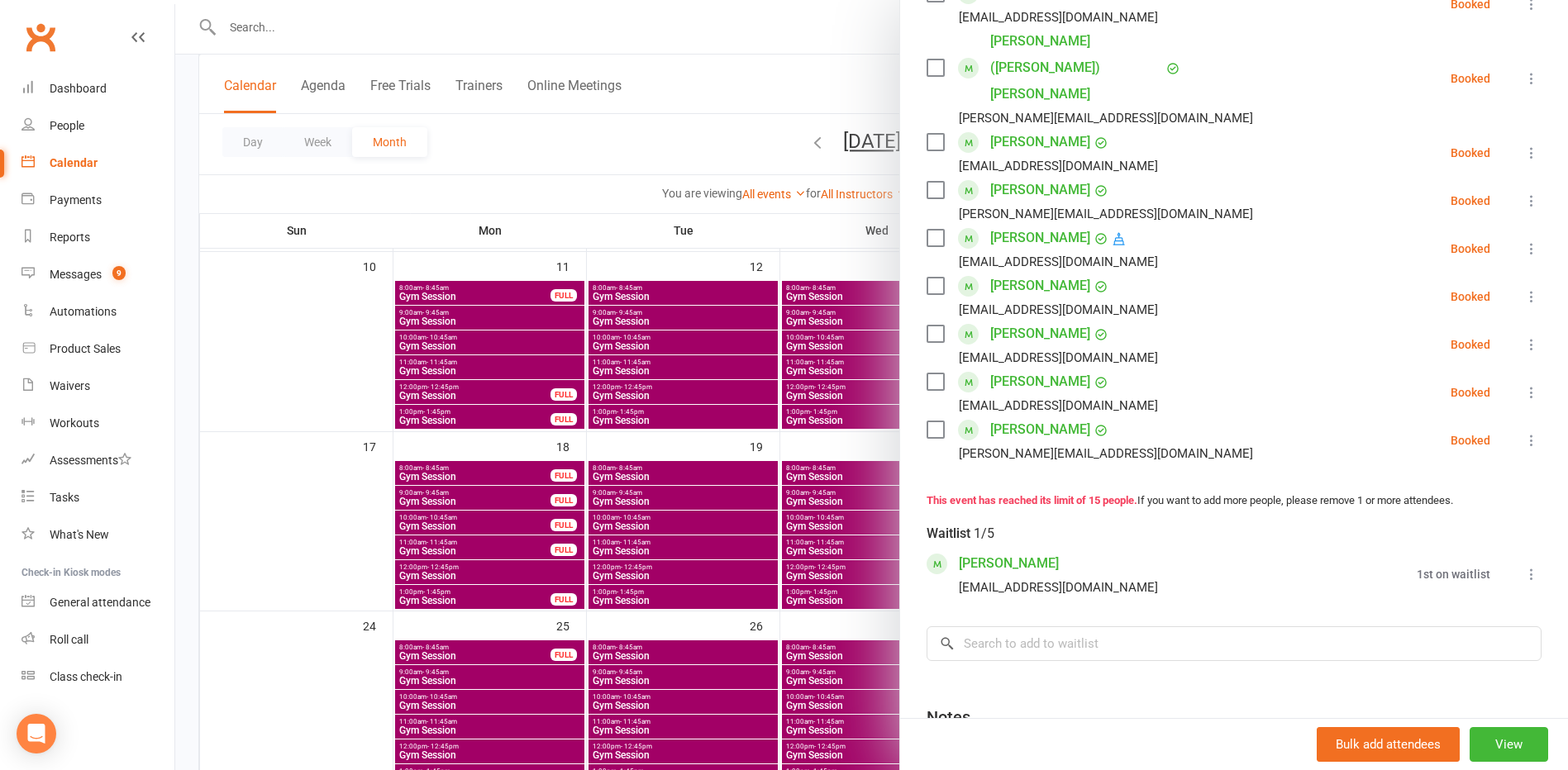
scroll to position [694, 0]
